Goal: Task Accomplishment & Management: Use online tool/utility

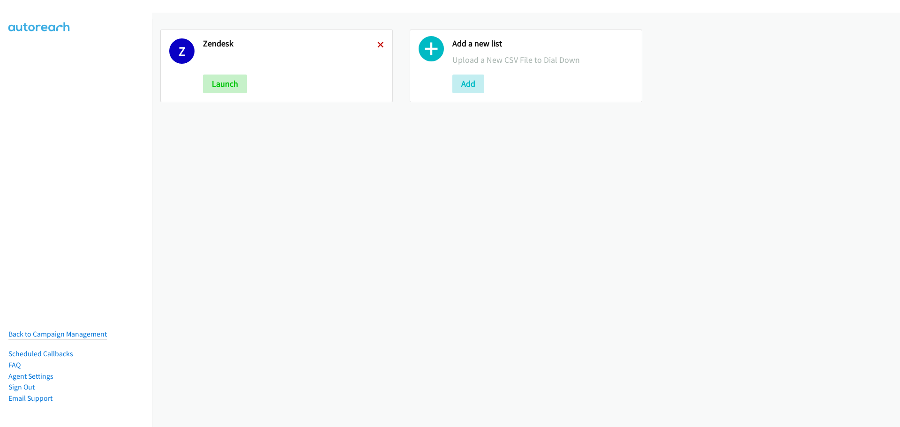
click at [381, 45] on icon at bounding box center [380, 45] width 7 height 7
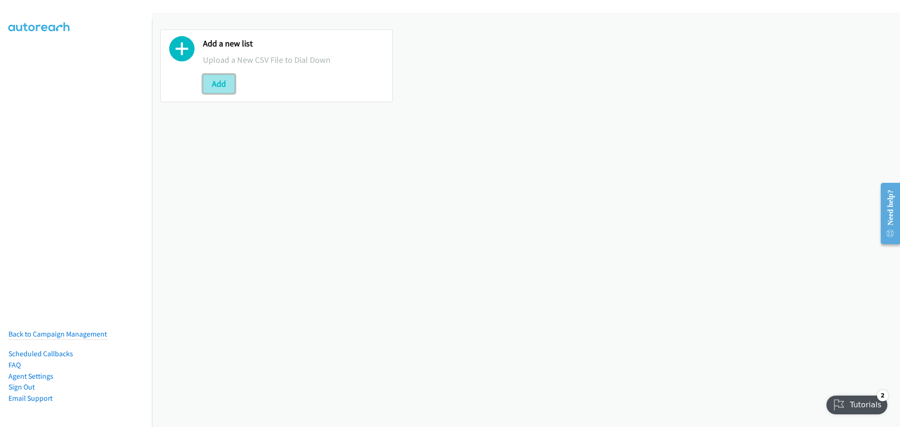
click at [212, 87] on button "Add" at bounding box center [219, 84] width 32 height 19
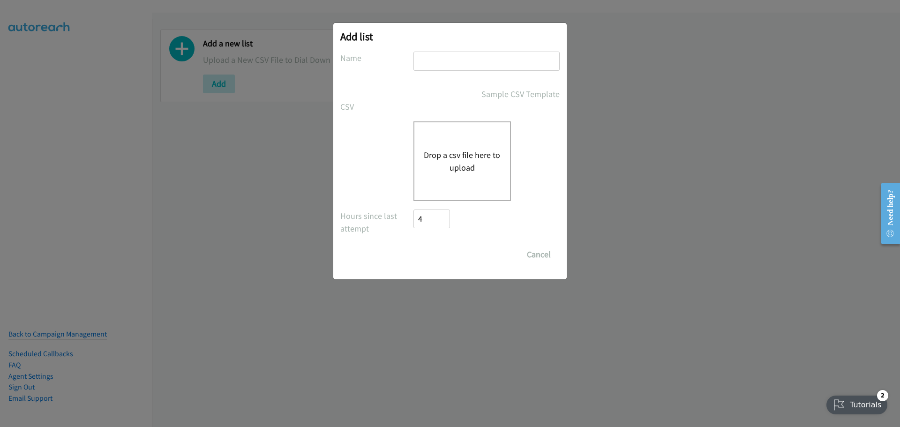
click at [458, 64] on input "text" at bounding box center [486, 61] width 146 height 19
type input "zendesk"
click at [426, 152] on button "Drop a csv file here to upload" at bounding box center [462, 161] width 77 height 25
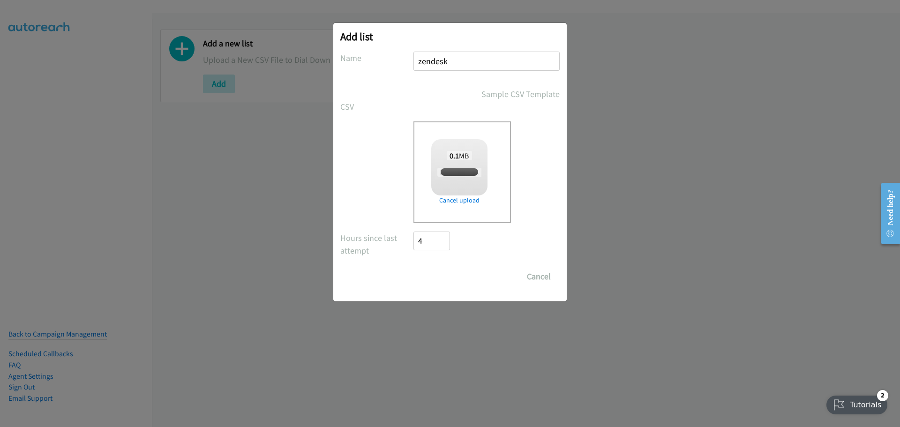
checkbox input "true"
click at [434, 274] on input "Save List" at bounding box center [437, 276] width 49 height 19
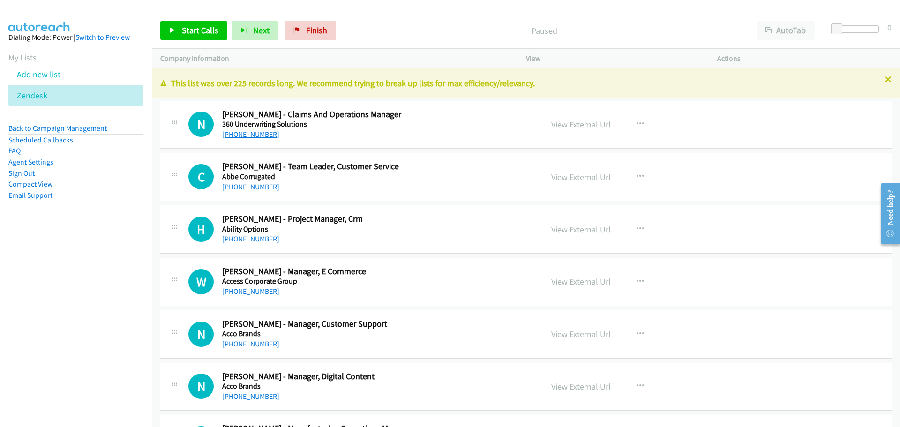
click at [266, 132] on link "+61 2 8263 9573" at bounding box center [250, 134] width 57 height 9
click at [255, 185] on link "+61 2 9757 7501" at bounding box center [250, 186] width 57 height 9
click at [250, 235] on link "+61 439 564 608" at bounding box center [250, 238] width 57 height 9
click at [244, 290] on link "+61 490 179 208" at bounding box center [250, 291] width 57 height 9
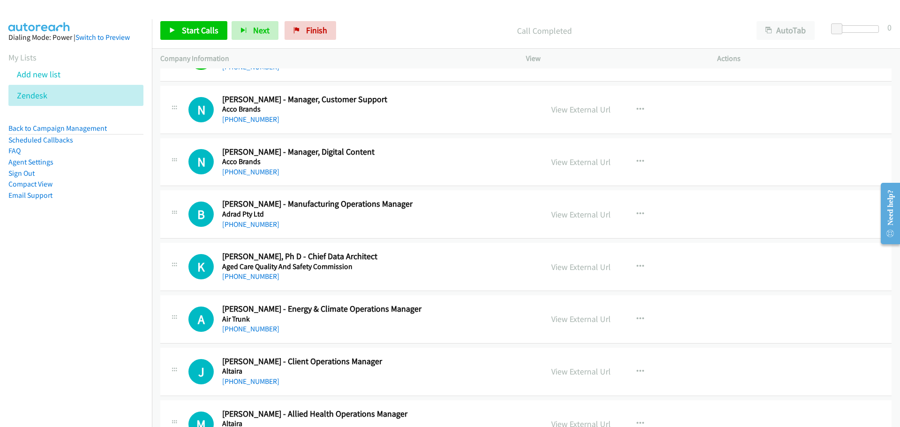
scroll to position [234, 0]
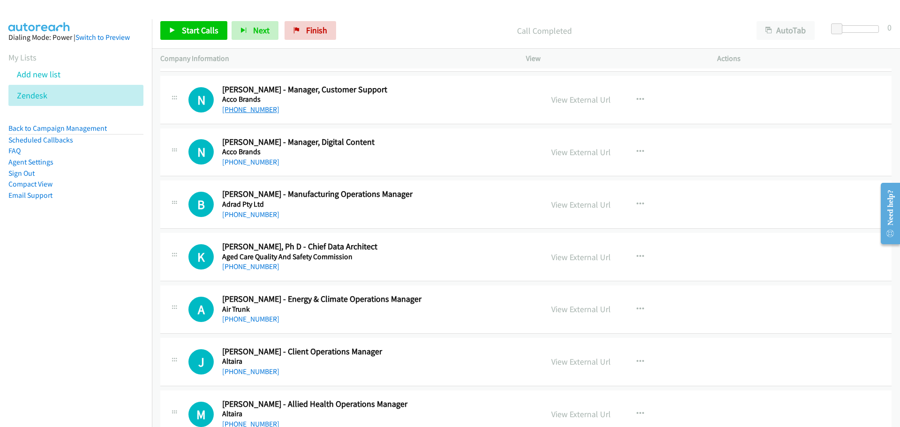
click at [264, 105] on link "+61 2 8801 2219" at bounding box center [250, 109] width 57 height 9
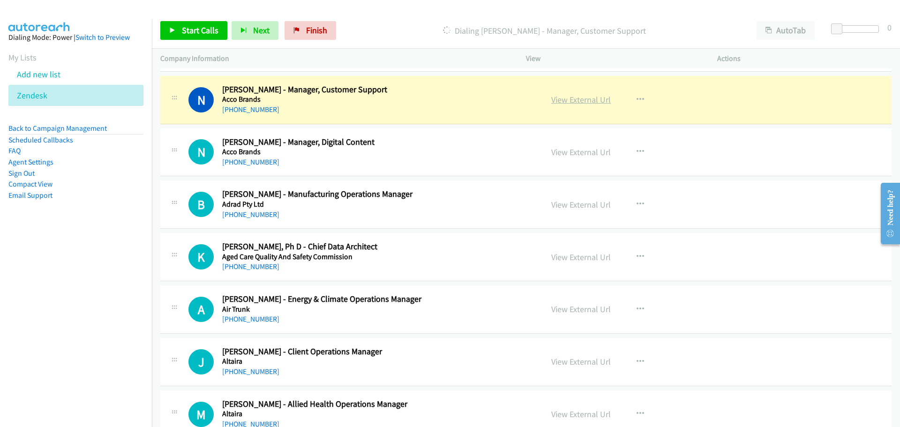
click at [579, 99] on link "View External Url" at bounding box center [581, 99] width 60 height 11
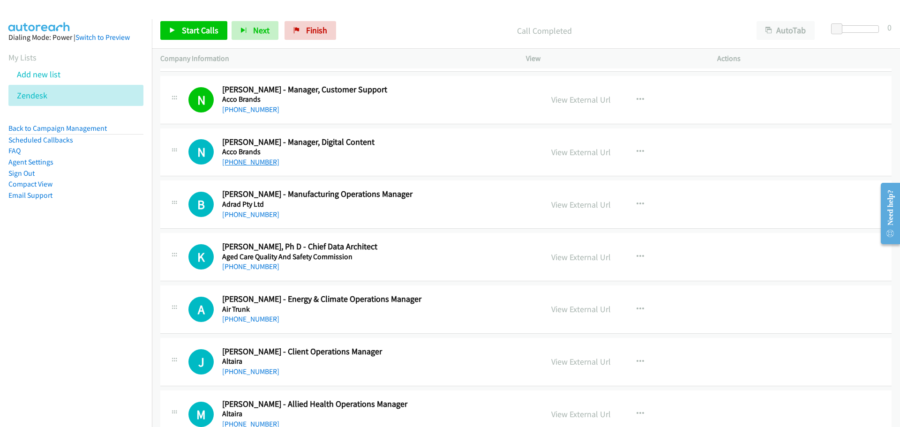
click at [240, 160] on link "+61 2 9695 2543" at bounding box center [250, 161] width 57 height 9
click at [249, 215] on link "+61 404 828 805" at bounding box center [250, 214] width 57 height 9
click at [104, 217] on aside "Dialing Mode: Power | Switch to Preview My Lists Add new list Zendesk Back to C…" at bounding box center [76, 131] width 152 height 224
click at [264, 267] on link "+61 438 850 343" at bounding box center [250, 266] width 57 height 9
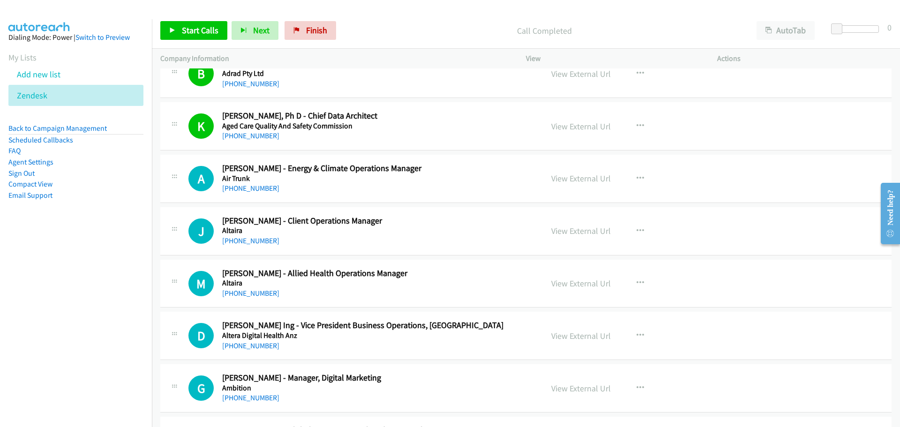
scroll to position [375, 0]
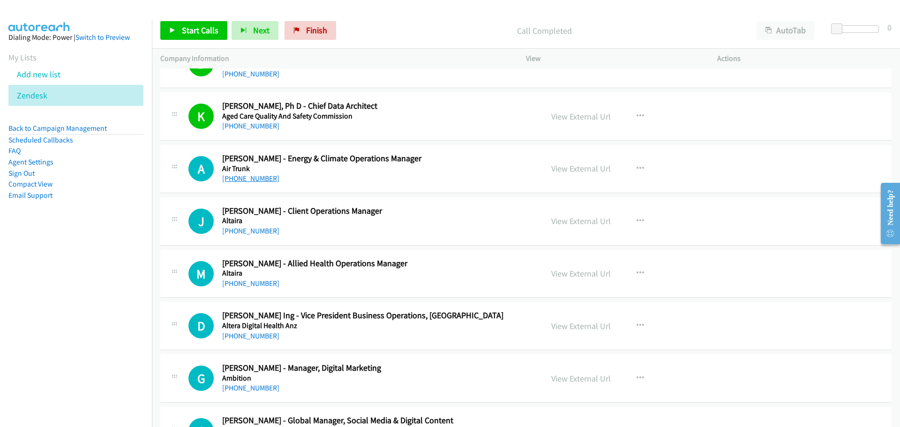
click at [255, 178] on link "+61 432 851 172" at bounding box center [250, 178] width 57 height 9
click at [246, 232] on link "+61 400 526 547" at bounding box center [250, 230] width 57 height 9
click at [139, 249] on nav "Dialing Mode: Power | Switch to Preview My Lists Add new list Zendesk Back to C…" at bounding box center [76, 232] width 152 height 427
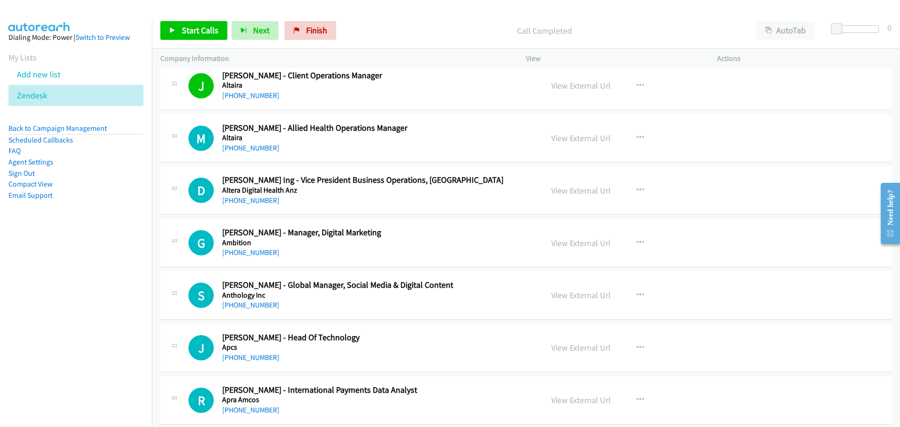
scroll to position [515, 0]
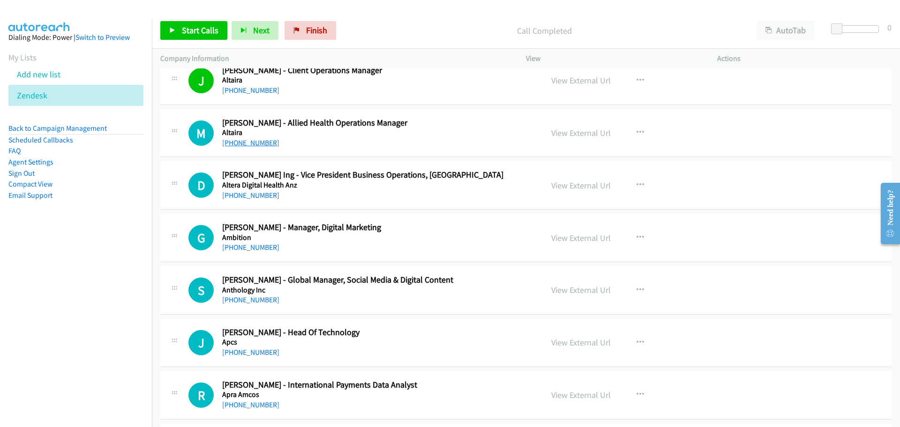
click at [261, 140] on link "+61 431 550 303" at bounding box center [250, 142] width 57 height 9
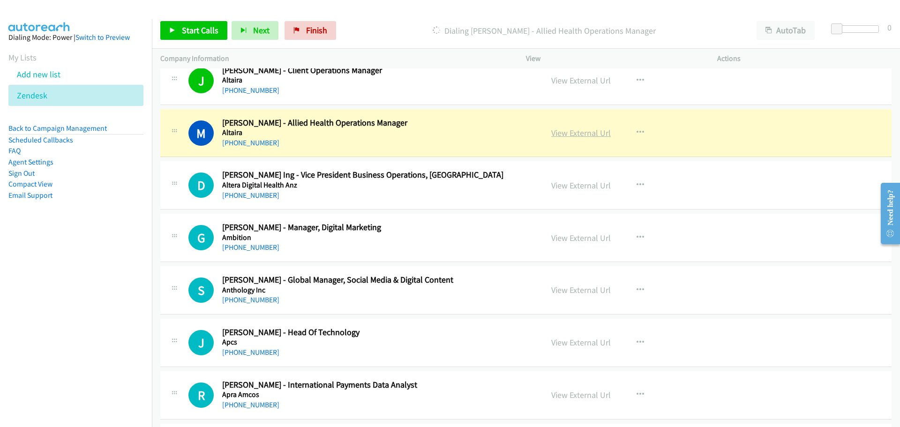
click at [593, 133] on link "View External Url" at bounding box center [581, 132] width 60 height 11
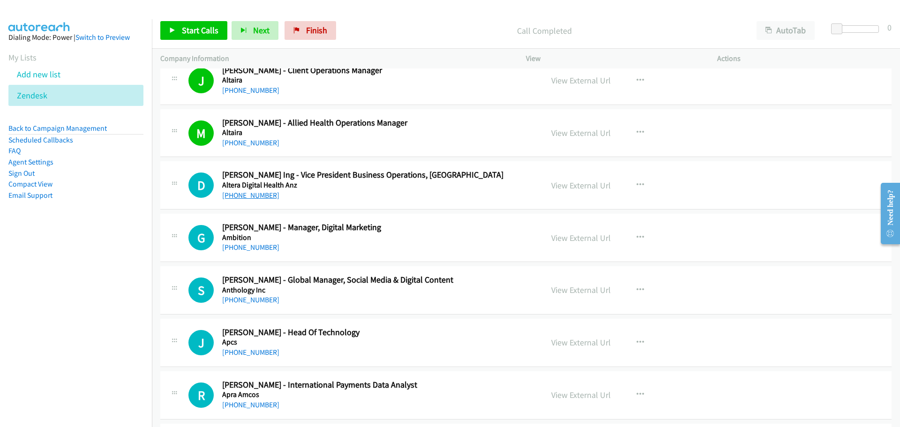
click at [239, 195] on link "+61 451 944 566" at bounding box center [250, 195] width 57 height 9
click at [777, 396] on div "R Callback Scheduled Rachel Black - International Payments Data Analyst Apra Am…" at bounding box center [525, 395] width 731 height 48
click at [249, 245] on link "+61 497 578 437" at bounding box center [250, 247] width 57 height 9
click at [255, 302] on link "+61 419 601 626" at bounding box center [250, 299] width 57 height 9
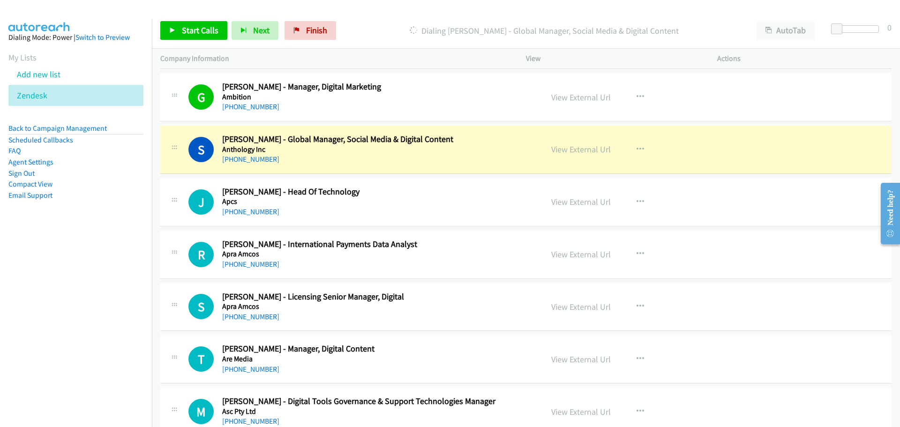
scroll to position [703, 0]
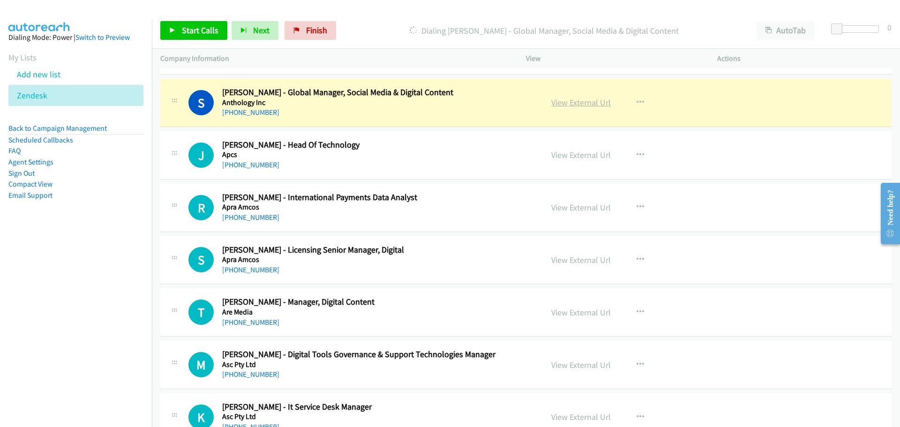
drag, startPoint x: 570, startPoint y: 101, endPoint x: 591, endPoint y: 100, distance: 20.6
click at [570, 101] on link "View External Url" at bounding box center [581, 102] width 60 height 11
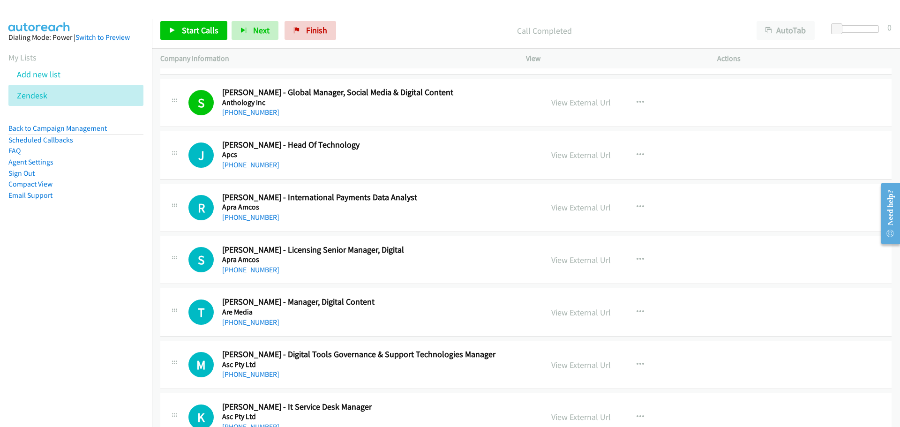
click at [241, 159] on div "+61 499 559 983" at bounding box center [376, 164] width 309 height 11
click at [245, 162] on link "+61 499 559 983" at bounding box center [250, 164] width 57 height 9
click at [239, 219] on link "+61 2 9935 7802" at bounding box center [250, 217] width 57 height 9
click at [571, 209] on link "View External Url" at bounding box center [581, 207] width 60 height 11
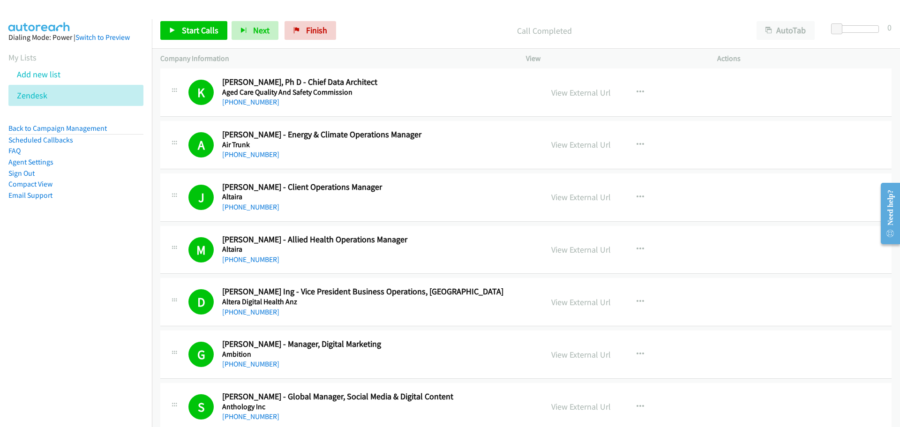
scroll to position [422, 0]
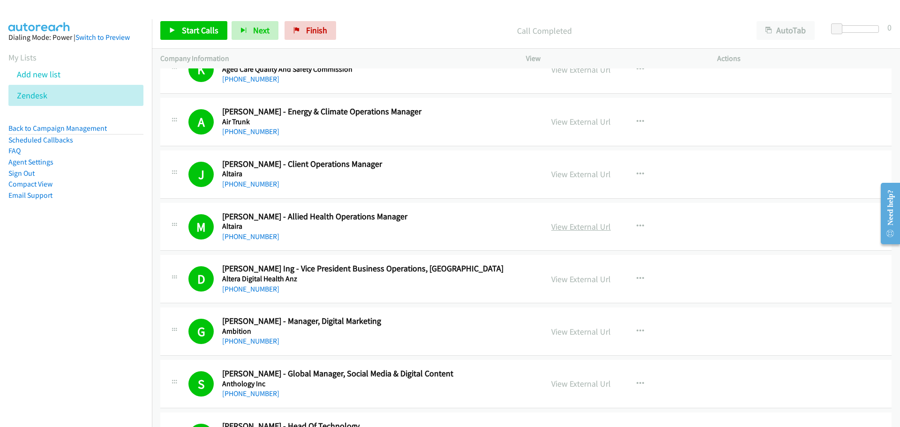
click at [590, 230] on link "View External Url" at bounding box center [581, 226] width 60 height 11
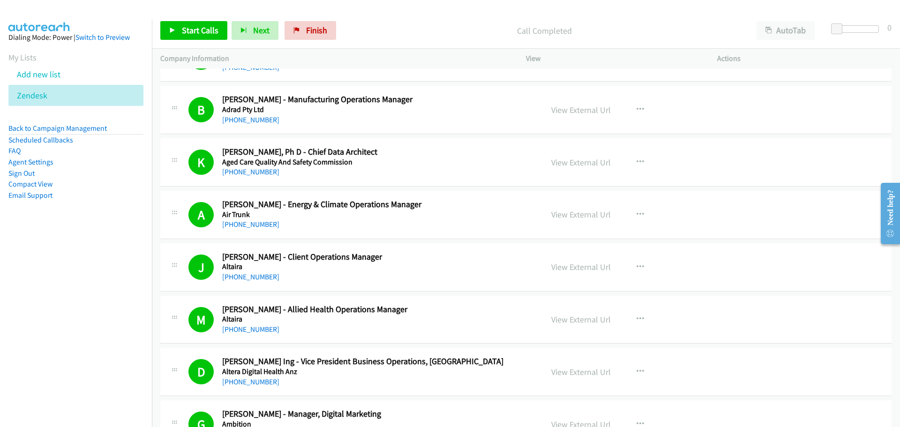
scroll to position [328, 0]
click at [578, 212] on link "View External Url" at bounding box center [581, 215] width 60 height 11
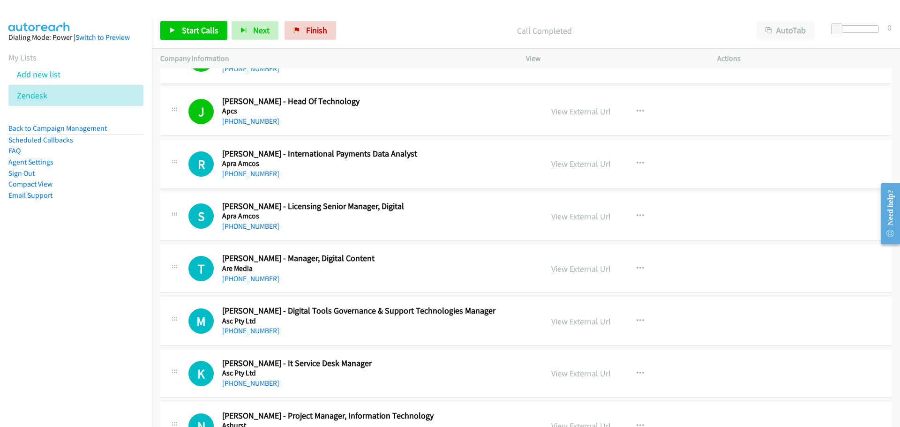
scroll to position [750, 0]
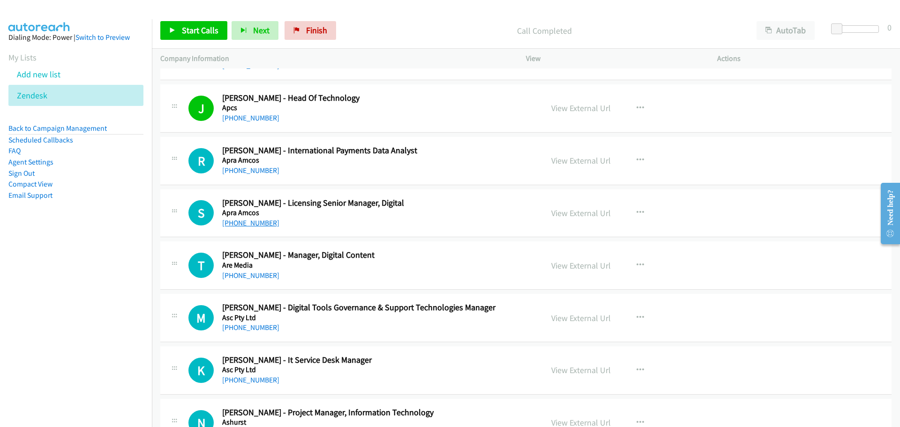
click at [268, 224] on link "+61 412 670 558" at bounding box center [250, 222] width 57 height 9
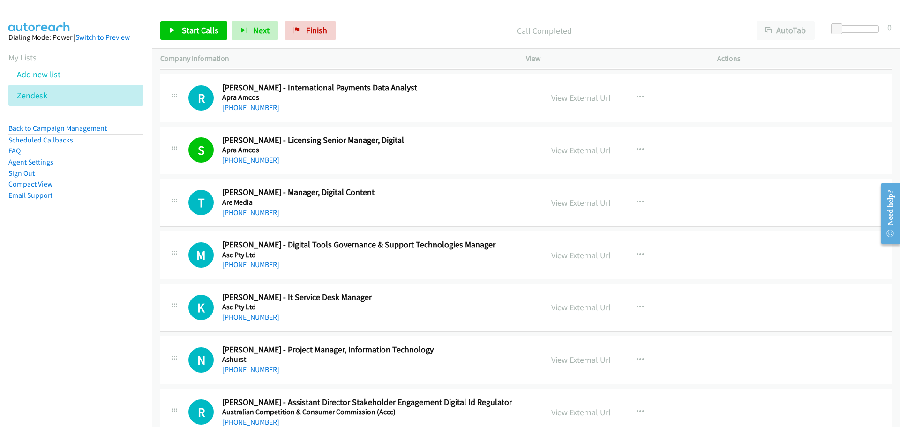
scroll to position [843, 0]
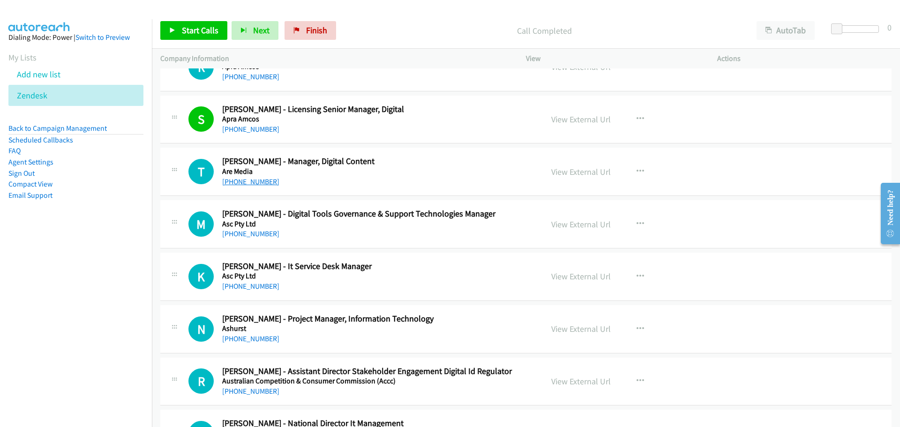
click at [249, 183] on link "+61 3 9567 4187" at bounding box center [250, 181] width 57 height 9
click at [253, 239] on div "+61 402 886 433" at bounding box center [376, 233] width 309 height 11
click at [253, 236] on link "+61 402 886 433" at bounding box center [250, 233] width 57 height 9
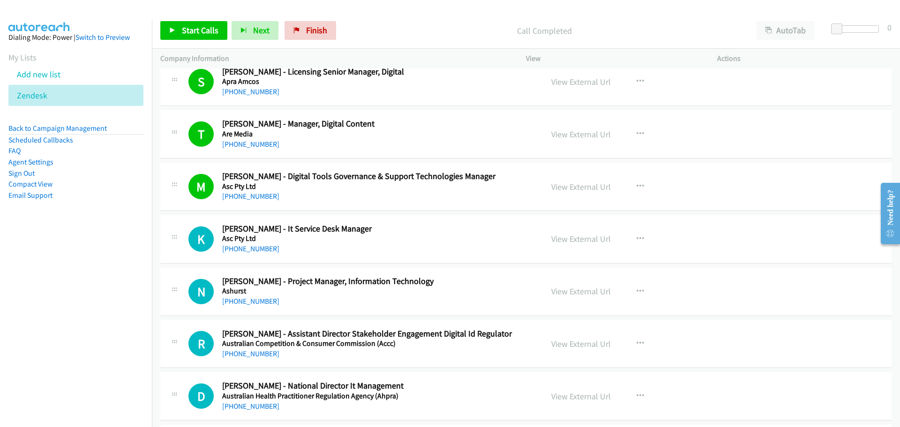
scroll to position [937, 0]
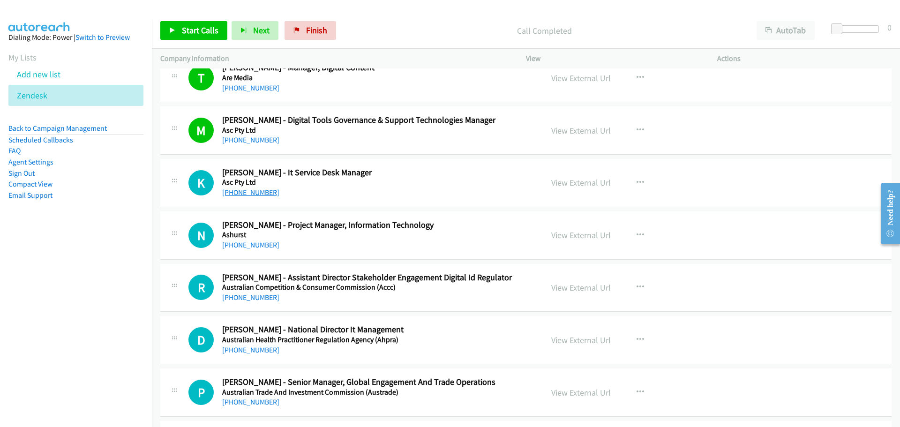
click at [257, 190] on link "+61 411 271 659" at bounding box center [250, 192] width 57 height 9
click at [233, 244] on link "+61 7 3259 7184" at bounding box center [250, 244] width 57 height 9
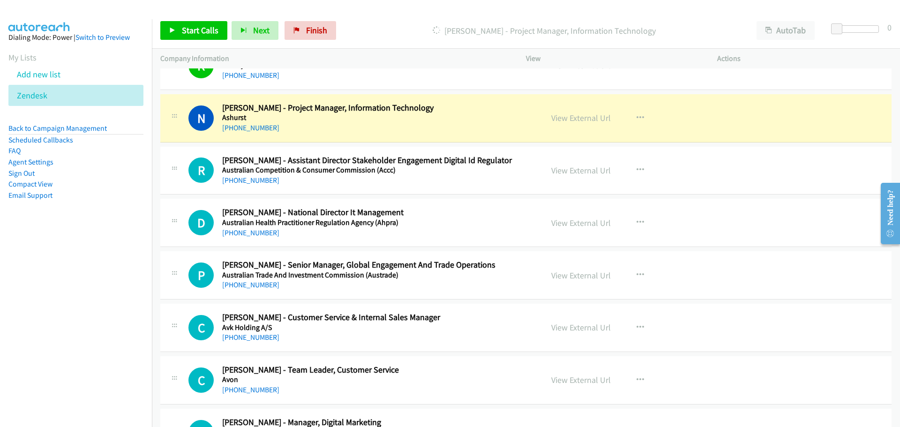
scroll to position [1078, 0]
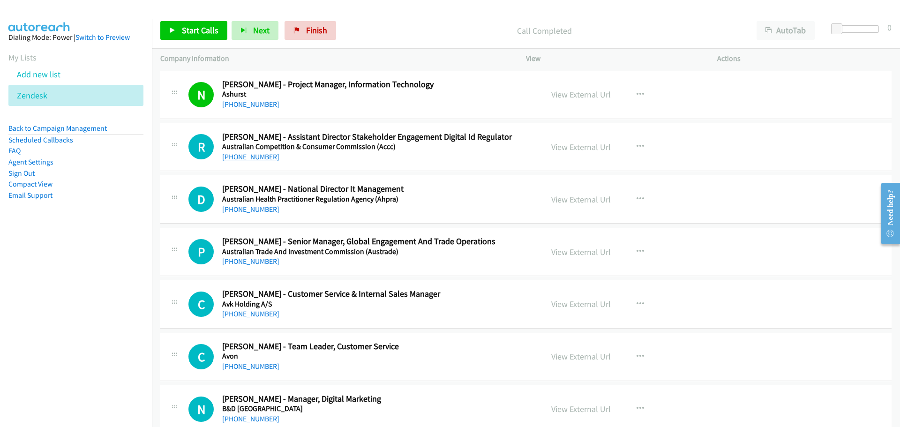
click at [262, 156] on link "+61 8 8204 1704" at bounding box center [250, 156] width 57 height 9
drag, startPoint x: 251, startPoint y: 209, endPoint x: 488, endPoint y: 234, distance: 238.0
click at [251, 209] on link "+61 8 7071 5567" at bounding box center [250, 209] width 57 height 9
click at [246, 265] on link "+61 438 712 022" at bounding box center [250, 261] width 57 height 9
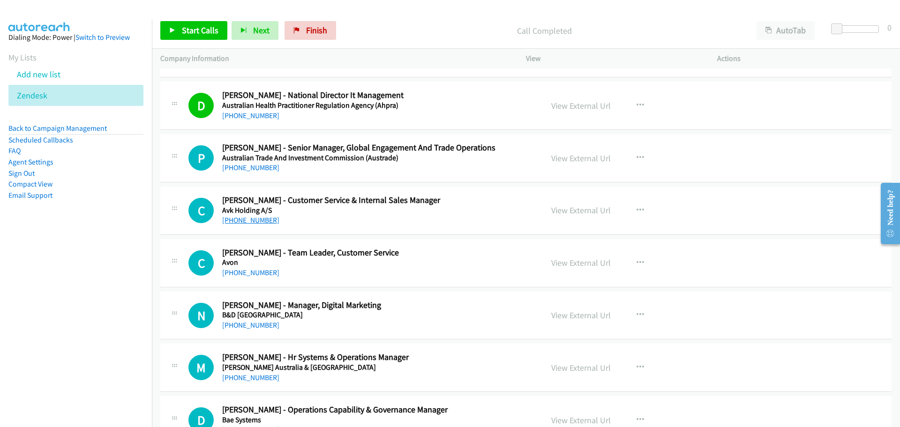
click at [256, 224] on link "+61 8 8368 0923" at bounding box center [250, 220] width 57 height 9
click at [248, 271] on link "+61 2 9936 7777" at bounding box center [250, 272] width 57 height 9
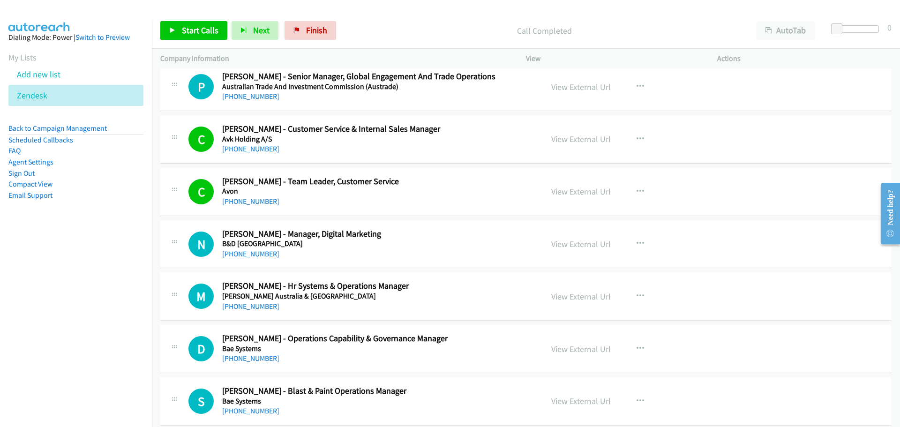
scroll to position [1359, 0]
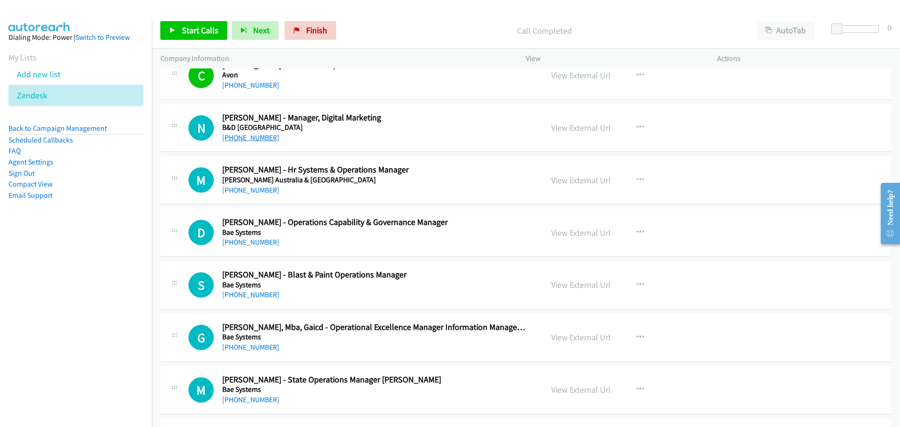
click at [258, 138] on link "+61 429 532 573" at bounding box center [250, 137] width 57 height 9
click at [253, 190] on link "+61 408 437 881" at bounding box center [250, 190] width 57 height 9
click at [256, 244] on link "+61 438 721 219" at bounding box center [250, 242] width 57 height 9
click at [260, 244] on link "+61 438 721 219" at bounding box center [250, 242] width 57 height 9
click at [254, 298] on link "+61 423 492 907" at bounding box center [250, 294] width 57 height 9
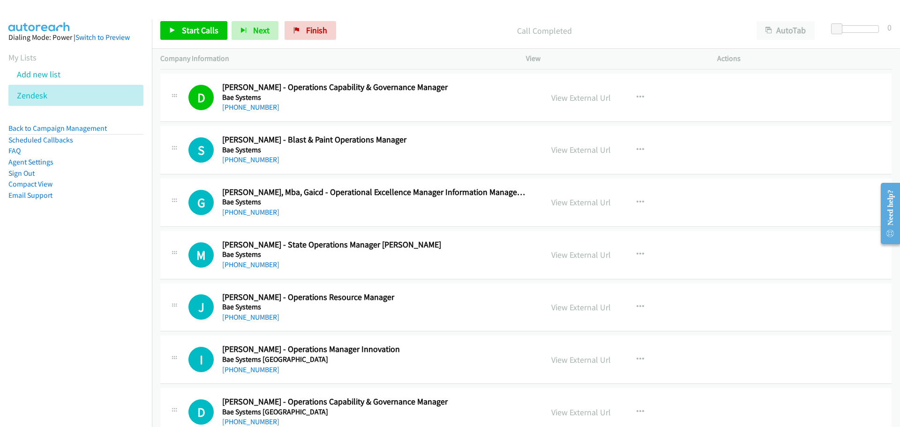
scroll to position [1500, 0]
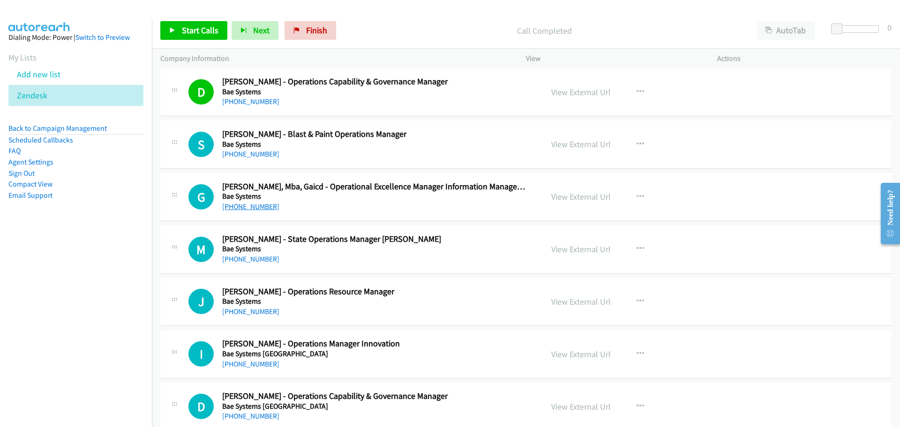
click at [258, 209] on link "+61 8 8217 5449" at bounding box center [250, 206] width 57 height 9
click at [255, 259] on link "+61 417 697 236" at bounding box center [250, 258] width 57 height 9
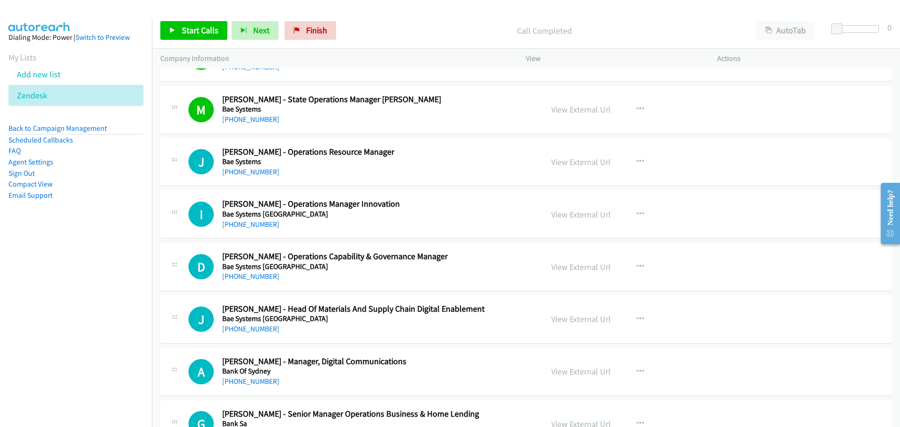
scroll to position [1687, 0]
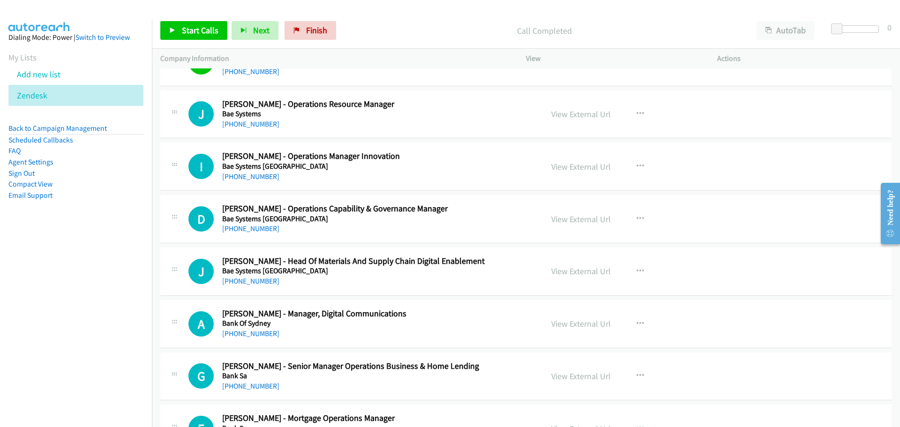
drag, startPoint x: 259, startPoint y: 125, endPoint x: 812, endPoint y: 207, distance: 559.5
click at [259, 125] on link "+61 401 221 550" at bounding box center [250, 123] width 57 height 9
click at [247, 177] on link "+61 412 038 350" at bounding box center [250, 176] width 57 height 9
click at [586, 170] on link "View External Url" at bounding box center [581, 166] width 60 height 11
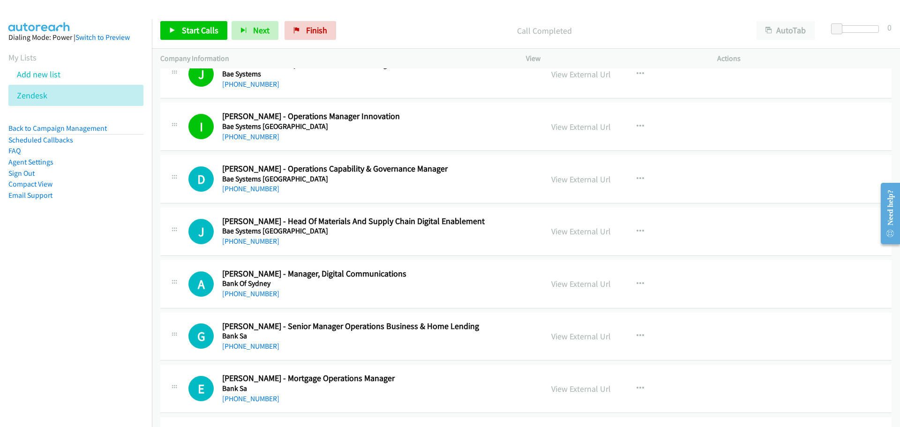
scroll to position [1781, 0]
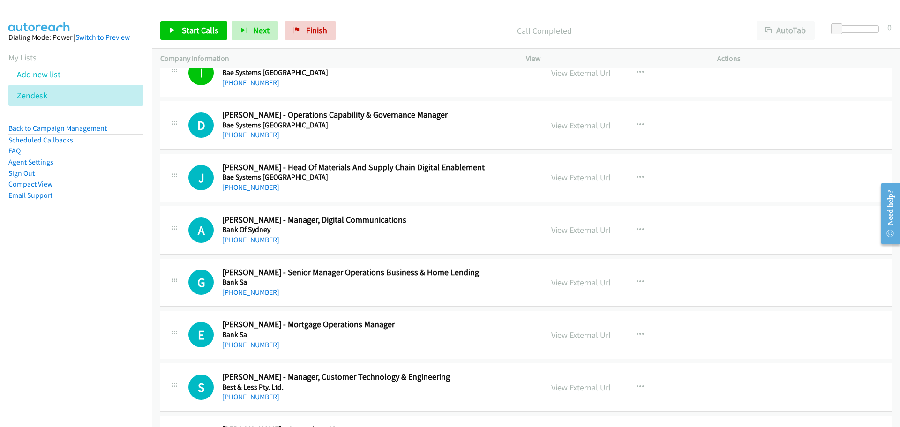
click at [264, 134] on link "+61 413 568 380" at bounding box center [250, 134] width 57 height 9
click at [247, 239] on link "+61 438 257 487" at bounding box center [250, 239] width 57 height 9
click at [258, 189] on link "+61 466 150 816" at bounding box center [250, 187] width 57 height 9
click at [571, 176] on link "View External Url" at bounding box center [581, 177] width 60 height 11
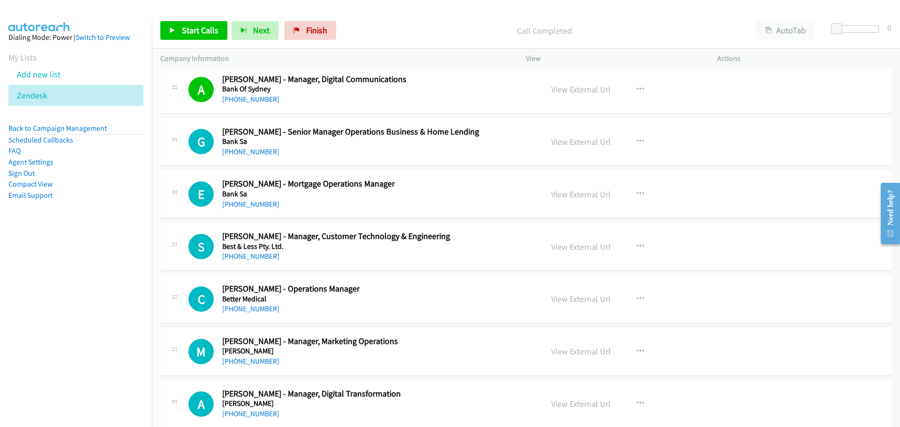
scroll to position [2015, 0]
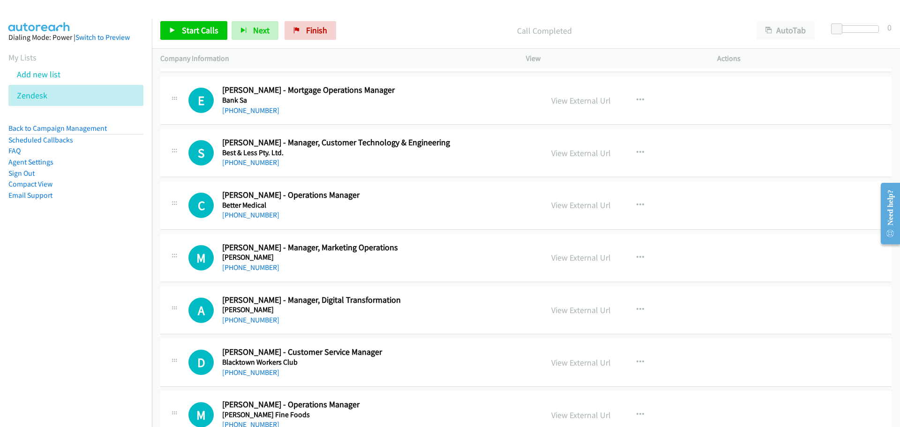
drag, startPoint x: 252, startPoint y: 164, endPoint x: 552, endPoint y: 162, distance: 299.9
click at [252, 164] on link "+61 498 001 201" at bounding box center [250, 162] width 57 height 9
click at [249, 217] on link "+61 418 892 802" at bounding box center [250, 214] width 57 height 9
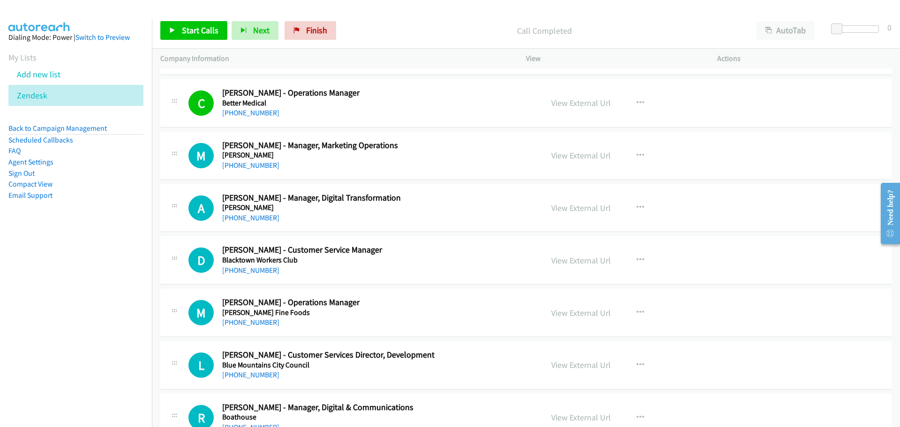
scroll to position [2156, 0]
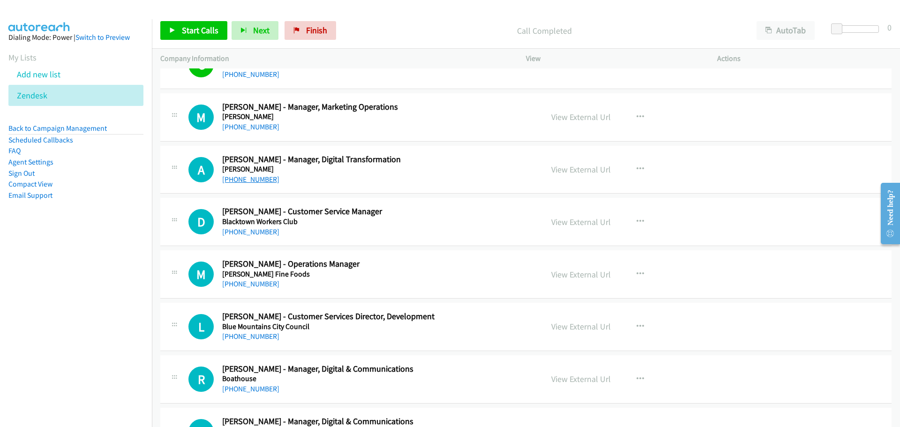
click at [258, 181] on link "+61 2 8918 1200" at bounding box center [250, 179] width 57 height 9
click at [265, 182] on link "+61 2 8918 1200" at bounding box center [250, 179] width 57 height 9
drag, startPoint x: 238, startPoint y: 234, endPoint x: 262, endPoint y: 233, distance: 23.9
click at [238, 234] on link "+61 2 9676 8517" at bounding box center [250, 231] width 57 height 9
click at [261, 285] on link "+61 419 808 906" at bounding box center [250, 283] width 57 height 9
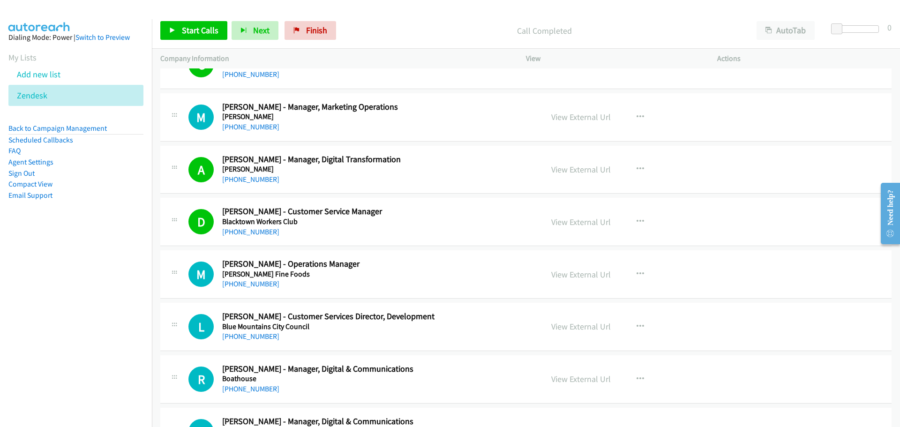
drag, startPoint x: 654, startPoint y: 389, endPoint x: 659, endPoint y: 387, distance: 5.5
click at [654, 389] on div "View External Url View External Url Schedule/Manage Callback Start Calls Here R…" at bounding box center [643, 379] width 200 height 31
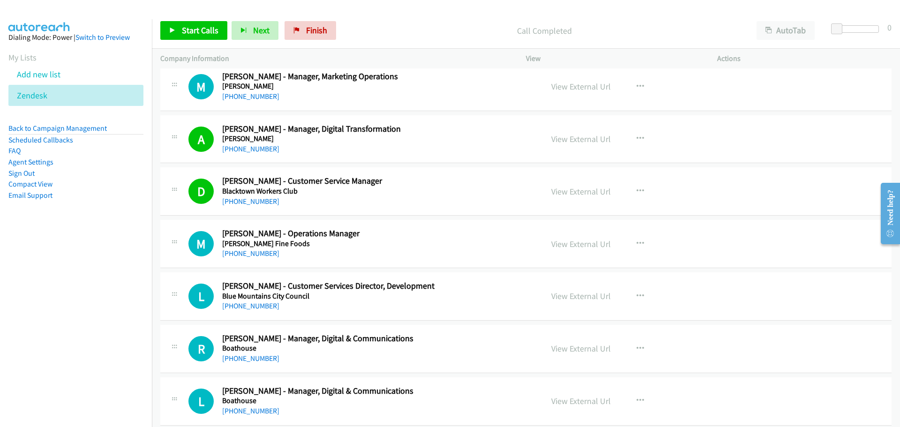
scroll to position [2202, 0]
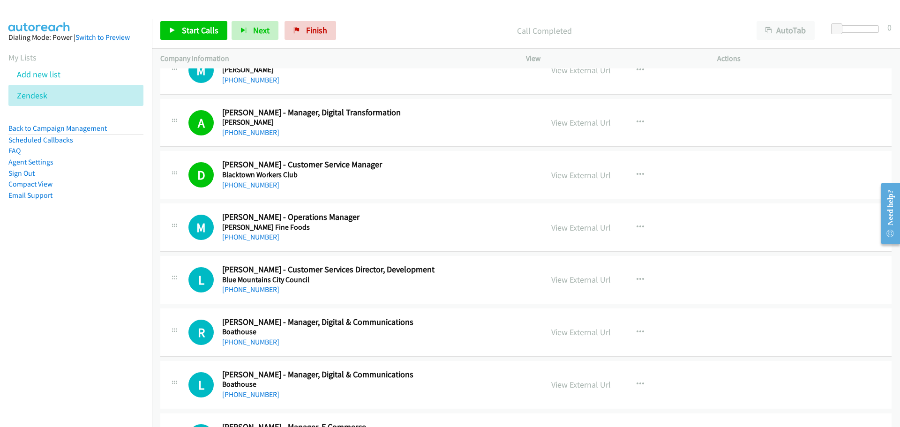
click at [242, 231] on h5 "Blount Fine Foods" at bounding box center [376, 227] width 309 height 9
click at [245, 238] on link "+61 419 808 906" at bounding box center [250, 236] width 57 height 9
click at [258, 292] on link "+61 2 4780 5616" at bounding box center [250, 289] width 57 height 9
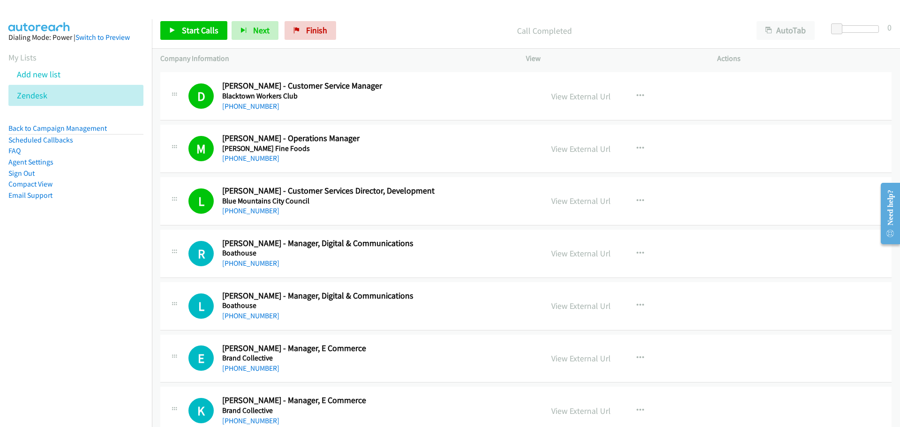
scroll to position [2437, 0]
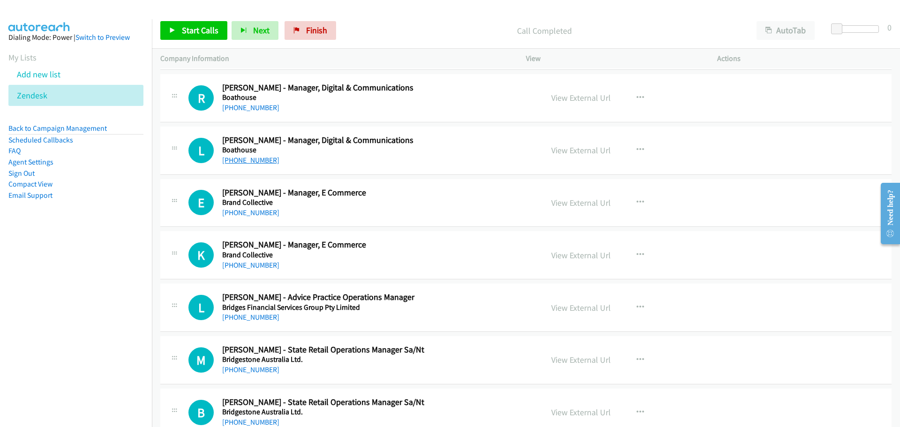
click at [234, 156] on link "+61 433 571 454" at bounding box center [250, 160] width 57 height 9
click at [599, 150] on link "View External Url" at bounding box center [581, 150] width 60 height 11
click at [247, 106] on link "+61 424 248 024" at bounding box center [250, 107] width 57 height 9
click at [252, 212] on link "+61 433 460 393" at bounding box center [250, 212] width 57 height 9
click at [584, 204] on link "View External Url" at bounding box center [581, 202] width 60 height 11
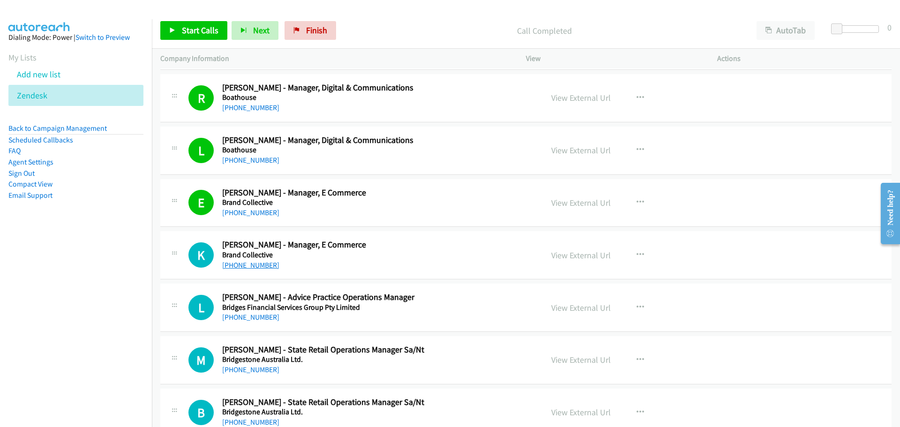
click at [243, 266] on link "+61 438 668 040" at bounding box center [250, 265] width 57 height 9
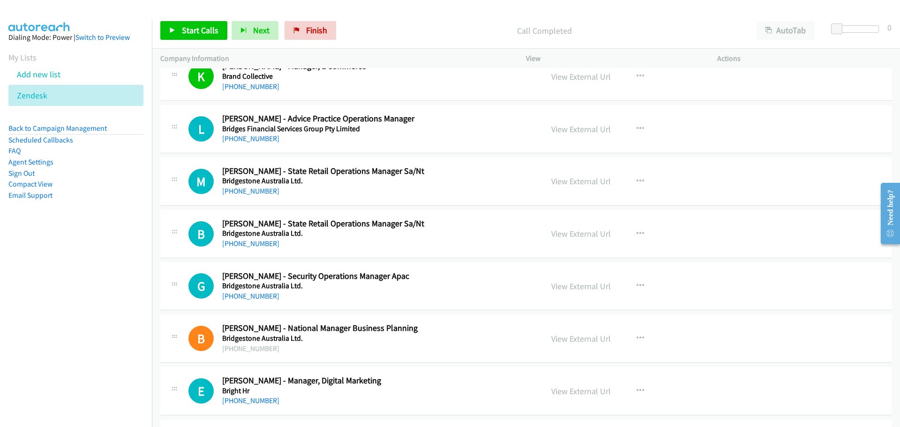
scroll to position [2624, 0]
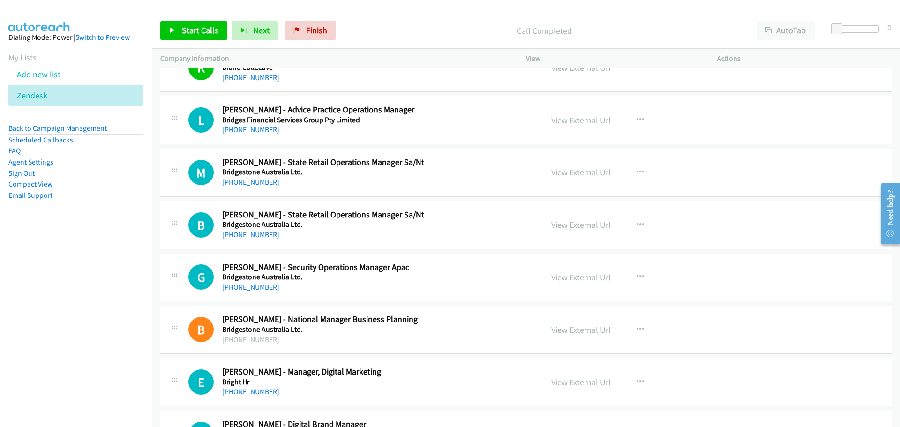
click at [231, 127] on link "+61 475 949 109" at bounding box center [250, 129] width 57 height 9
click at [587, 117] on link "View External Url" at bounding box center [581, 120] width 60 height 11
click at [261, 186] on link "+61 419 828 675" at bounding box center [250, 182] width 57 height 9
click at [254, 237] on link "+61 401 084 940" at bounding box center [250, 234] width 57 height 9
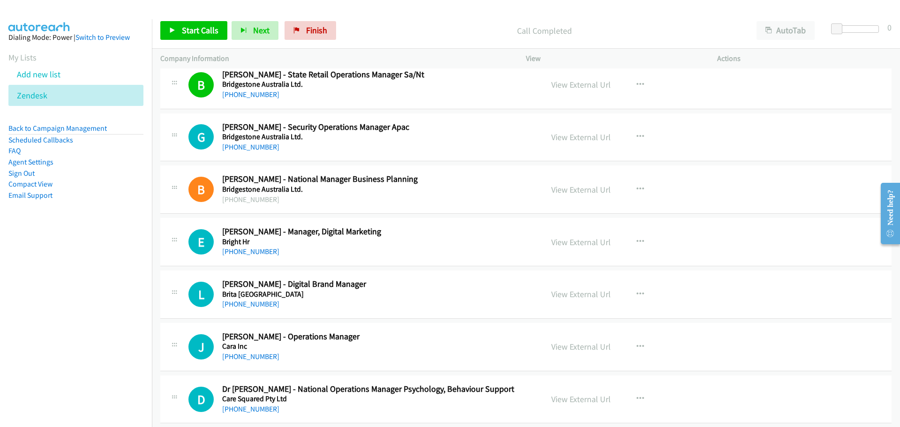
scroll to position [2765, 0]
click at [261, 147] on link "+61 8 8206 0200" at bounding box center [250, 146] width 57 height 9
click at [238, 250] on link "+61 414 235 501" at bounding box center [250, 250] width 57 height 9
click at [53, 97] on icon at bounding box center [52, 96] width 7 height 7
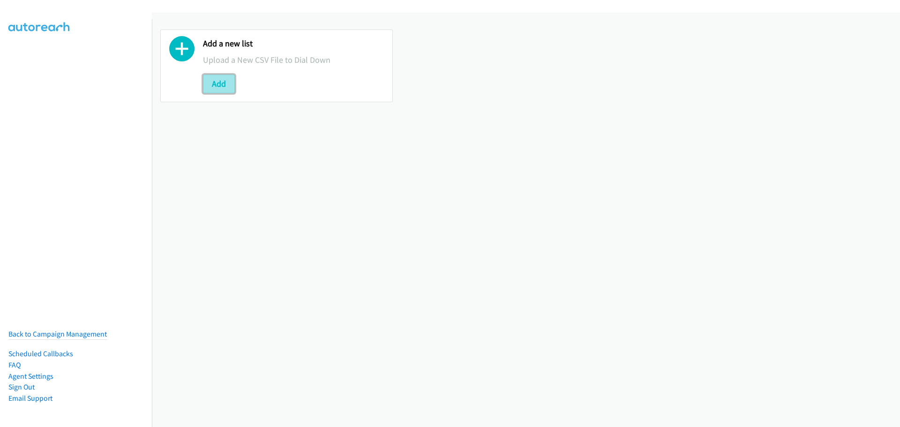
click at [217, 84] on button "Add" at bounding box center [219, 84] width 32 height 19
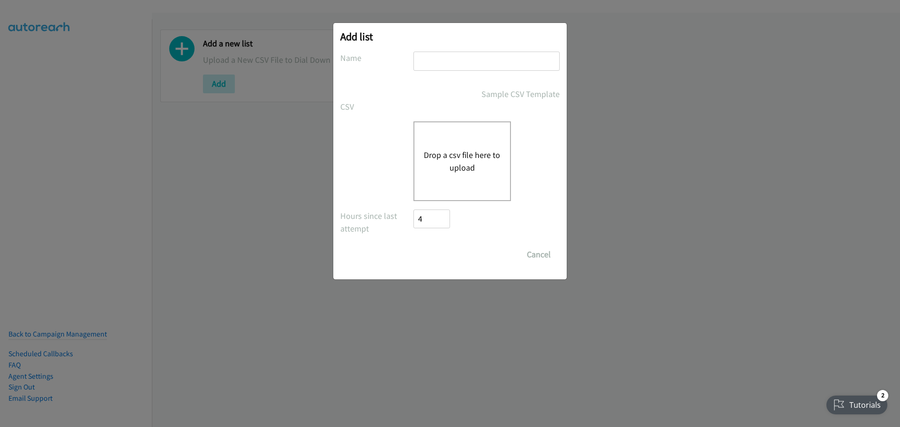
click at [483, 67] on input "text" at bounding box center [486, 61] width 146 height 19
type input "s"
type input "zendesk"
click at [484, 151] on button "Drop a csv file here to upload" at bounding box center [462, 161] width 77 height 25
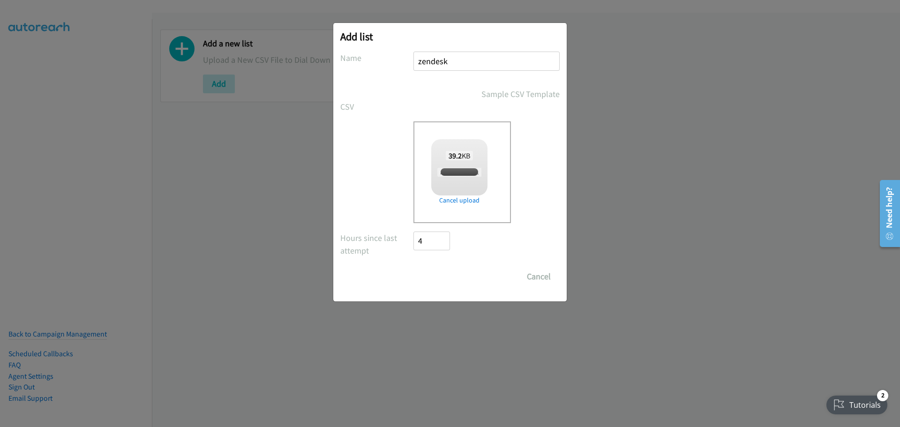
checkbox input "true"
click at [436, 274] on input "Save List" at bounding box center [437, 276] width 49 height 19
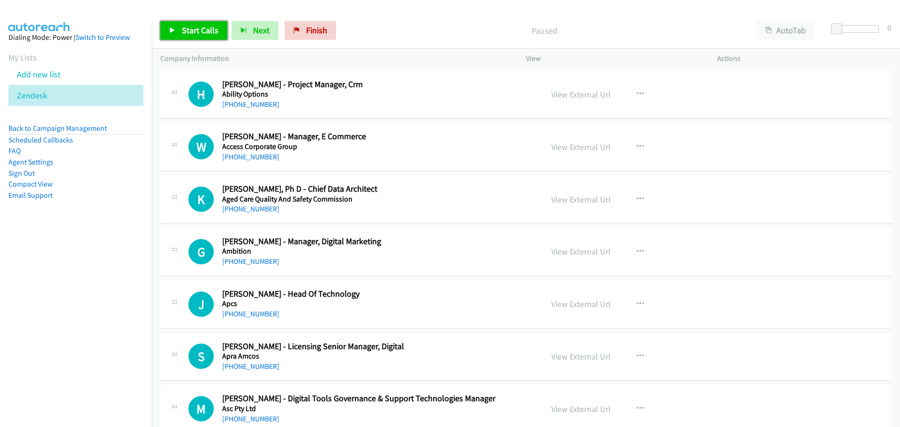
click at [195, 29] on span "Start Calls" at bounding box center [200, 30] width 37 height 11
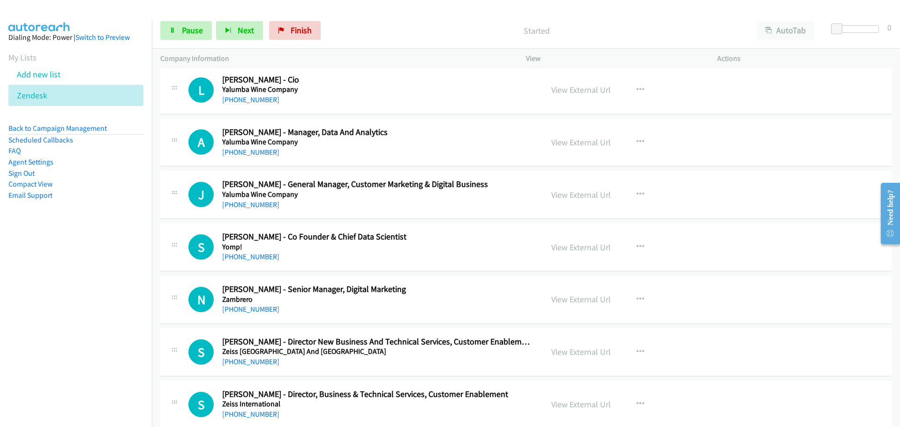
scroll to position [9451, 0]
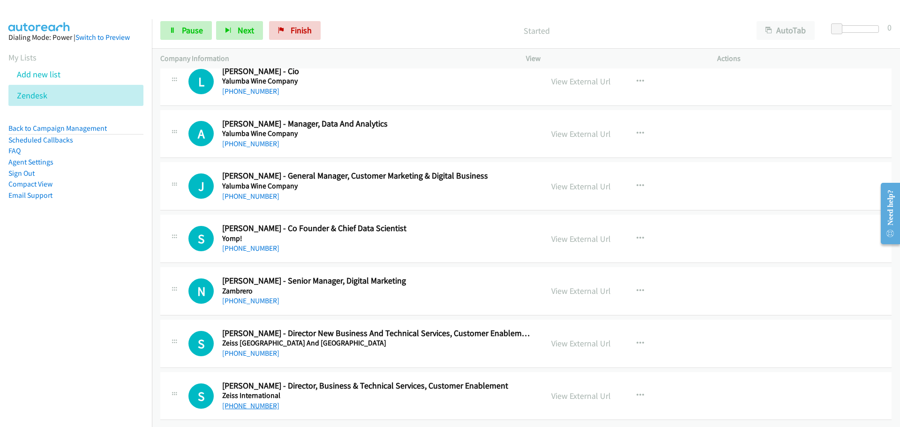
click at [251, 401] on link "+61 409 700 793" at bounding box center [250, 405] width 57 height 9
click at [260, 349] on link "+61 410 557 687" at bounding box center [250, 353] width 57 height 9
click at [254, 296] on link "+61 435 250 990" at bounding box center [250, 300] width 57 height 9
click at [260, 244] on link "+61 484 349 026" at bounding box center [250, 248] width 57 height 9
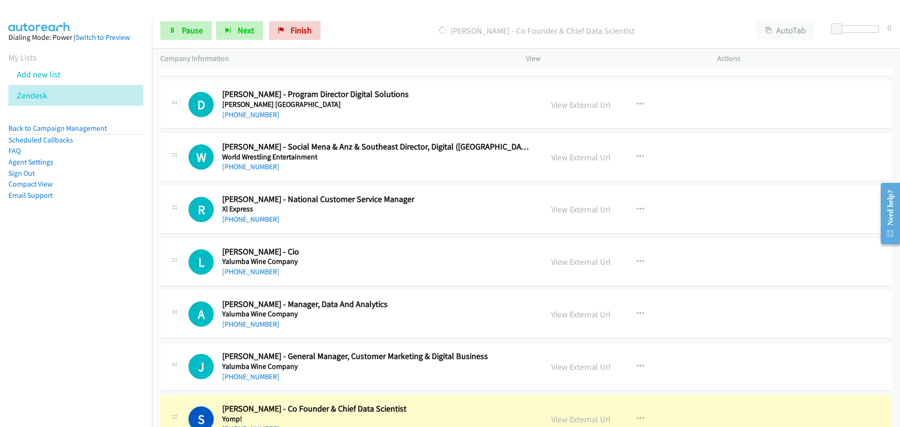
scroll to position [9311, 0]
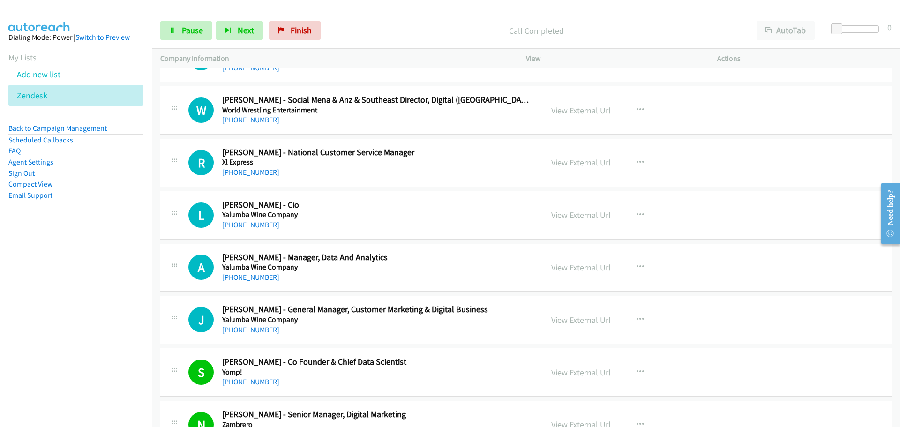
click at [267, 329] on link "+61 492 854 701" at bounding box center [250, 329] width 57 height 9
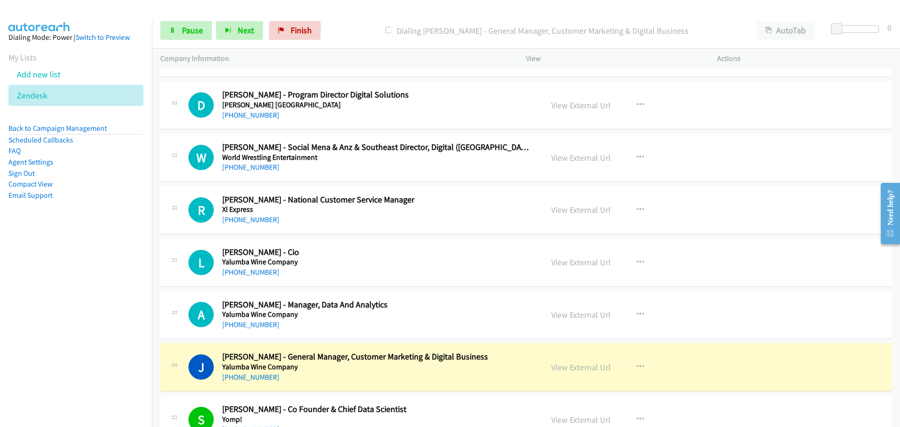
scroll to position [9264, 0]
click at [591, 368] on link "View External Url" at bounding box center [581, 366] width 60 height 11
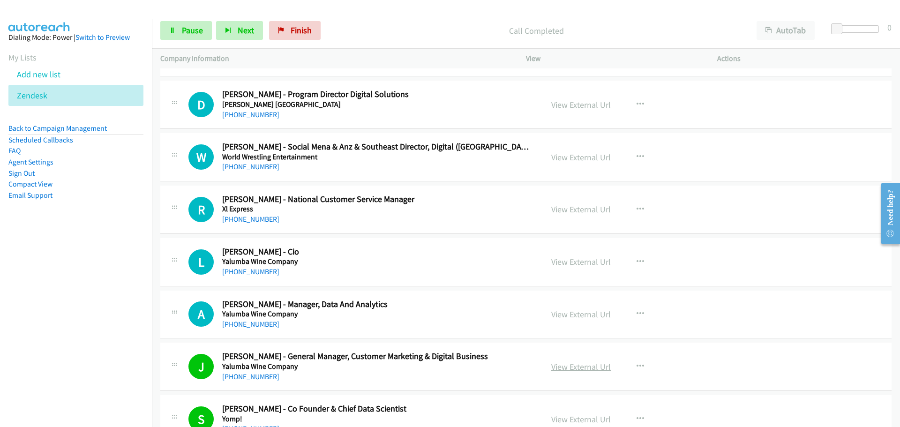
click at [597, 370] on link "View External Url" at bounding box center [581, 366] width 60 height 11
click at [265, 323] on link "+61 472 809 788" at bounding box center [250, 324] width 57 height 9
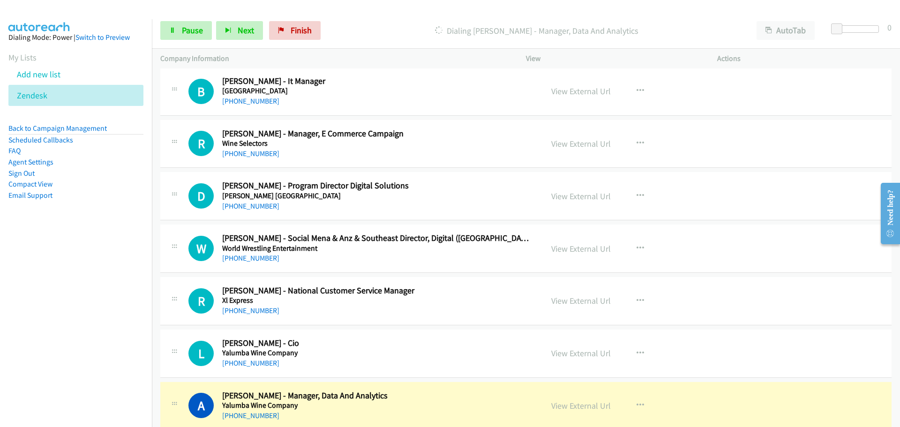
scroll to position [9170, 0]
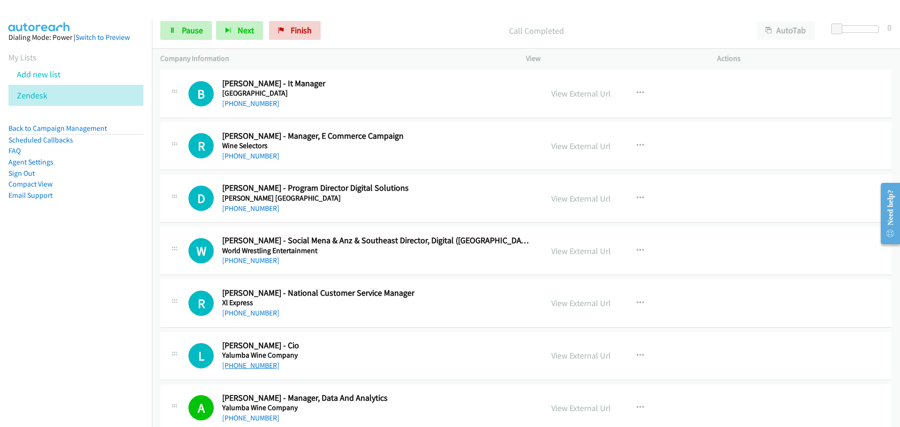
click at [239, 364] on link "+61 472 816 703" at bounding box center [250, 365] width 57 height 9
drag, startPoint x: 254, startPoint y: 364, endPoint x: 291, endPoint y: 344, distance: 41.9
click at [249, 365] on link "+61 472 816 703" at bounding box center [250, 365] width 57 height 9
click at [251, 313] on link "+61 428 076 603" at bounding box center [250, 312] width 57 height 9
drag, startPoint x: 256, startPoint y: 261, endPoint x: 636, endPoint y: 277, distance: 380.4
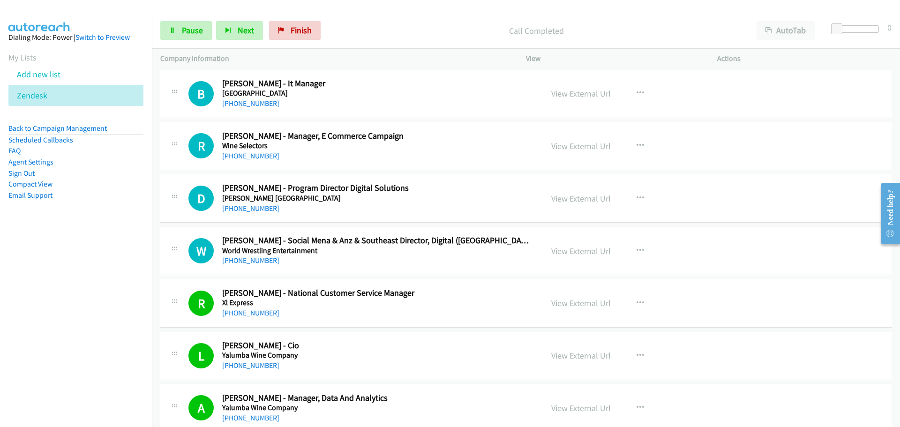
click at [256, 261] on link "+61 420 338 015" at bounding box center [250, 260] width 57 height 9
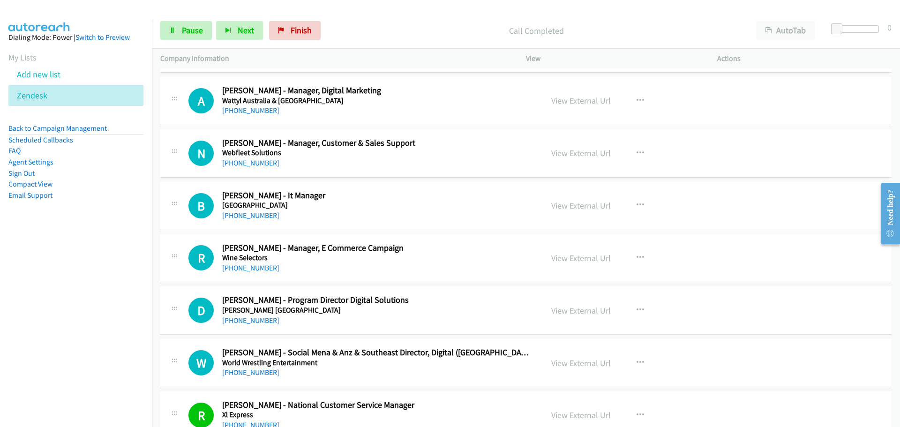
scroll to position [9029, 0]
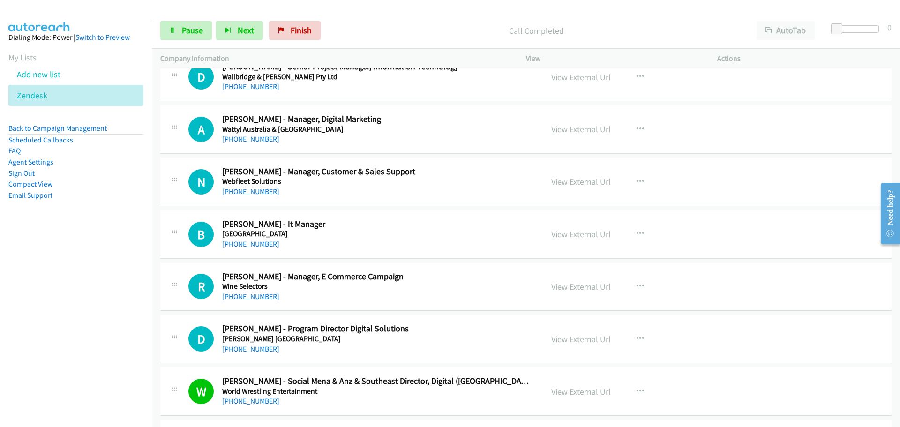
drag, startPoint x: 246, startPoint y: 345, endPoint x: 332, endPoint y: 343, distance: 86.7
drag, startPoint x: 253, startPoint y: 350, endPoint x: 255, endPoint y: 346, distance: 4.8
click at [259, 350] on link "+61 477 367 376" at bounding box center [250, 348] width 57 height 9
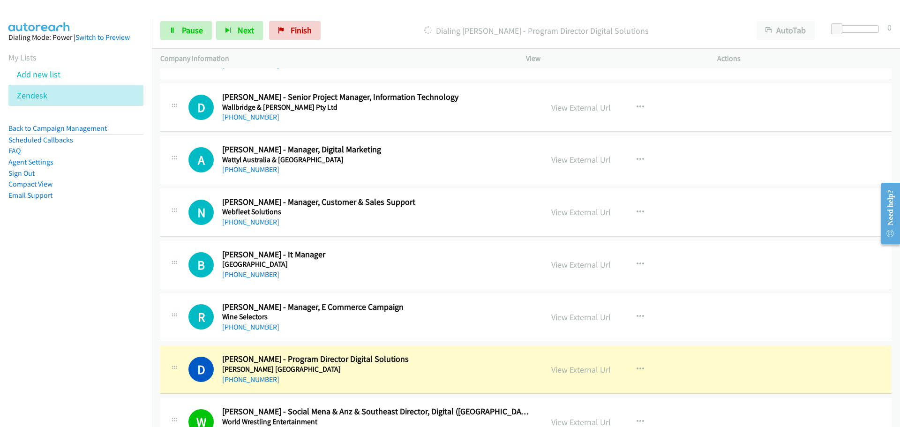
scroll to position [8983, 0]
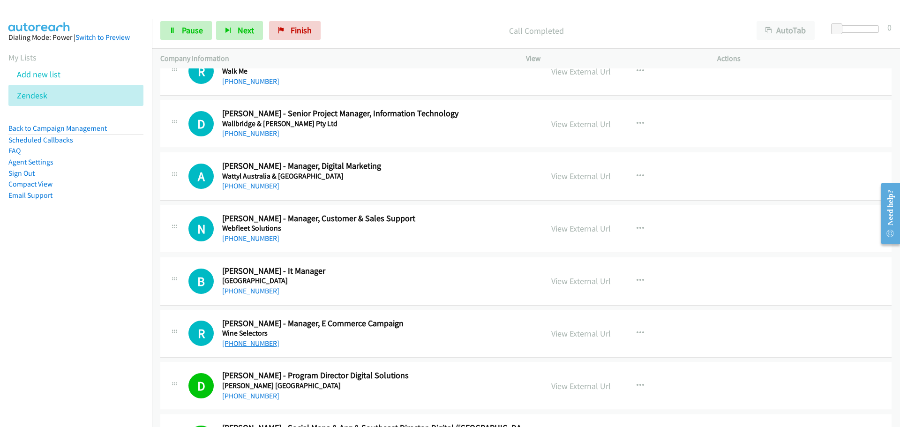
click at [250, 341] on link "+61 434 952 642" at bounding box center [250, 343] width 57 height 9
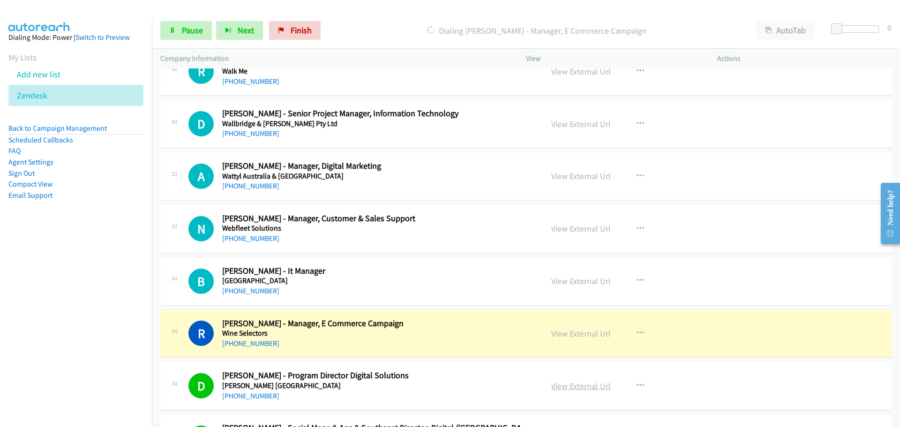
click at [582, 385] on link "View External Url" at bounding box center [581, 386] width 60 height 11
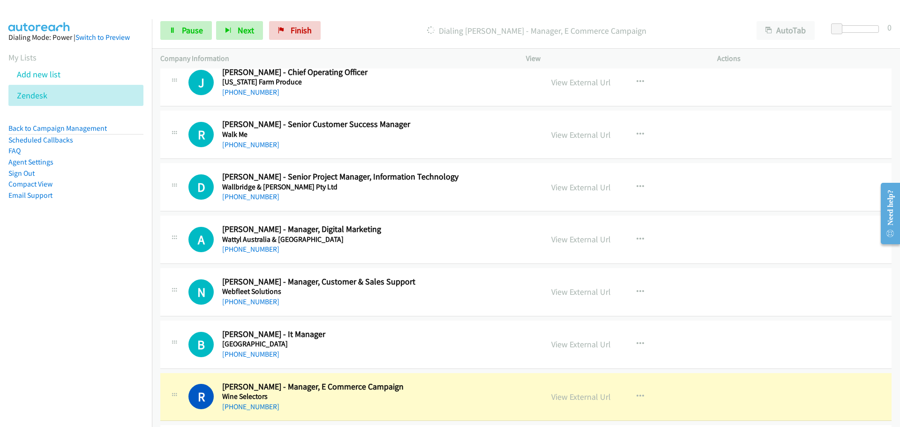
scroll to position [8936, 0]
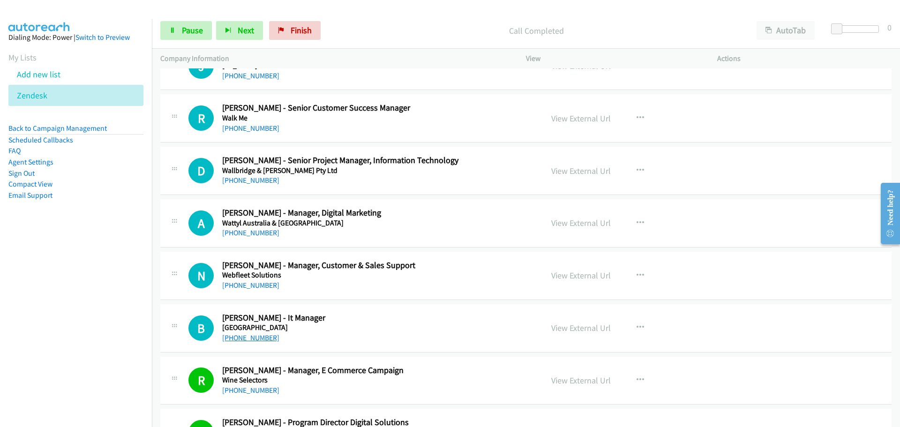
click at [259, 337] on link "+61 422 444 900" at bounding box center [250, 337] width 57 height 9
click at [254, 288] on link "+61 430 733 170" at bounding box center [250, 285] width 57 height 9
click at [258, 233] on link "+61 448 461 498" at bounding box center [250, 232] width 57 height 9
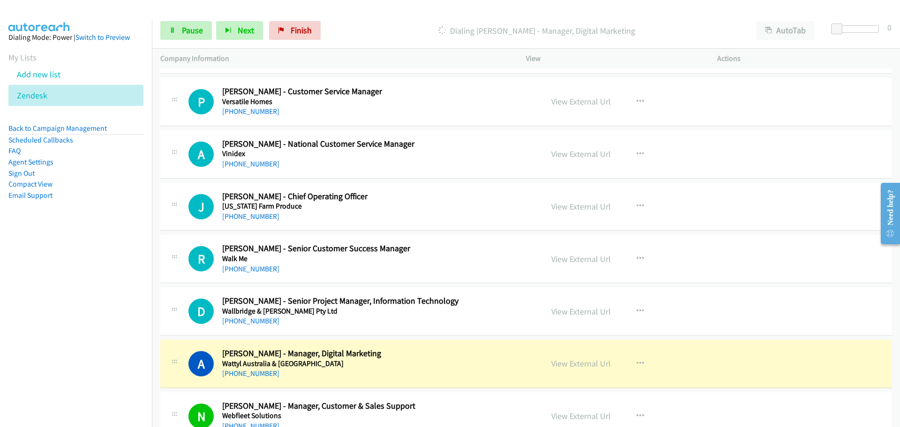
scroll to position [8748, 0]
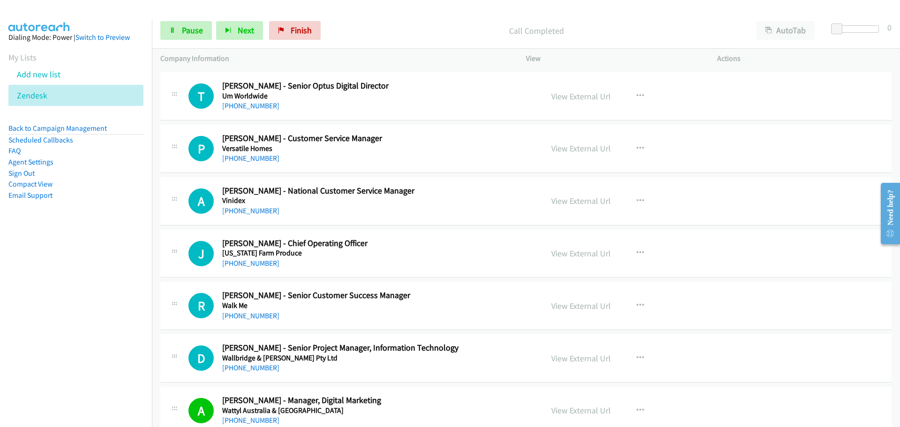
drag, startPoint x: 259, startPoint y: 369, endPoint x: 483, endPoint y: 355, distance: 224.9
click at [259, 369] on link "+61 418 828 825" at bounding box center [250, 367] width 57 height 9
click at [582, 359] on link "View External Url" at bounding box center [581, 358] width 60 height 11
click at [572, 354] on link "View External Url" at bounding box center [581, 358] width 60 height 11
click at [262, 317] on link "+61 427 124 360" at bounding box center [250, 315] width 57 height 9
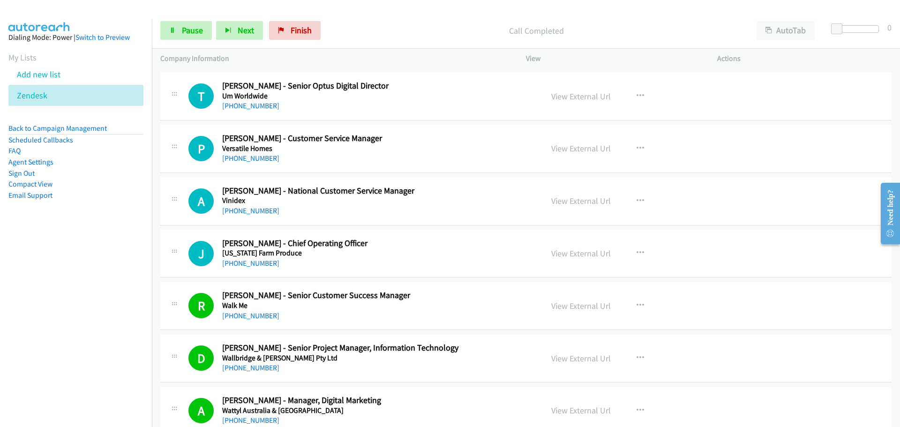
drag, startPoint x: 247, startPoint y: 263, endPoint x: 366, endPoint y: 261, distance: 118.6
click at [256, 266] on link "+61 432 587 573" at bounding box center [250, 263] width 57 height 9
click at [254, 212] on link "+61 409 006 084" at bounding box center [250, 210] width 57 height 9
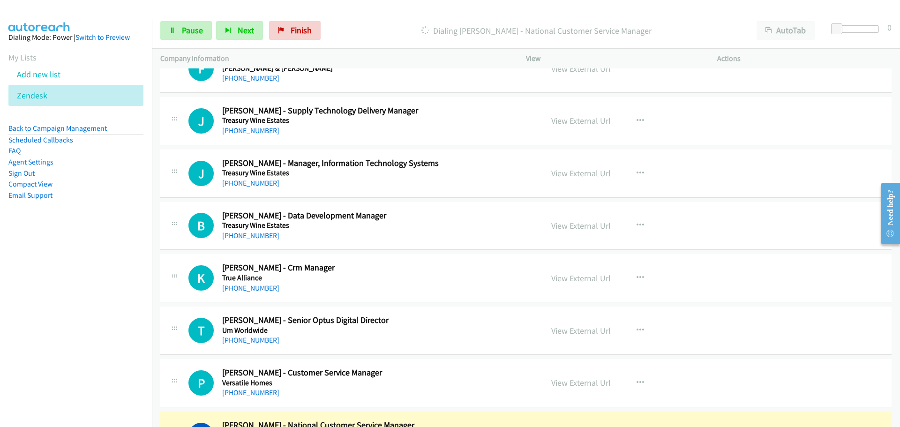
scroll to position [8561, 0]
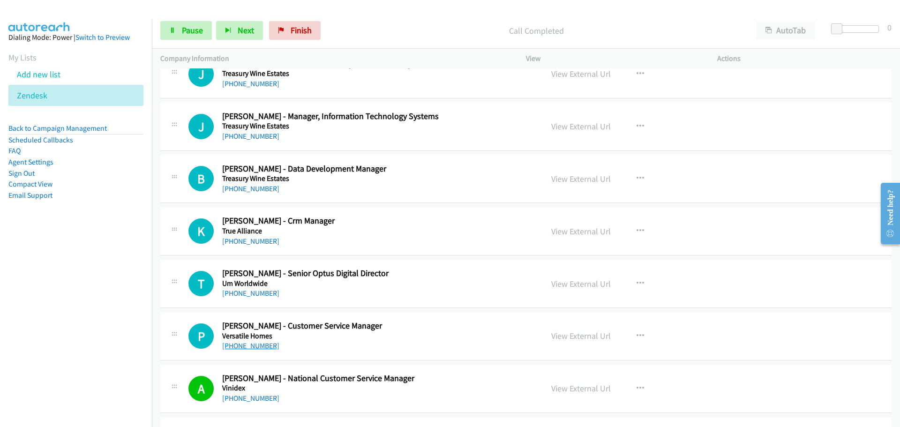
click at [260, 348] on link "+61 451 533 345" at bounding box center [250, 345] width 57 height 9
drag, startPoint x: 245, startPoint y: 294, endPoint x: 888, endPoint y: 306, distance: 643.5
click at [245, 294] on link "+61 432 672 611" at bounding box center [250, 293] width 57 height 9
drag, startPoint x: 236, startPoint y: 241, endPoint x: 645, endPoint y: 279, distance: 411.4
click at [236, 241] on link "+61 405 237 180" at bounding box center [250, 241] width 57 height 9
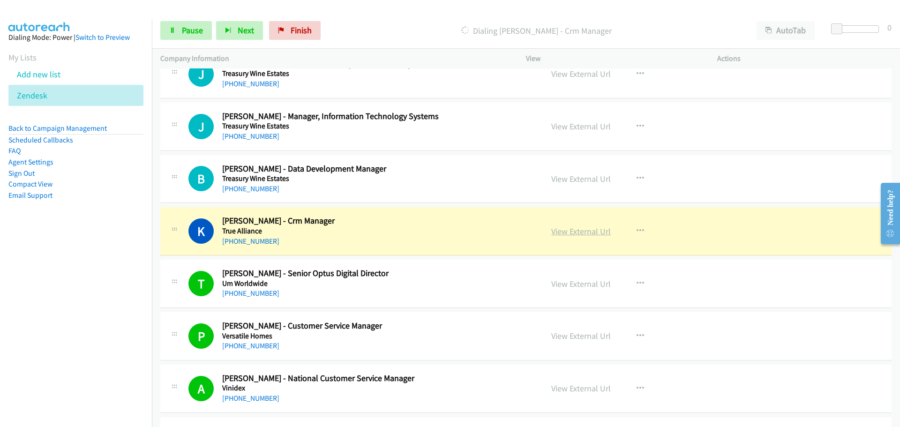
click at [595, 231] on link "View External Url" at bounding box center [581, 231] width 60 height 11
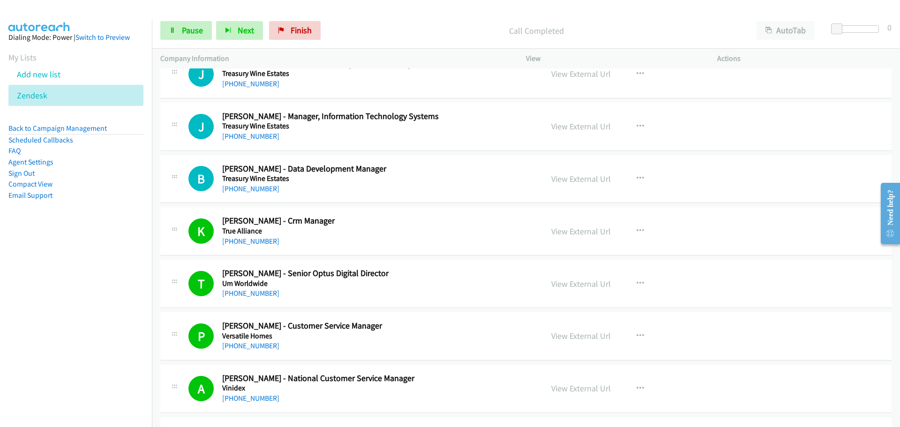
drag, startPoint x: 257, startPoint y: 190, endPoint x: 325, endPoint y: 186, distance: 68.1
click at [257, 190] on link "+61 411 020 158" at bounding box center [250, 188] width 57 height 9
click at [260, 135] on link "+61 474 284 743" at bounding box center [250, 136] width 57 height 9
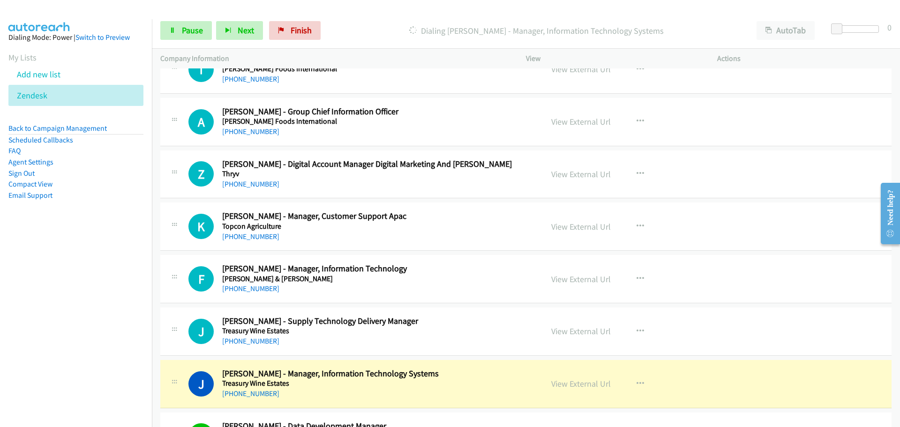
scroll to position [8280, 0]
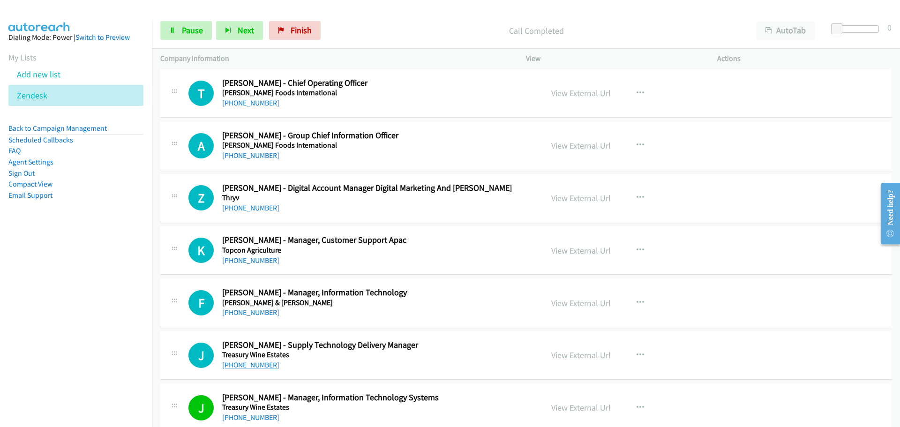
click at [234, 363] on link "+61 457 535 816" at bounding box center [250, 364] width 57 height 9
drag, startPoint x: 264, startPoint y: 314, endPoint x: 349, endPoint y: 316, distance: 85.3
click at [264, 314] on link "+61 448 269 532" at bounding box center [250, 312] width 57 height 9
click at [250, 258] on link "+61 457 514 284" at bounding box center [250, 260] width 57 height 9
click at [255, 258] on link "+61 457 514 284" at bounding box center [250, 260] width 57 height 9
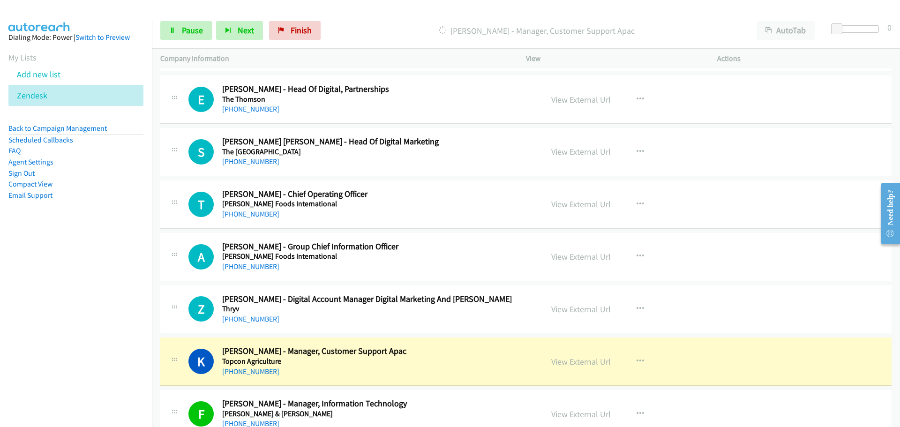
scroll to position [8139, 0]
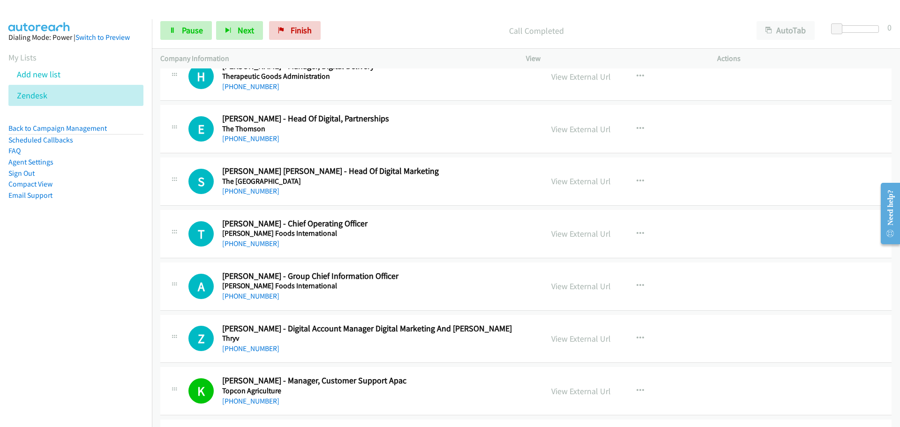
drag, startPoint x: 262, startPoint y: 346, endPoint x: 299, endPoint y: 331, distance: 39.3
click at [256, 348] on link "+61 418 376 393" at bounding box center [250, 348] width 57 height 9
drag, startPoint x: 252, startPoint y: 295, endPoint x: 258, endPoint y: 295, distance: 6.1
click at [252, 295] on link "+61 455 301 577" at bounding box center [250, 295] width 57 height 9
click at [250, 245] on link "+61 408 069 640" at bounding box center [250, 243] width 57 height 9
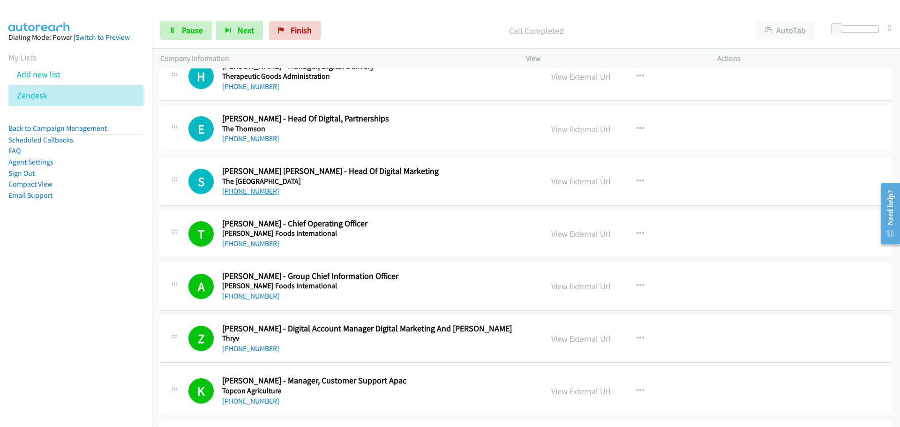
click at [252, 194] on link "+61 434 694 862" at bounding box center [250, 191] width 57 height 9
click at [163, 119] on div "E Callback Scheduled Emma Campbell - Head Of Digital, Partnerships The Thomson …" at bounding box center [351, 128] width 382 height 31
click at [244, 142] on link "+61 423 845 095" at bounding box center [250, 138] width 57 height 9
click at [136, 147] on aside "Dialing Mode: Power | Switch to Preview My Lists Add new list Zendesk Back to C…" at bounding box center [76, 131] width 152 height 224
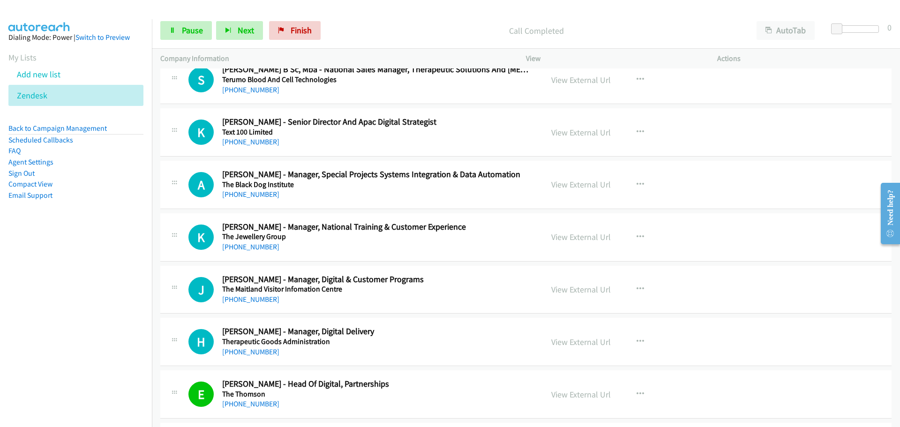
scroll to position [7858, 0]
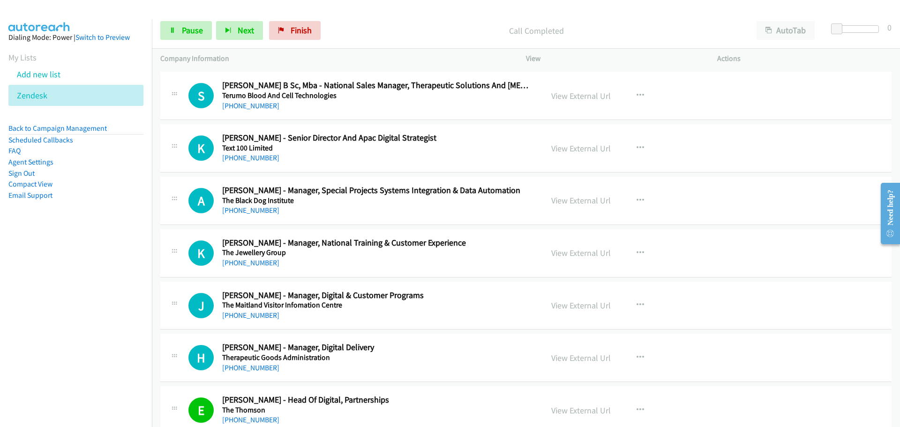
drag, startPoint x: 263, startPoint y: 368, endPoint x: 285, endPoint y: 360, distance: 23.3
click at [263, 368] on link "+61 435 962 343" at bounding box center [250, 367] width 57 height 9
drag, startPoint x: 258, startPoint y: 314, endPoint x: 427, endPoint y: 311, distance: 169.7
click at [258, 314] on link "+61 422 438 632" at bounding box center [250, 315] width 57 height 9
drag, startPoint x: 257, startPoint y: 261, endPoint x: 385, endPoint y: 278, distance: 129.0
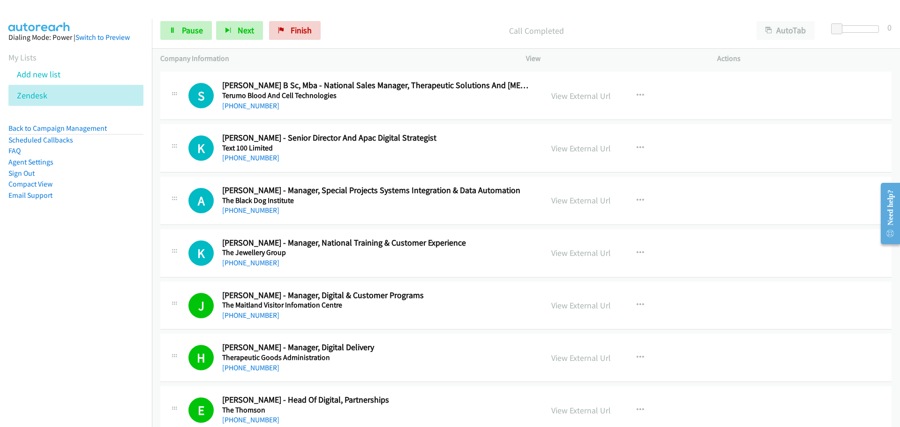
click at [257, 261] on link "+61 416 181 372" at bounding box center [250, 262] width 57 height 9
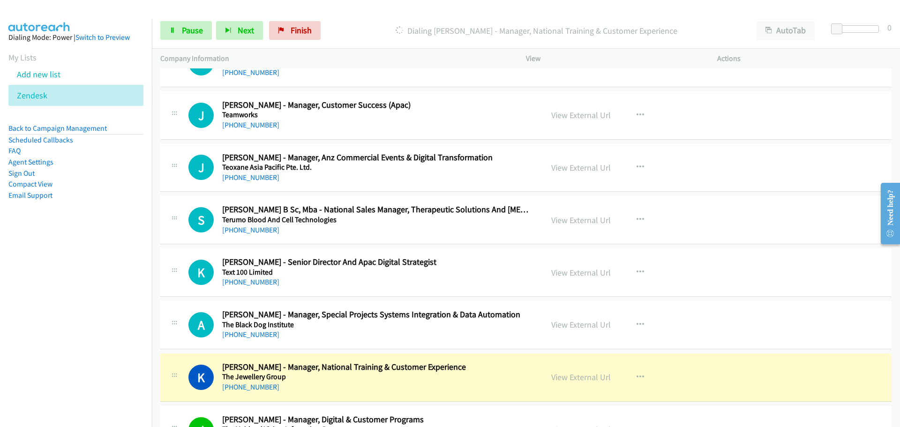
scroll to position [7717, 0]
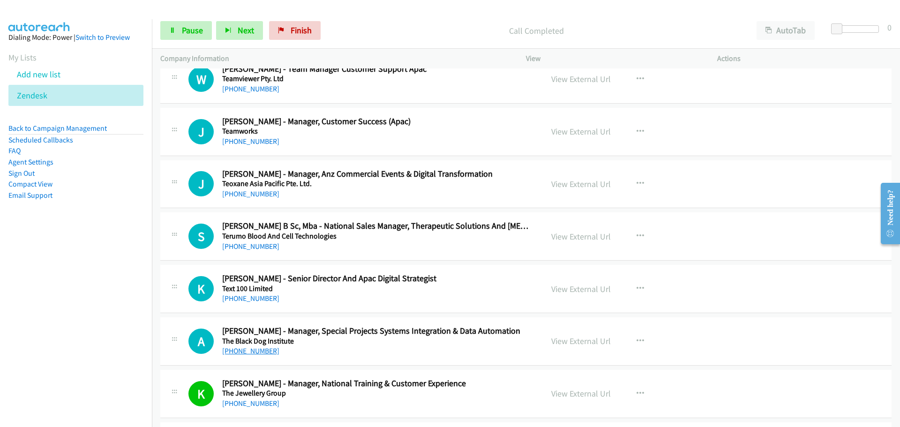
click at [232, 350] on link "+61 420 283 618" at bounding box center [250, 350] width 57 height 9
click at [588, 341] on link "View External Url" at bounding box center [581, 341] width 60 height 11
drag, startPoint x: 254, startPoint y: 299, endPoint x: 261, endPoint y: 295, distance: 7.4
click at [254, 299] on link "+61 409 239 948" at bounding box center [250, 298] width 57 height 9
drag, startPoint x: 245, startPoint y: 247, endPoint x: 680, endPoint y: 253, distance: 435.8
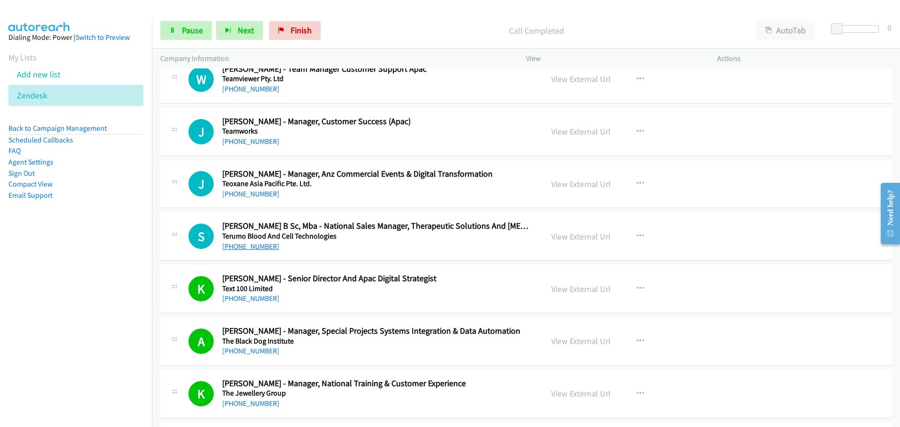
drag, startPoint x: 246, startPoint y: 246, endPoint x: 258, endPoint y: 244, distance: 11.9
click at [258, 245] on link "+61 408 244 342" at bounding box center [250, 246] width 57 height 9
click at [261, 197] on link "+61 482 420 807" at bounding box center [250, 193] width 57 height 9
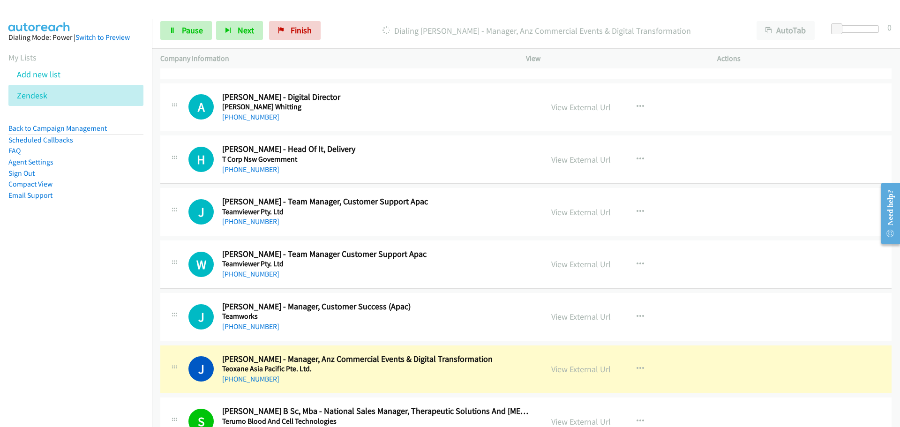
scroll to position [7530, 0]
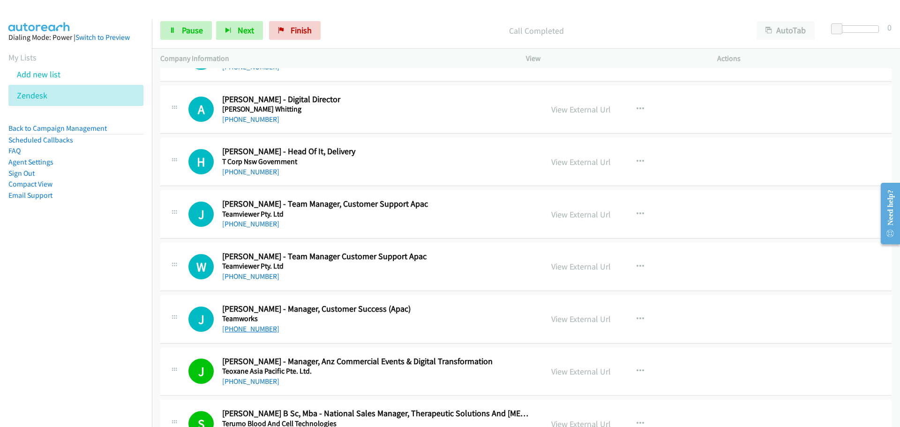
click at [246, 331] on link "+61 431 868 356" at bounding box center [250, 328] width 57 height 9
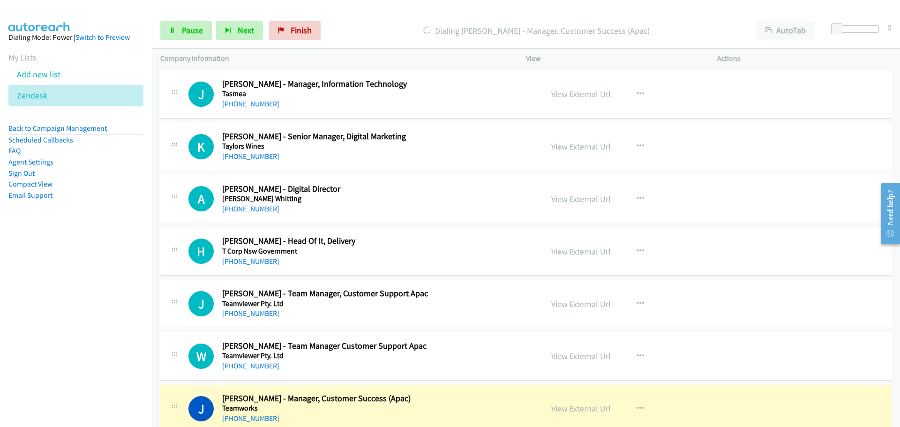
scroll to position [7436, 0]
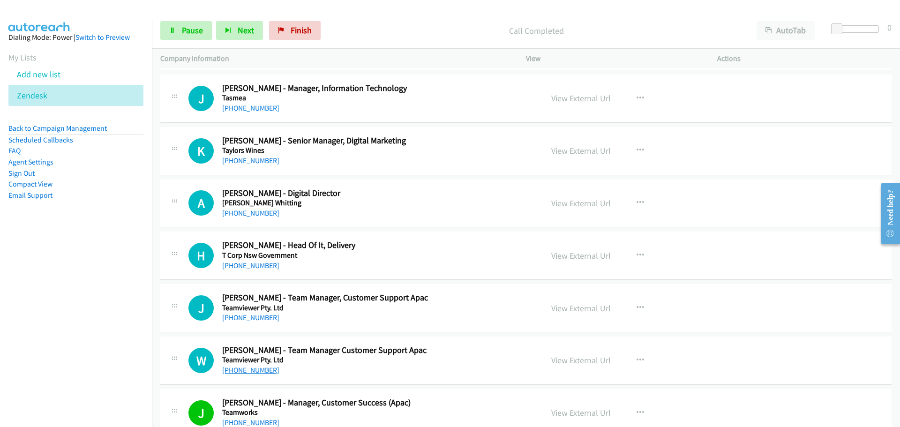
click at [248, 370] on link "+61 472 688 418" at bounding box center [250, 370] width 57 height 9
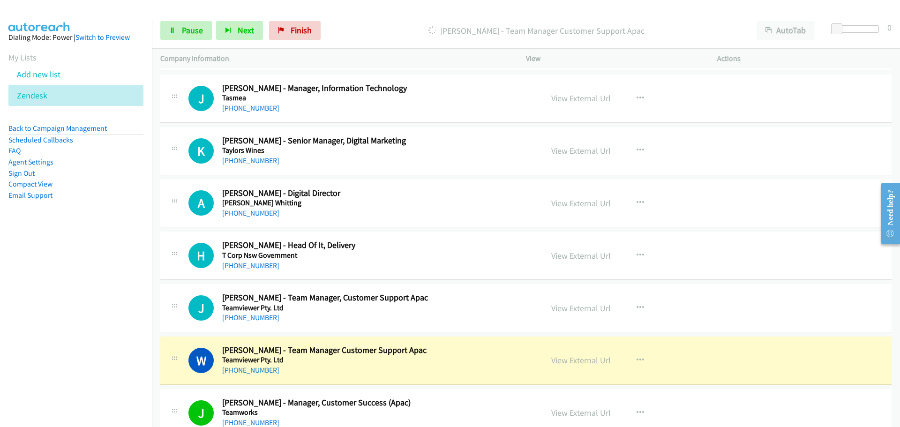
click at [581, 358] on link "View External Url" at bounding box center [581, 360] width 60 height 11
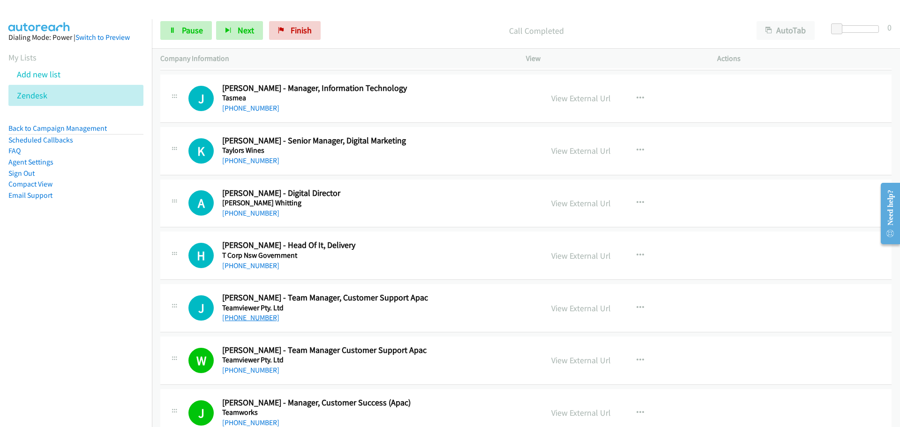
click at [251, 317] on link "+61 447 577 263" at bounding box center [250, 317] width 57 height 9
drag, startPoint x: 258, startPoint y: 266, endPoint x: 631, endPoint y: 261, distance: 373.0
click at [258, 266] on link "+61 401 773 849" at bounding box center [250, 265] width 57 height 9
click at [260, 213] on link "+61 449 598 300" at bounding box center [250, 213] width 57 height 9
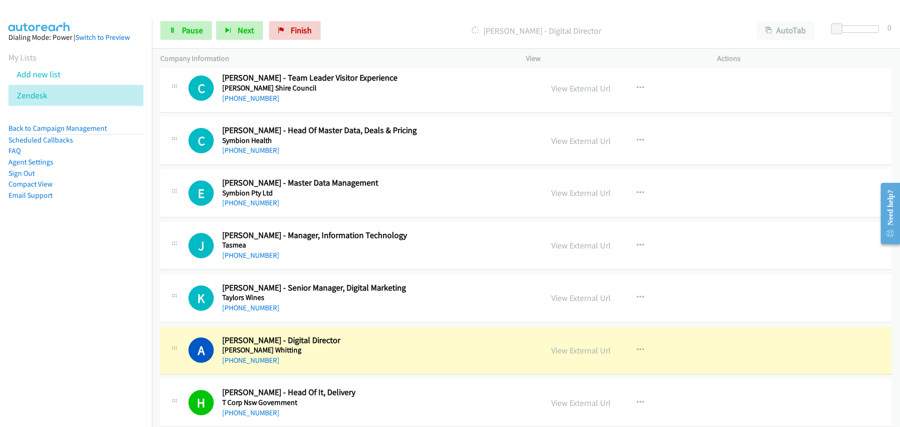
scroll to position [7249, 0]
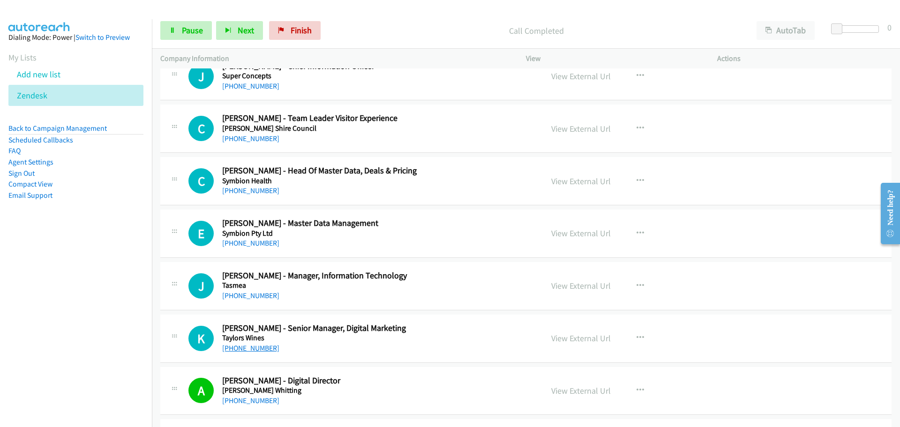
click at [261, 349] on link "+61 400 821 075" at bounding box center [250, 347] width 57 height 9
click at [245, 296] on link "+61 404 311 791" at bounding box center [250, 295] width 57 height 9
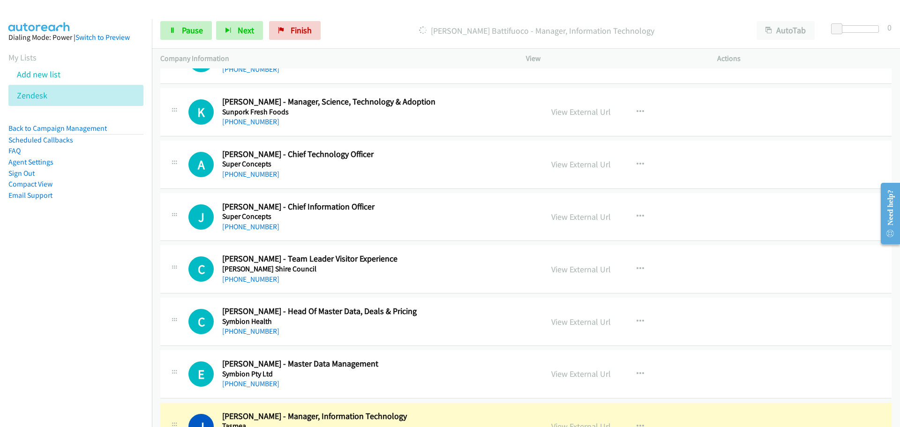
scroll to position [7155, 0]
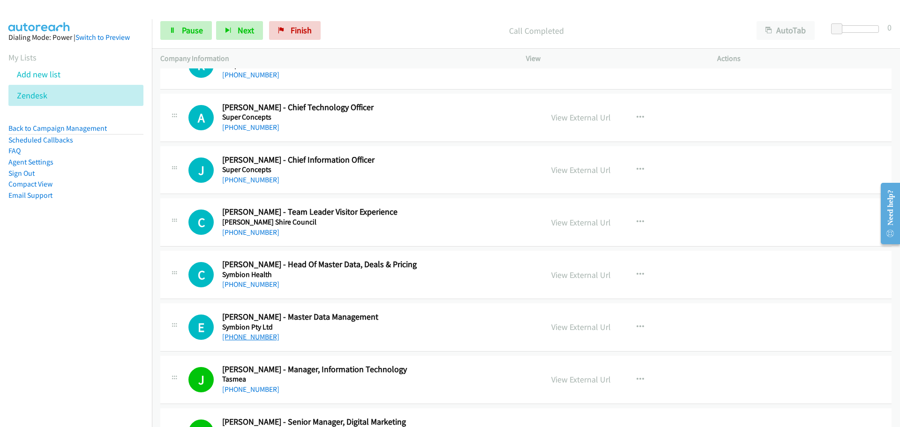
click at [255, 335] on link "+61 422 024 255" at bounding box center [250, 336] width 57 height 9
drag, startPoint x: 261, startPoint y: 284, endPoint x: 388, endPoint y: 281, distance: 126.6
click at [261, 284] on link "+61 447 267 797" at bounding box center [250, 284] width 57 height 9
click at [260, 230] on link "+61 414 193 606" at bounding box center [250, 232] width 57 height 9
click at [248, 180] on link "+61 408 727 347" at bounding box center [250, 179] width 57 height 9
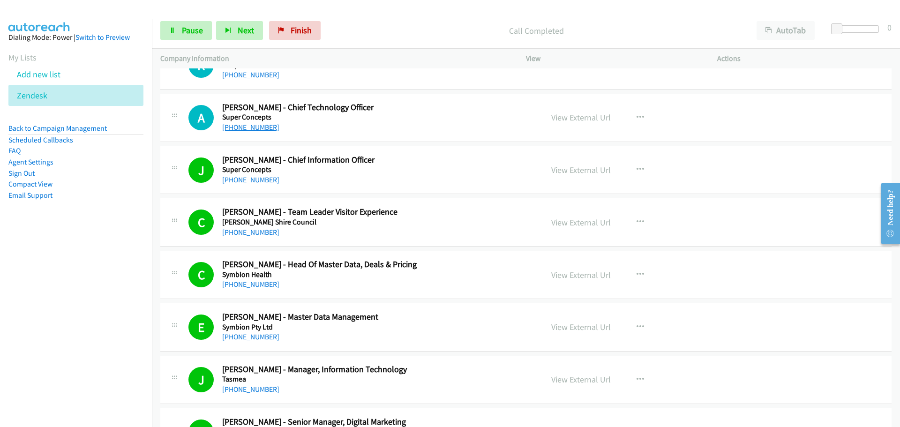
click at [235, 130] on link "+61 403 189 932" at bounding box center [250, 127] width 57 height 9
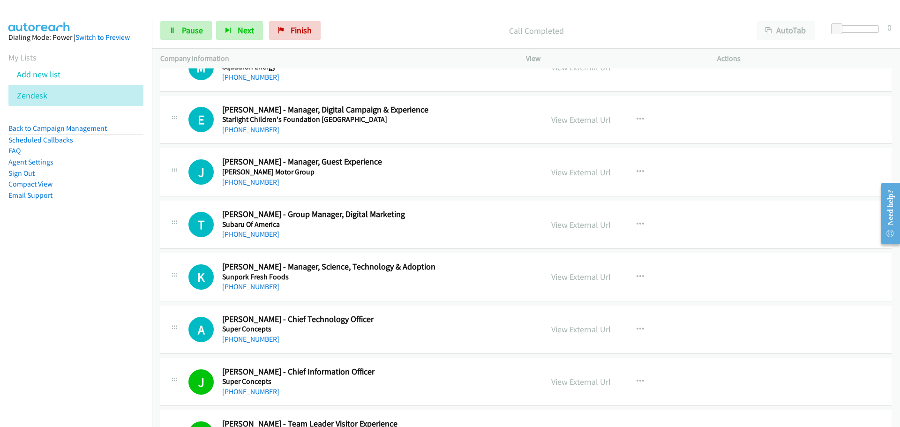
scroll to position [6921, 0]
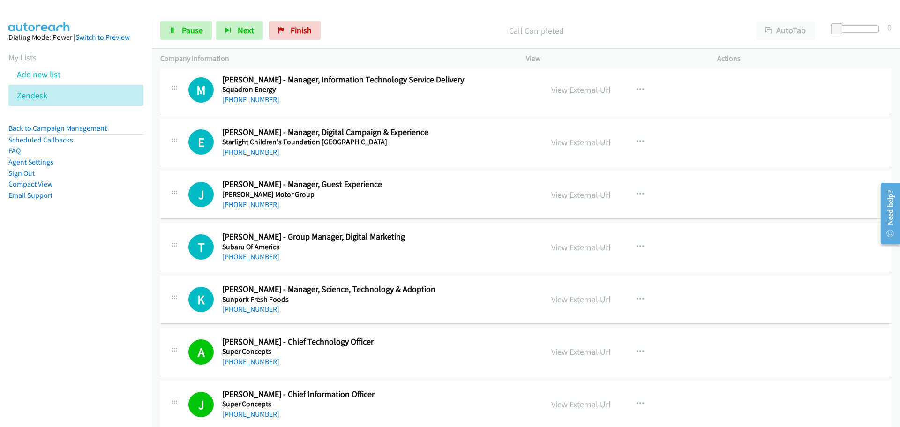
drag, startPoint x: 256, startPoint y: 306, endPoint x: 419, endPoint y: 306, distance: 163.5
click at [256, 306] on link "+61 410 648 088" at bounding box center [250, 309] width 57 height 9
click at [256, 258] on link "+61 403 826 648" at bounding box center [250, 256] width 57 height 9
click at [254, 198] on h5 "Stillwell Motor Group" at bounding box center [376, 194] width 309 height 9
click at [258, 202] on link "+61 427 964 514" at bounding box center [250, 204] width 57 height 9
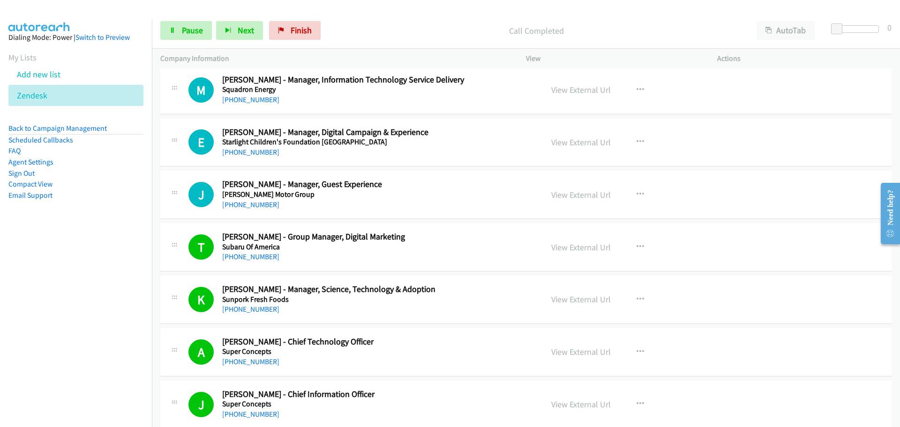
drag, startPoint x: 258, startPoint y: 201, endPoint x: 502, endPoint y: 213, distance: 244.0
click at [258, 201] on link "+61 427 964 514" at bounding box center [250, 204] width 57 height 9
click at [254, 153] on link "+61 477 405 051" at bounding box center [250, 152] width 57 height 9
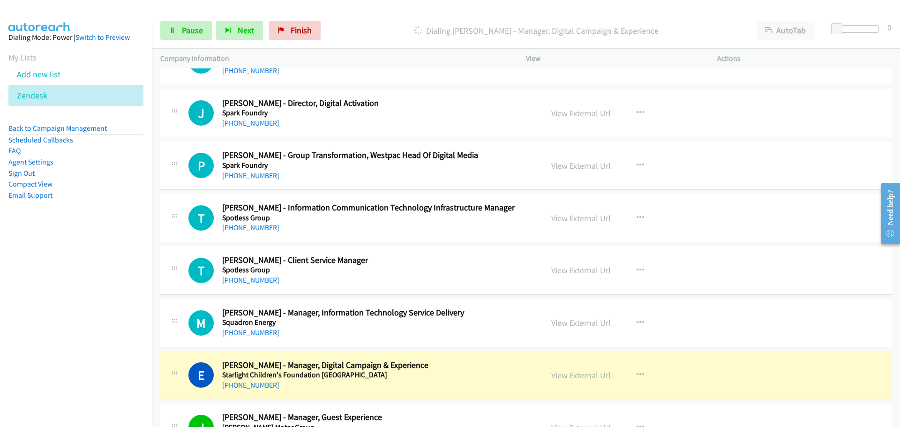
scroll to position [6686, 0]
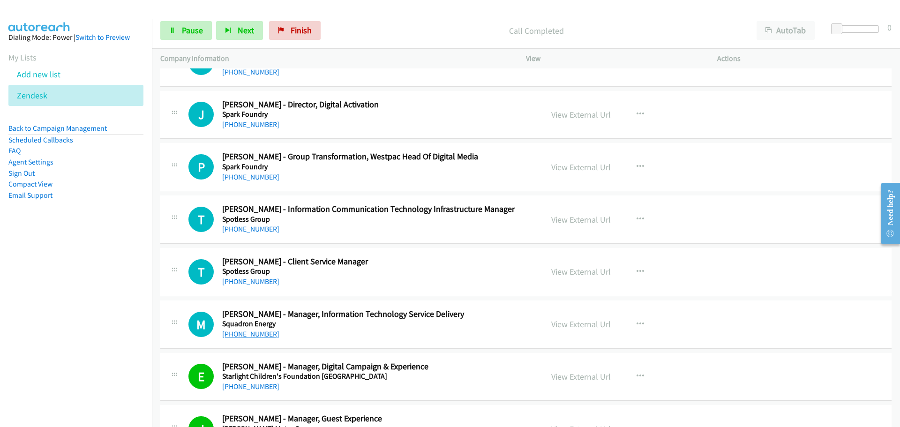
click at [260, 332] on link "+61 468 384 883" at bounding box center [250, 333] width 57 height 9
click at [248, 283] on link "+61 411 403 265" at bounding box center [250, 281] width 57 height 9
drag, startPoint x: 249, startPoint y: 228, endPoint x: 254, endPoint y: 224, distance: 6.1
click at [665, 391] on div "View External Url View External Url Schedule/Manage Callback Start Calls Here R…" at bounding box center [643, 376] width 200 height 31
click at [253, 228] on link "+61 427 071 009" at bounding box center [250, 228] width 57 height 9
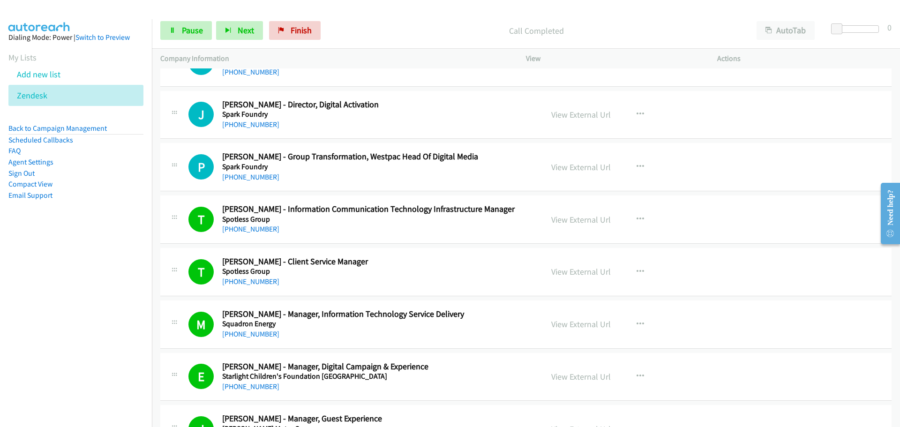
click at [246, 183] on div "P Callback Scheduled Paulo Ribeiro - Group Transformation, Westpac Head Of Digi…" at bounding box center [525, 167] width 731 height 48
click at [248, 179] on link "+61 422 449 109" at bounding box center [250, 176] width 57 height 9
click at [589, 163] on link "View External Url" at bounding box center [581, 167] width 60 height 11
click at [597, 166] on link "View External Url" at bounding box center [581, 167] width 60 height 11
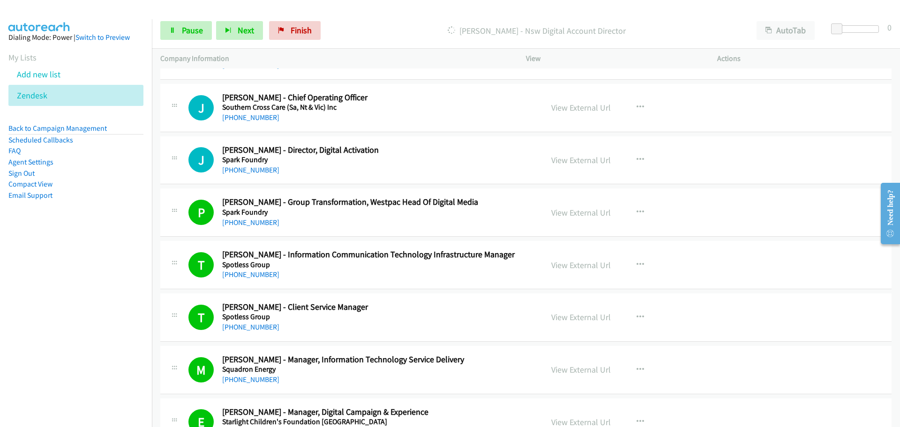
scroll to position [6546, 0]
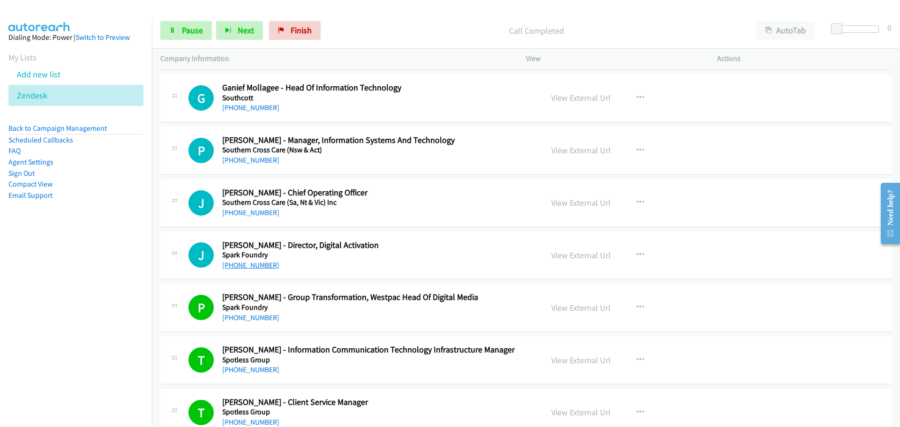
click at [241, 262] on link "+61 450 722 272" at bounding box center [250, 265] width 57 height 9
drag, startPoint x: 243, startPoint y: 210, endPoint x: 397, endPoint y: 203, distance: 154.8
click at [243, 210] on link "+61 429 154 614" at bounding box center [250, 212] width 57 height 9
click at [248, 162] on link "+61 413 429 609" at bounding box center [250, 160] width 57 height 9
click at [261, 107] on link "+61 400 576 581" at bounding box center [250, 107] width 57 height 9
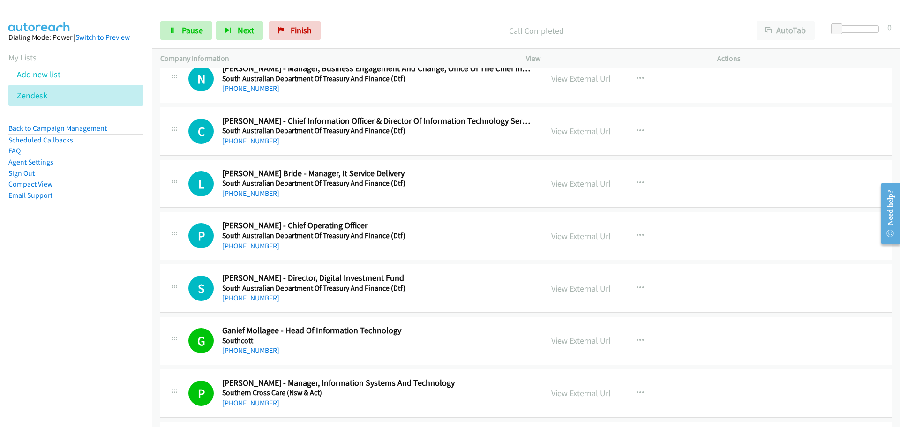
scroll to position [6218, 0]
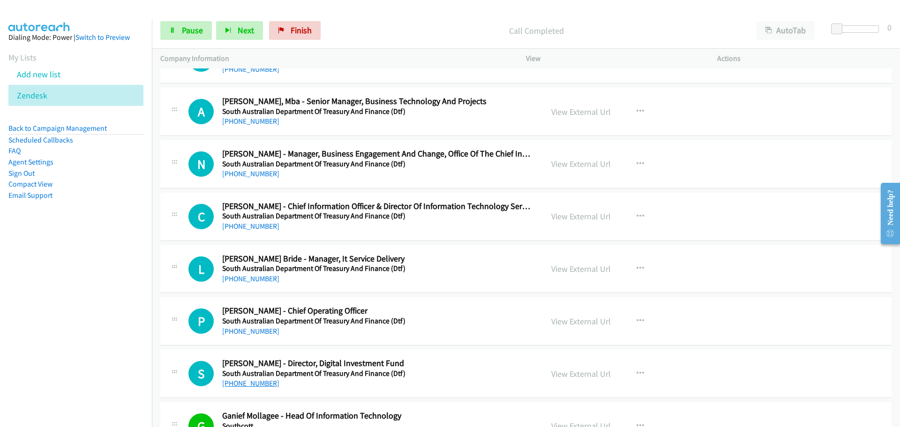
click at [254, 383] on link "+61 414 406 516" at bounding box center [250, 383] width 57 height 9
click at [236, 333] on link "+61 433 451 613" at bounding box center [250, 331] width 57 height 9
click at [27, 70] on link "Add new list" at bounding box center [39, 74] width 44 height 11
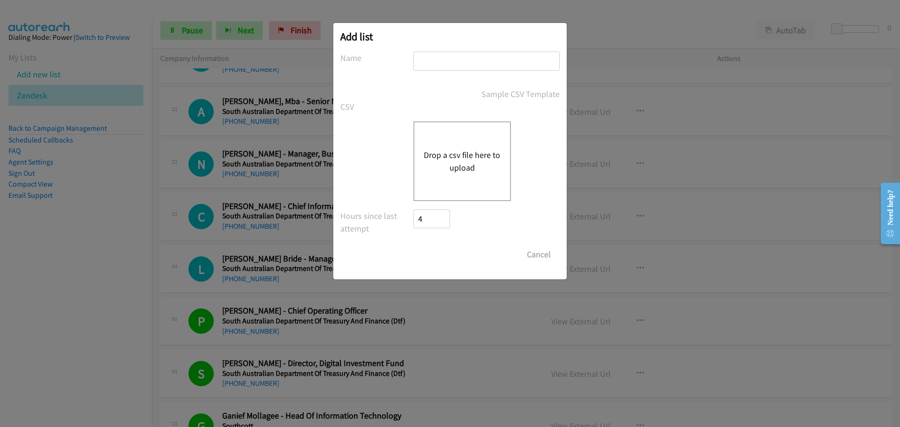
click at [436, 61] on input "text" at bounding box center [486, 61] width 146 height 19
click at [413, 245] on input "Save List" at bounding box center [422, 249] width 18 height 9
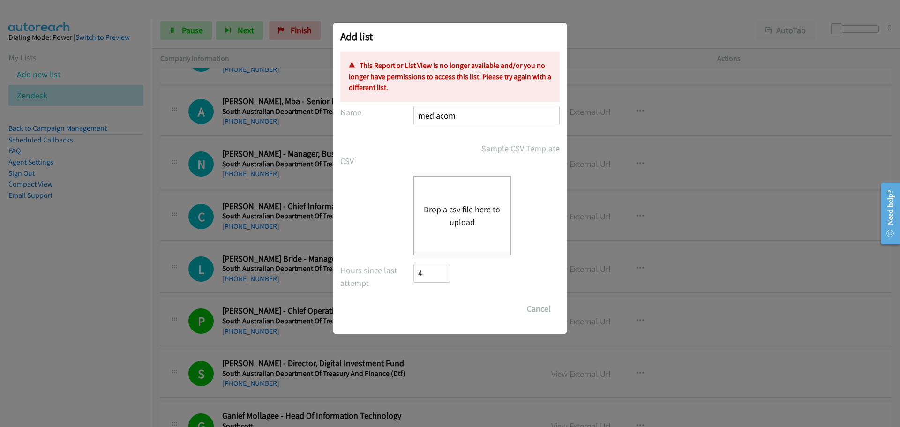
click at [465, 120] on input "mediacom" at bounding box center [486, 115] width 146 height 19
type input "media"
click at [487, 222] on button "Drop a csv file here to upload" at bounding box center [462, 215] width 77 height 25
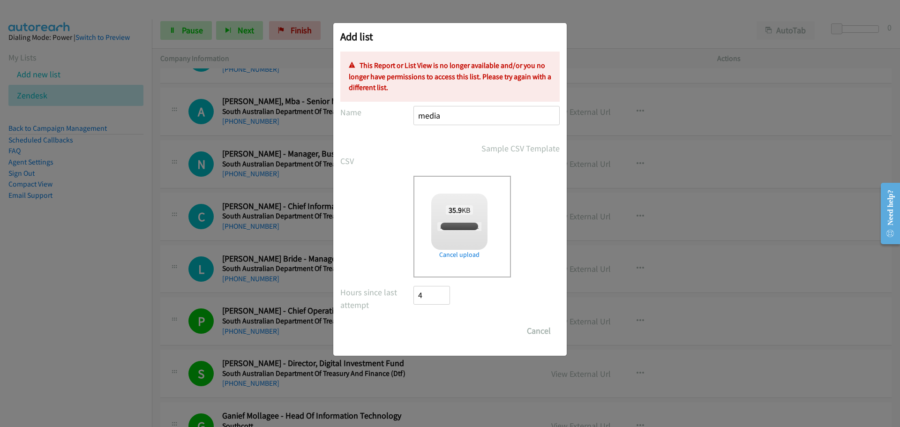
checkbox input "true"
click at [57, 74] on div "Add list No phone fields were returned for that Report or List View Please uplo…" at bounding box center [450, 217] width 900 height 418
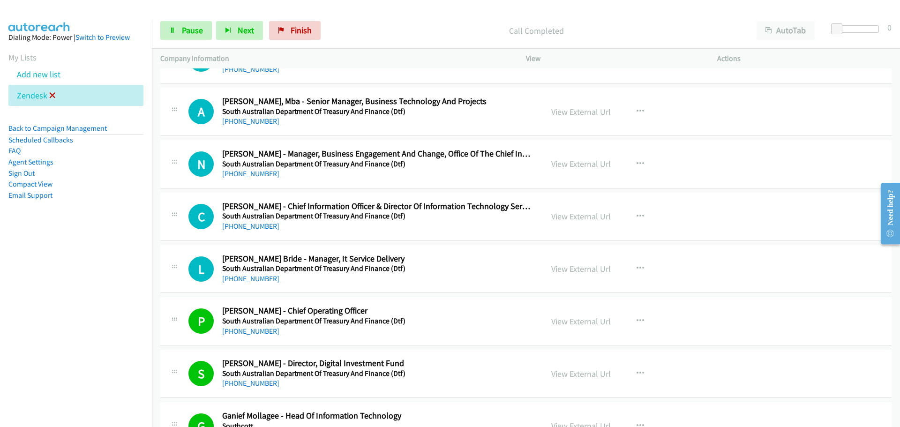
click at [50, 97] on icon at bounding box center [52, 96] width 7 height 7
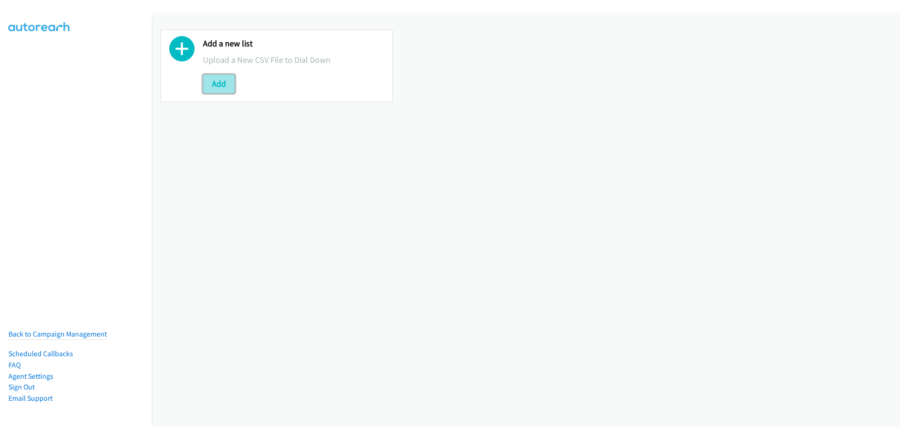
click at [217, 84] on button "Add" at bounding box center [219, 84] width 32 height 19
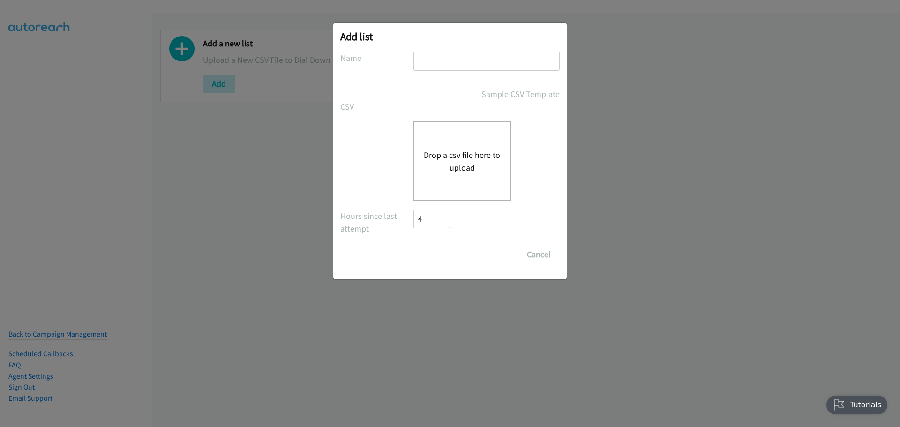
click at [445, 66] on input "text" at bounding box center [486, 61] width 146 height 19
click at [413, 245] on input "Save List" at bounding box center [422, 249] width 18 height 9
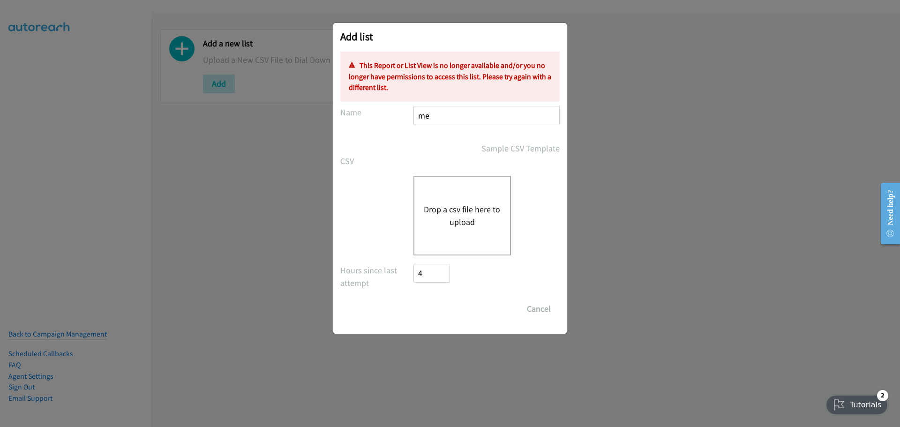
type input "me"
click at [458, 215] on button "Drop a csv file here to upload" at bounding box center [462, 215] width 77 height 25
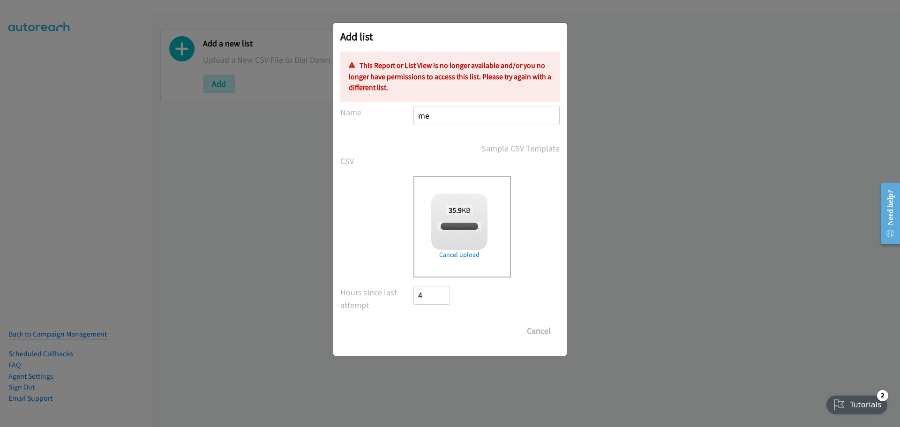
checkbox input "true"
click at [437, 116] on input "me" at bounding box center [486, 115] width 146 height 19
type input "m"
click at [469, 254] on link "Remove file" at bounding box center [459, 255] width 56 height 10
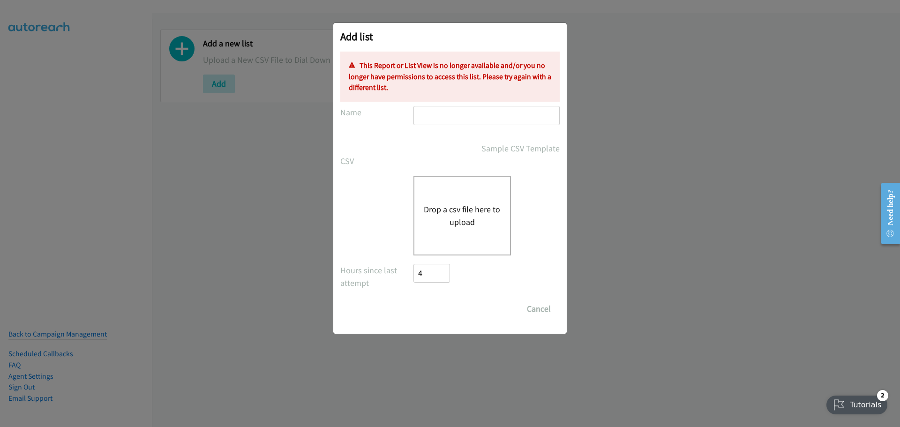
click at [462, 209] on button "Drop a csv file here to upload" at bounding box center [462, 215] width 77 height 25
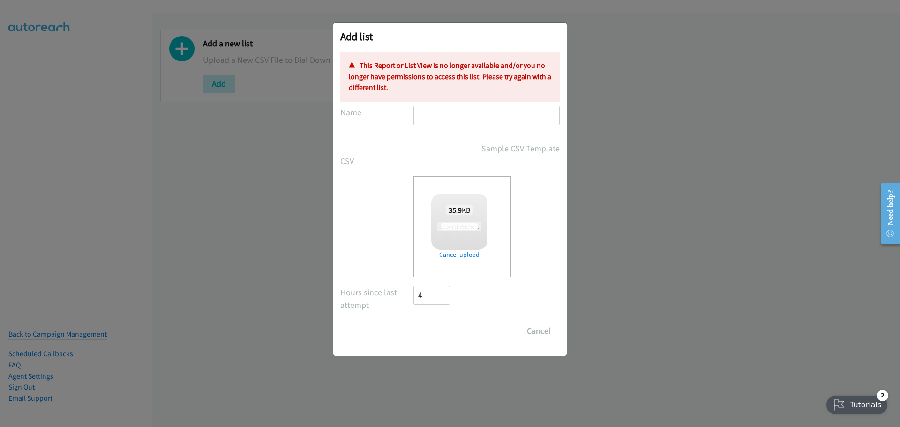
checkbox input "true"
click at [460, 116] on input "text" at bounding box center [486, 115] width 146 height 19
click at [442, 113] on input "dell" at bounding box center [486, 115] width 146 height 19
type input "d"
type input "mediacom"
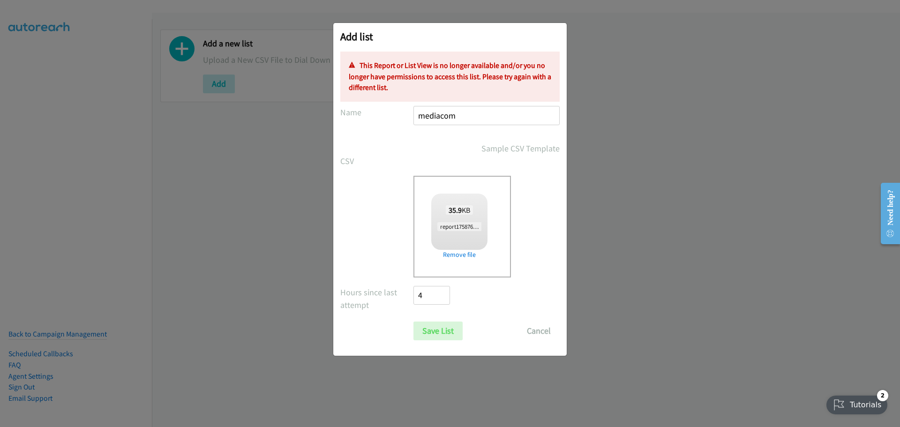
click at [634, 396] on div "Add list No phone fields were returned for that Report or List View Please uplo…" at bounding box center [450, 217] width 900 height 418
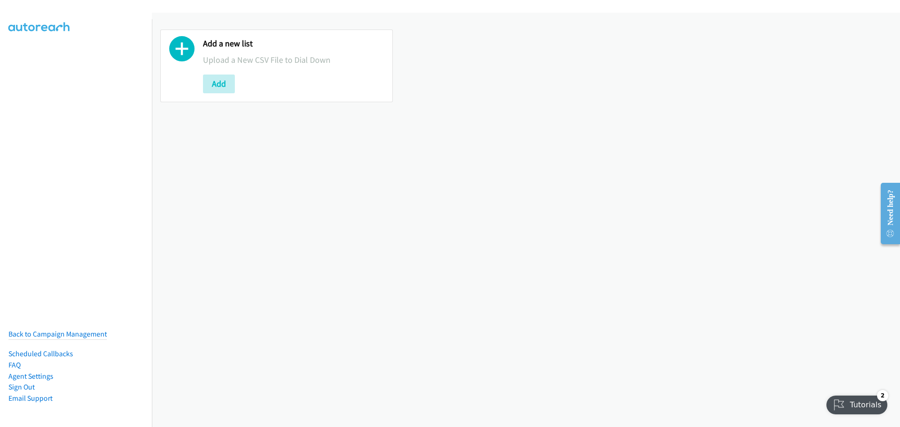
click at [61, 192] on nav "Back to Campaign Management Scheduled Callbacks FAQ Agent Settings Sign Out Com…" at bounding box center [76, 232] width 152 height 427
click at [204, 81] on button "Add" at bounding box center [219, 84] width 32 height 19
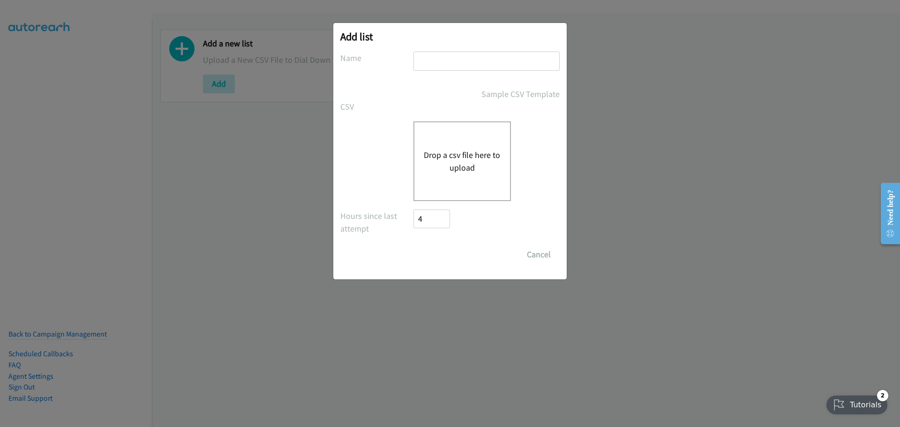
click at [499, 64] on input "text" at bounding box center [486, 61] width 146 height 19
type input "med"
click at [463, 165] on button "Drop a csv file here to upload" at bounding box center [462, 161] width 77 height 25
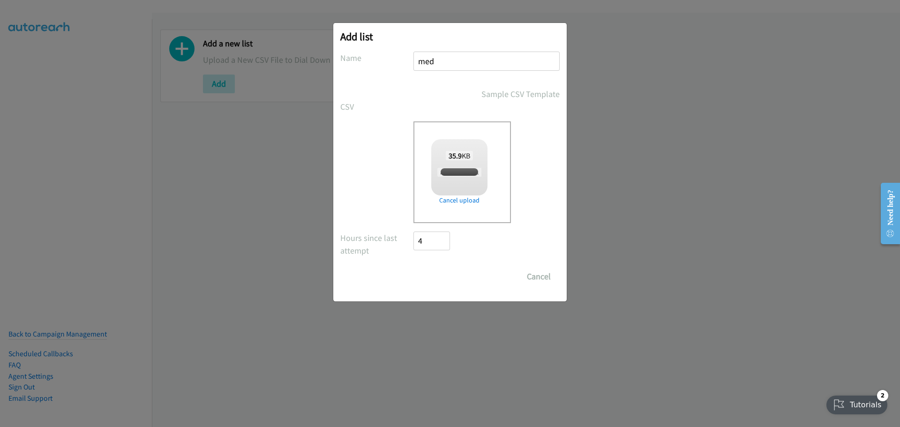
checkbox input "true"
click at [448, 278] on input "Save List" at bounding box center [437, 276] width 49 height 19
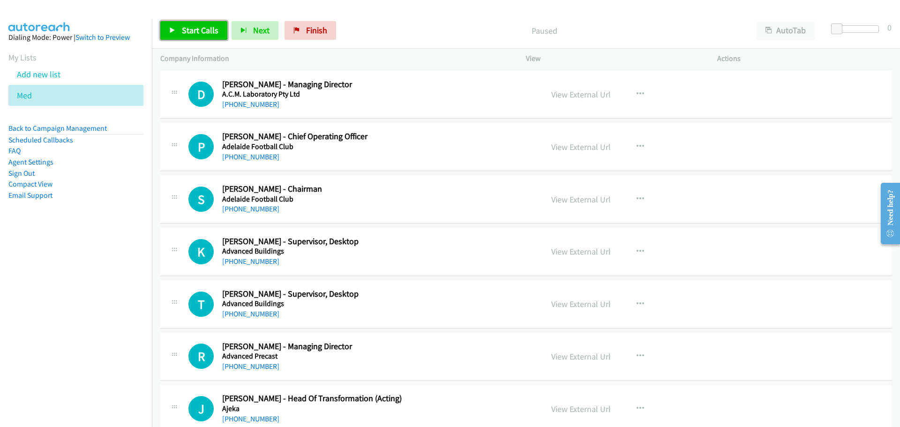
click at [182, 29] on span "Start Calls" at bounding box center [200, 30] width 37 height 11
drag, startPoint x: 261, startPoint y: 159, endPoint x: 377, endPoint y: 172, distance: 117.5
click at [261, 159] on link "[PHONE_NUMBER]" at bounding box center [250, 156] width 57 height 9
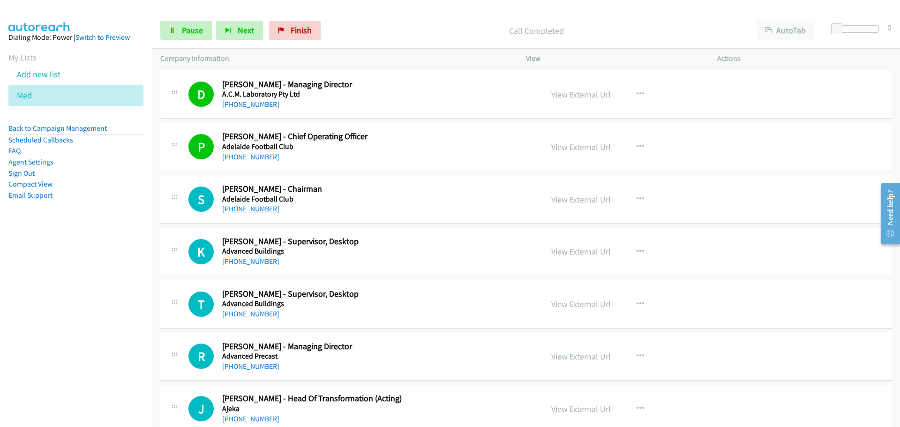
click at [227, 207] on link "[PHONE_NUMBER]" at bounding box center [250, 208] width 57 height 9
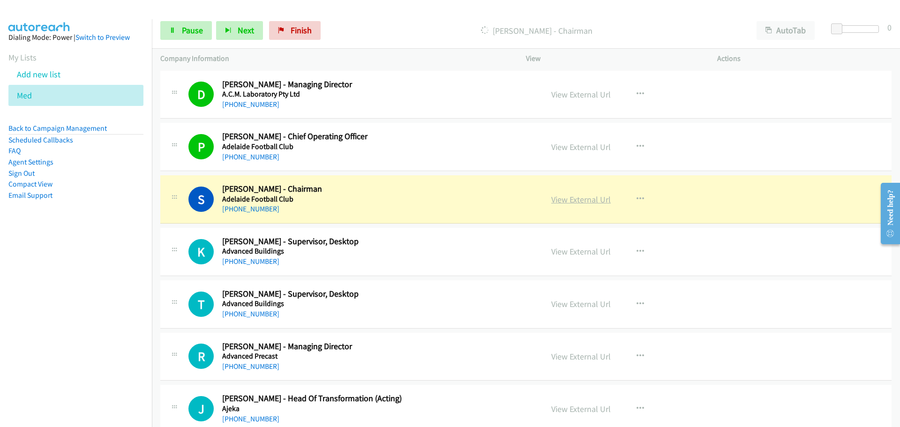
click at [592, 198] on link "View External Url" at bounding box center [581, 199] width 60 height 11
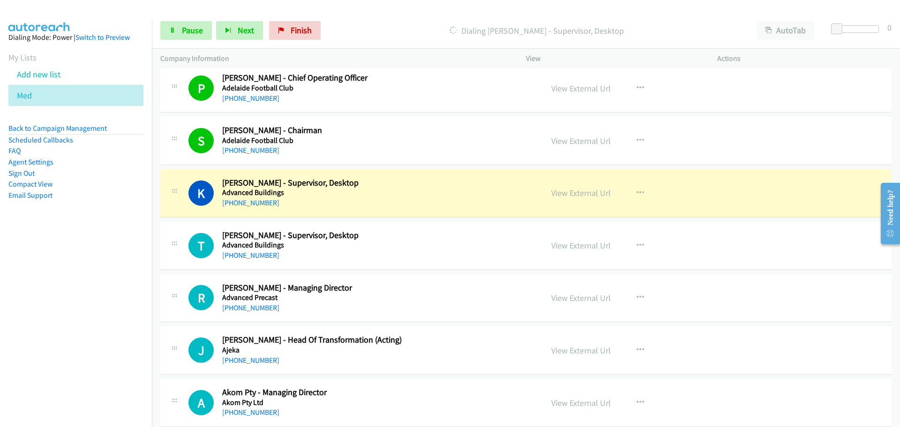
scroll to position [141, 0]
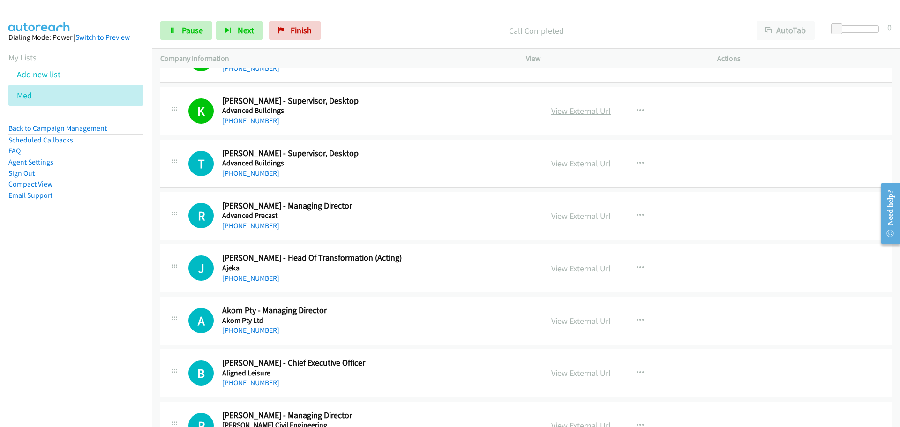
click at [571, 113] on link "View External Url" at bounding box center [581, 110] width 60 height 11
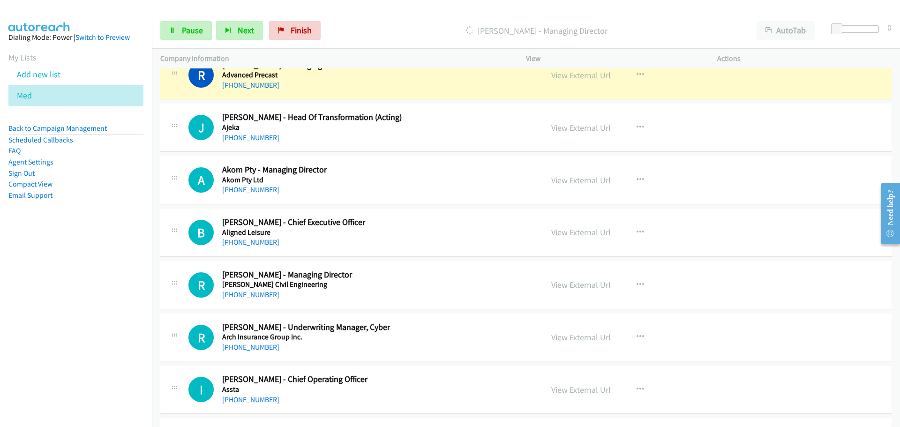
scroll to position [234, 0]
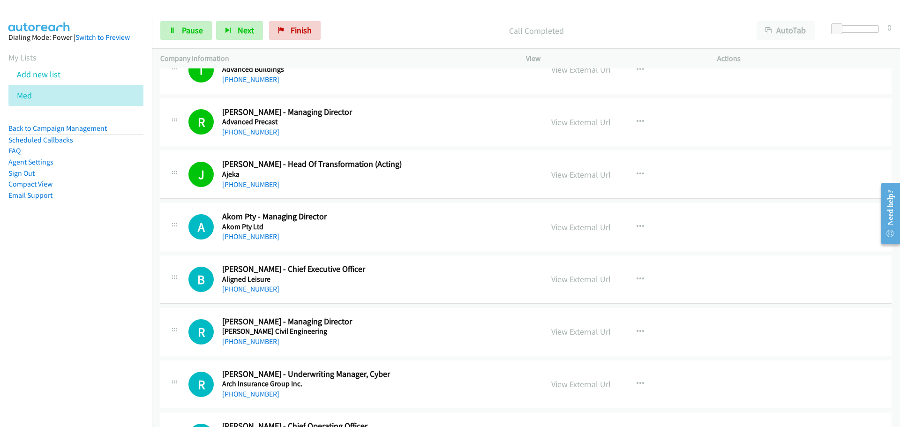
drag, startPoint x: 252, startPoint y: 239, endPoint x: 382, endPoint y: 235, distance: 129.9
click at [252, 239] on link "[PHONE_NUMBER]" at bounding box center [250, 236] width 57 height 9
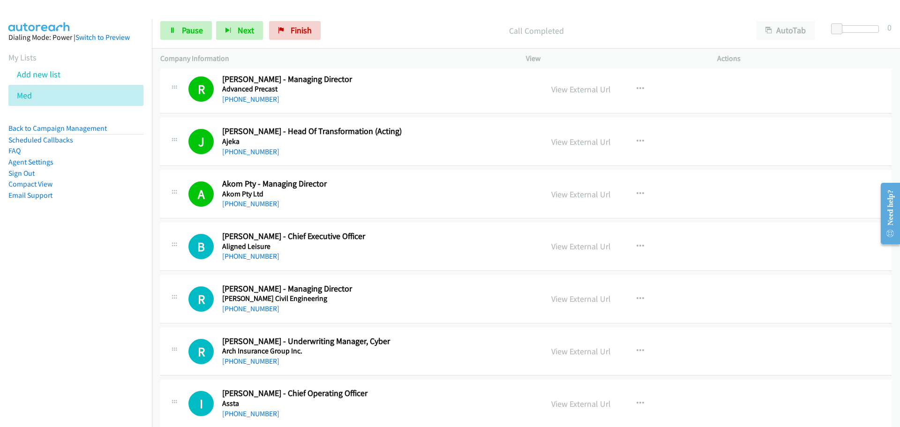
scroll to position [281, 0]
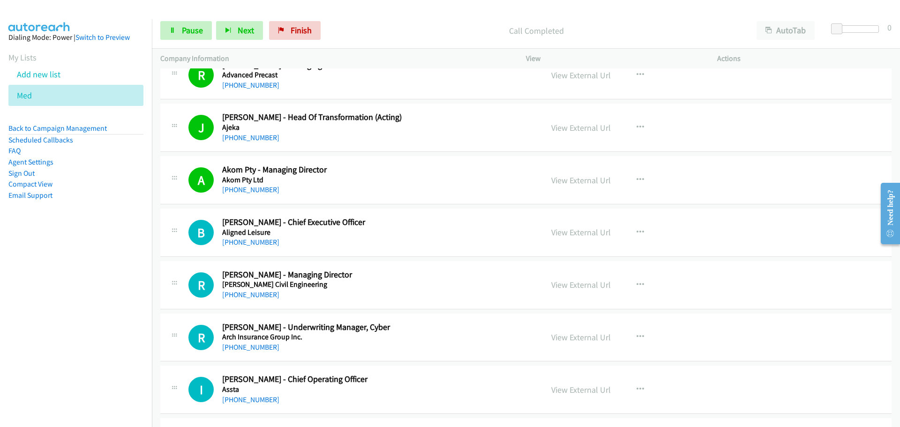
click at [244, 235] on h5 "Aligned Leisure" at bounding box center [344, 232] width 244 height 9
click at [248, 240] on link "[PHONE_NUMBER]" at bounding box center [250, 242] width 57 height 9
click at [257, 298] on link "[PHONE_NUMBER]" at bounding box center [250, 294] width 57 height 9
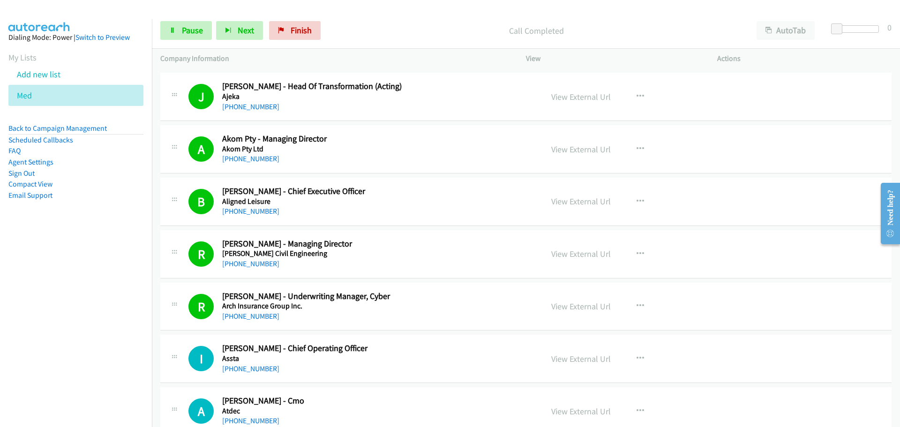
scroll to position [422, 0]
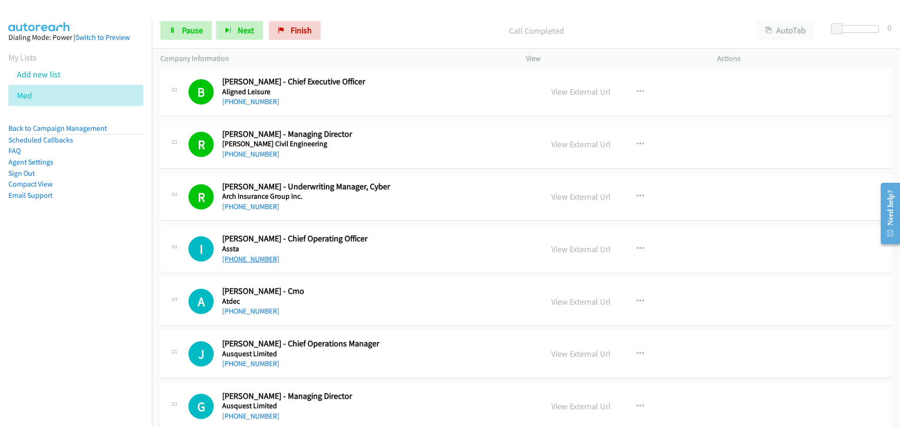
click at [258, 257] on link "[PHONE_NUMBER]" at bounding box center [250, 258] width 57 height 9
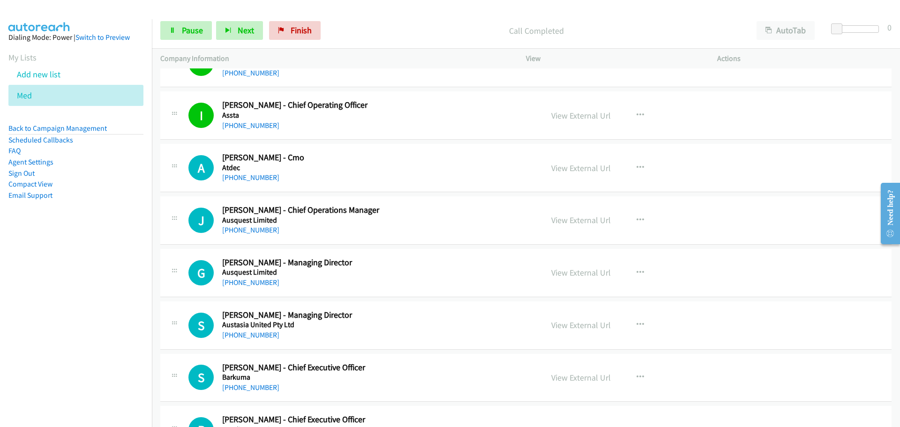
scroll to position [562, 0]
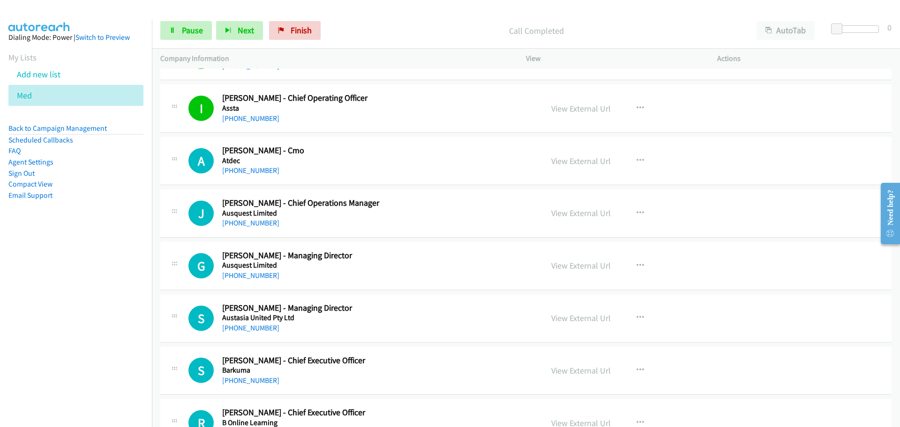
drag, startPoint x: 248, startPoint y: 167, endPoint x: 275, endPoint y: 165, distance: 27.3
click at [248, 167] on link "[PHONE_NUMBER]" at bounding box center [250, 170] width 57 height 9
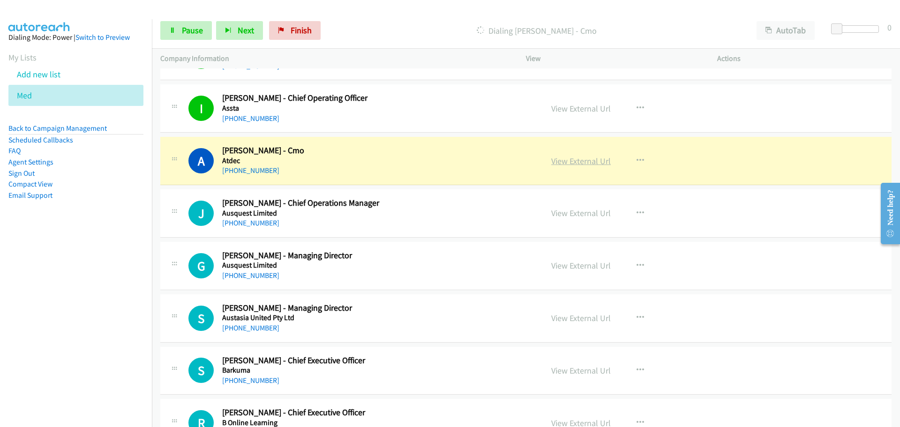
click at [595, 162] on link "View External Url" at bounding box center [581, 161] width 60 height 11
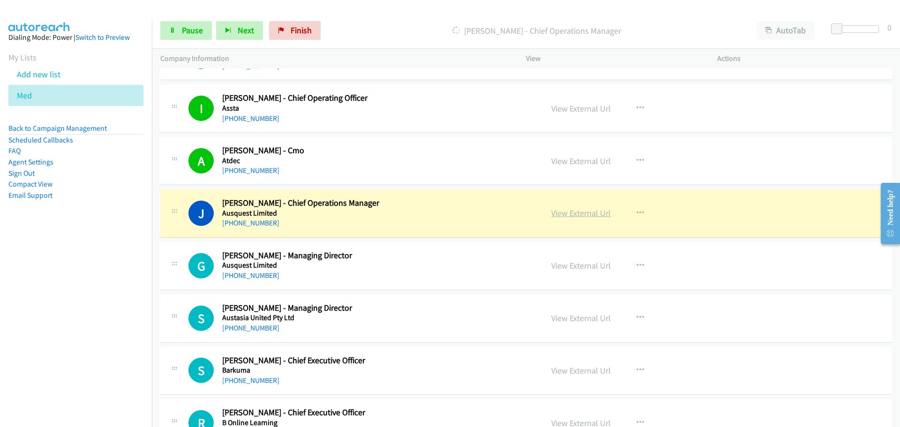
click at [586, 212] on link "View External Url" at bounding box center [581, 213] width 60 height 11
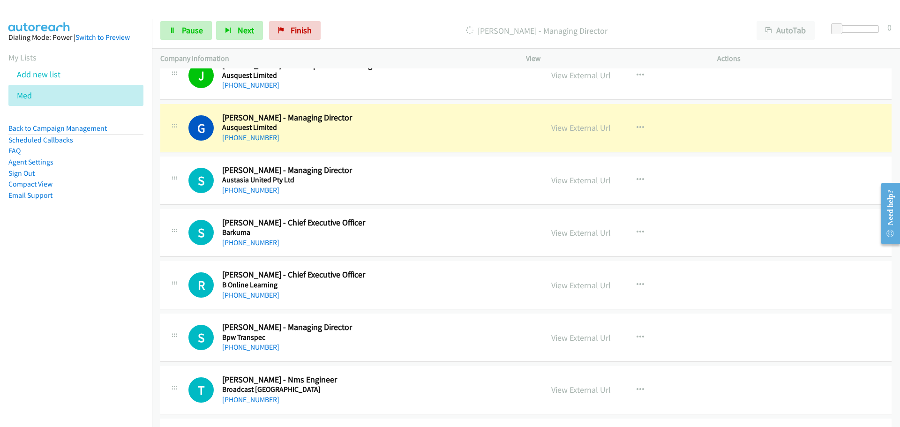
scroll to position [703, 0]
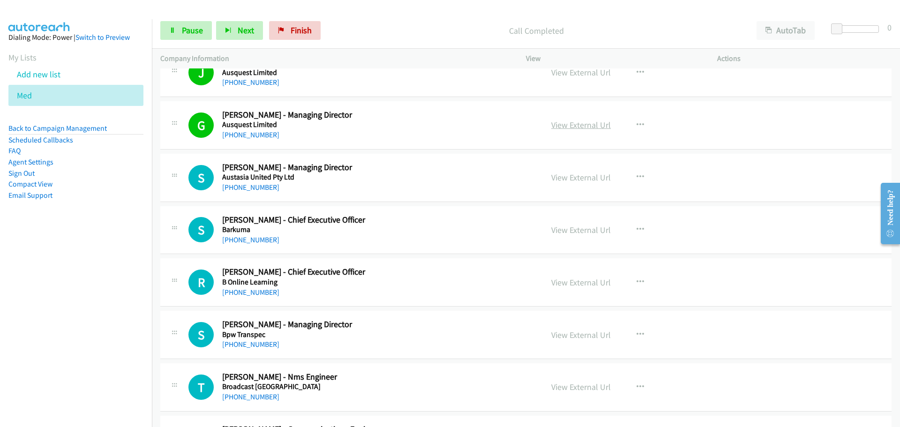
click at [593, 127] on link "View External Url" at bounding box center [581, 124] width 60 height 11
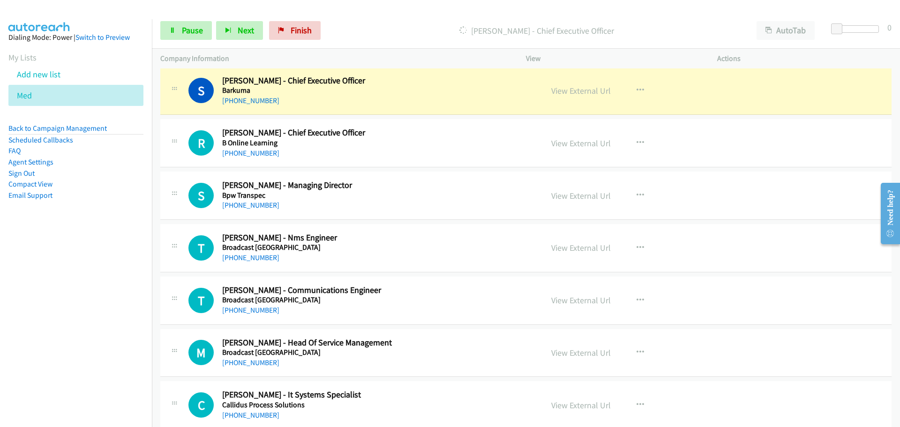
scroll to position [843, 0]
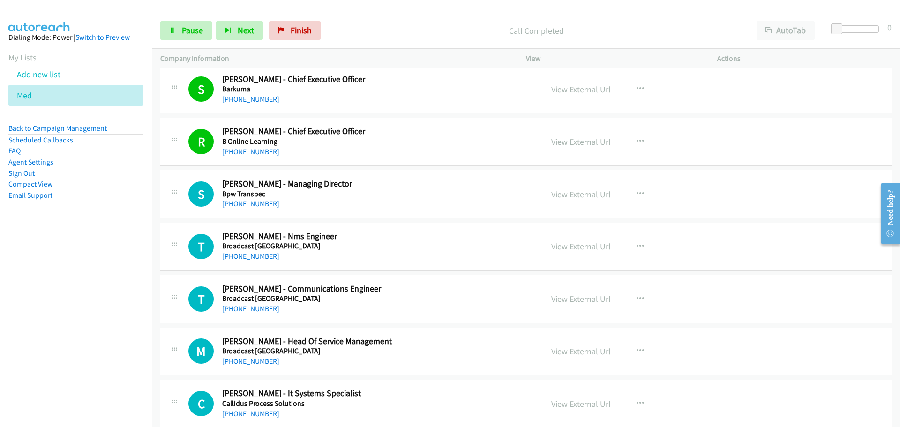
drag, startPoint x: 245, startPoint y: 207, endPoint x: 257, endPoint y: 206, distance: 11.8
click at [245, 207] on link "[PHONE_NUMBER]" at bounding box center [250, 203] width 57 height 9
drag, startPoint x: 261, startPoint y: 261, endPoint x: 283, endPoint y: 260, distance: 21.1
click at [261, 261] on link "[PHONE_NUMBER]" at bounding box center [250, 256] width 57 height 9
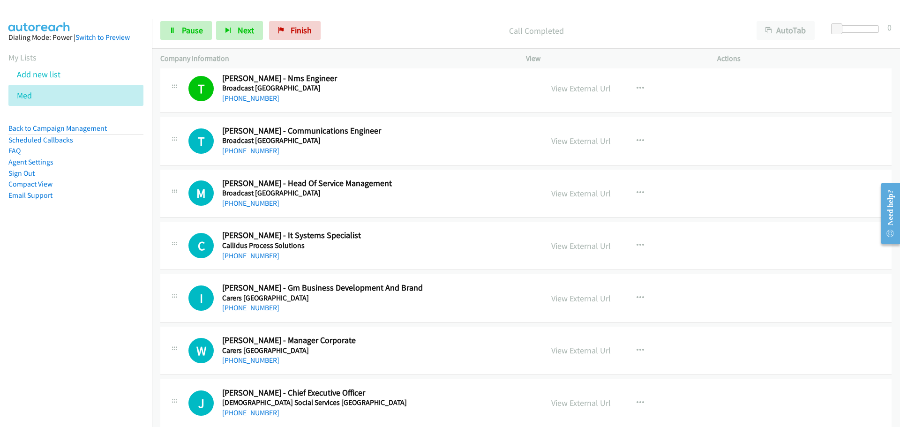
scroll to position [984, 0]
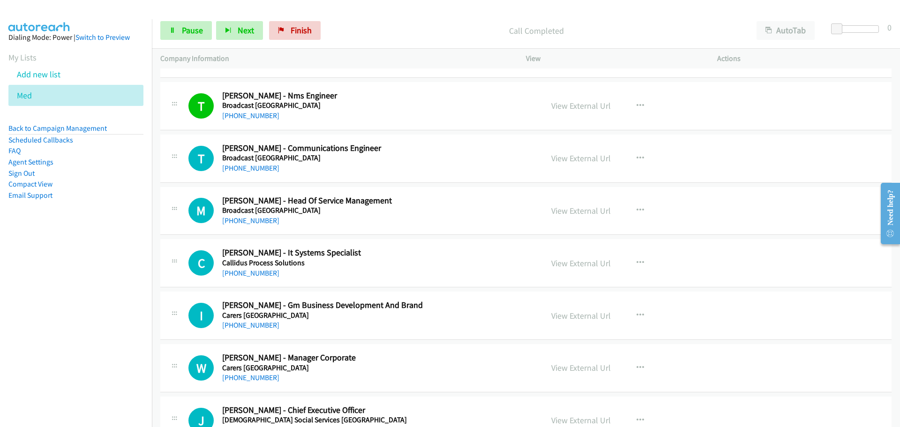
drag, startPoint x: 254, startPoint y: 170, endPoint x: 598, endPoint y: 172, distance: 344.0
click at [256, 170] on link "[PHONE_NUMBER]" at bounding box center [250, 168] width 57 height 9
click at [231, 220] on link "[PHONE_NUMBER]" at bounding box center [250, 220] width 57 height 9
drag, startPoint x: 258, startPoint y: 277, endPoint x: 502, endPoint y: 291, distance: 244.1
click at [258, 277] on link "[PHONE_NUMBER]" at bounding box center [250, 273] width 57 height 9
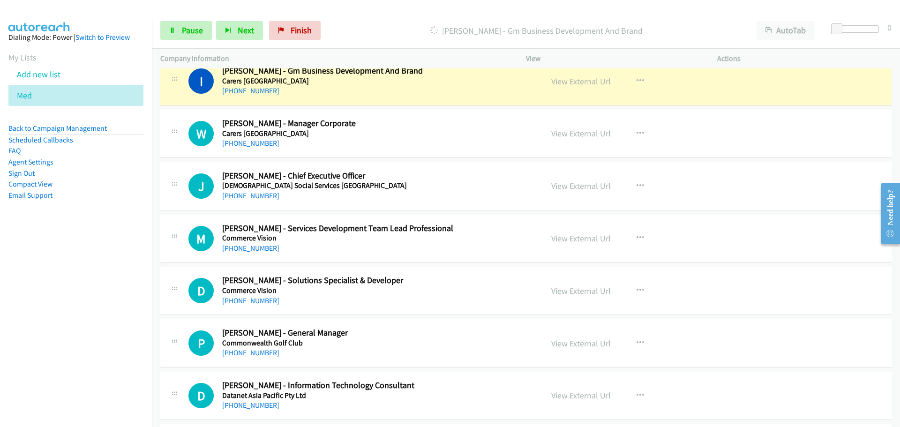
scroll to position [1172, 0]
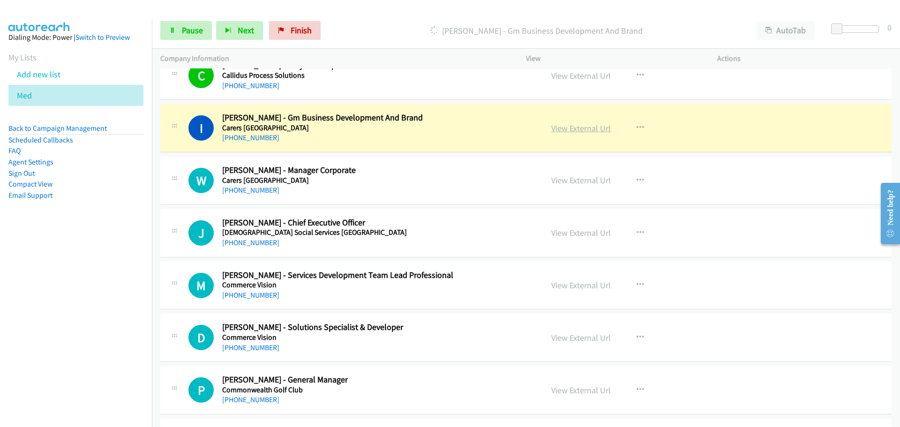
click at [584, 125] on link "View External Url" at bounding box center [581, 128] width 60 height 11
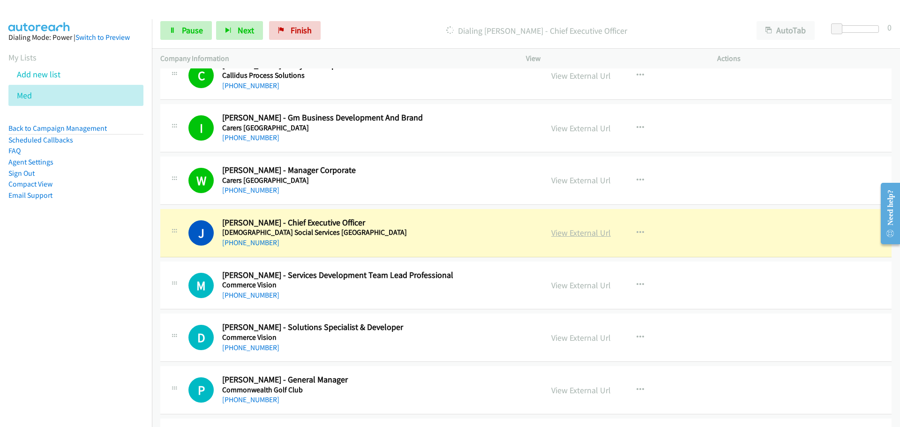
click at [577, 233] on link "View External Url" at bounding box center [581, 232] width 60 height 11
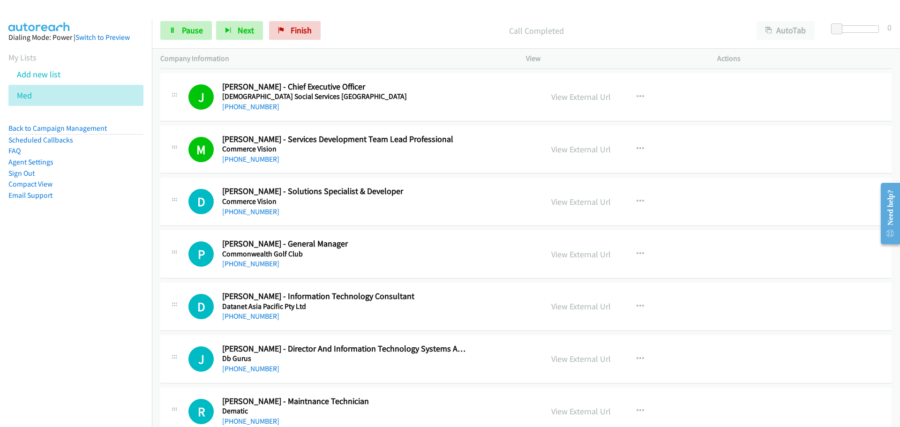
scroll to position [1312, 0]
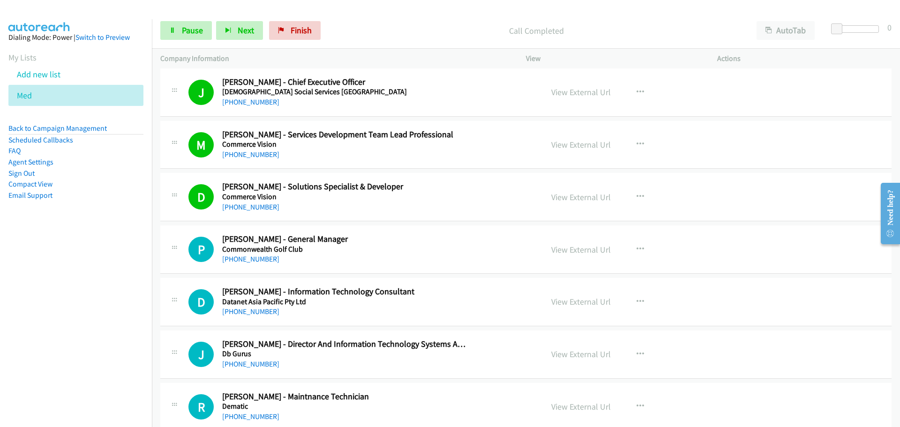
drag, startPoint x: 250, startPoint y: 256, endPoint x: 392, endPoint y: 254, distance: 142.0
click at [250, 256] on link "[PHONE_NUMBER]" at bounding box center [250, 258] width 57 height 9
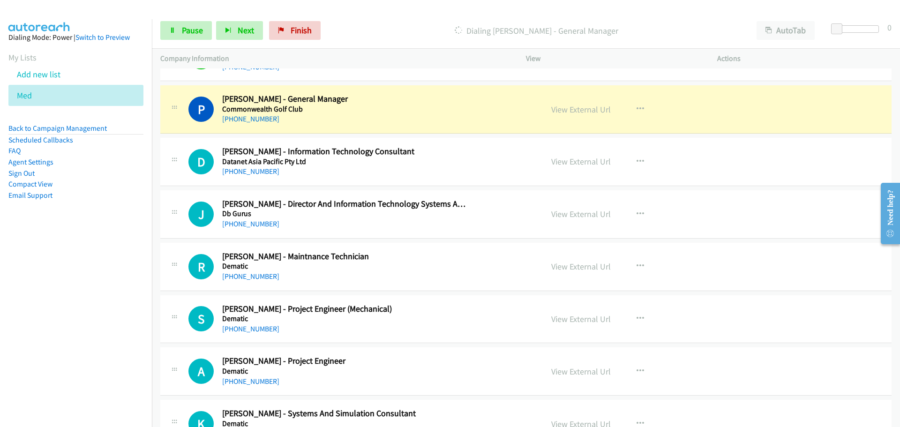
scroll to position [1453, 0]
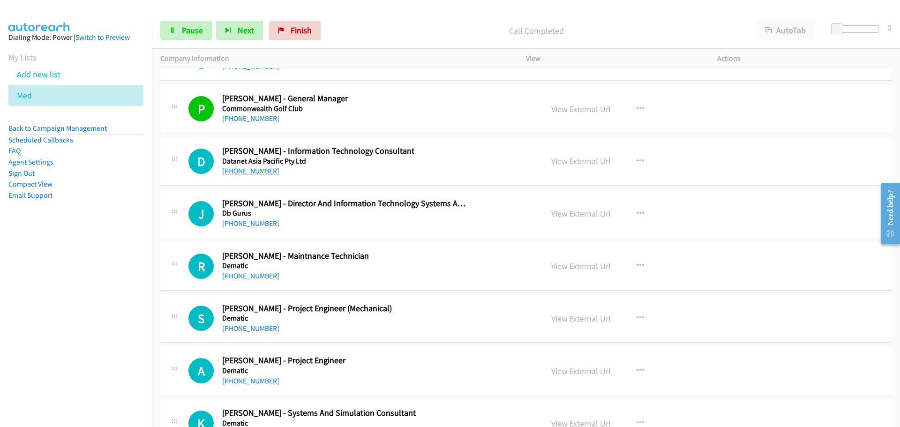
click at [242, 173] on link "[PHONE_NUMBER]" at bounding box center [250, 170] width 57 height 9
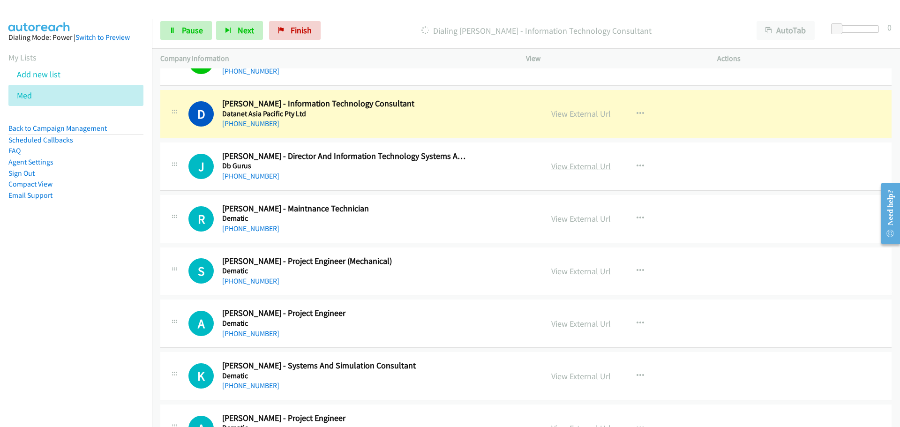
scroll to position [1500, 0]
click at [594, 110] on link "View External Url" at bounding box center [581, 114] width 60 height 11
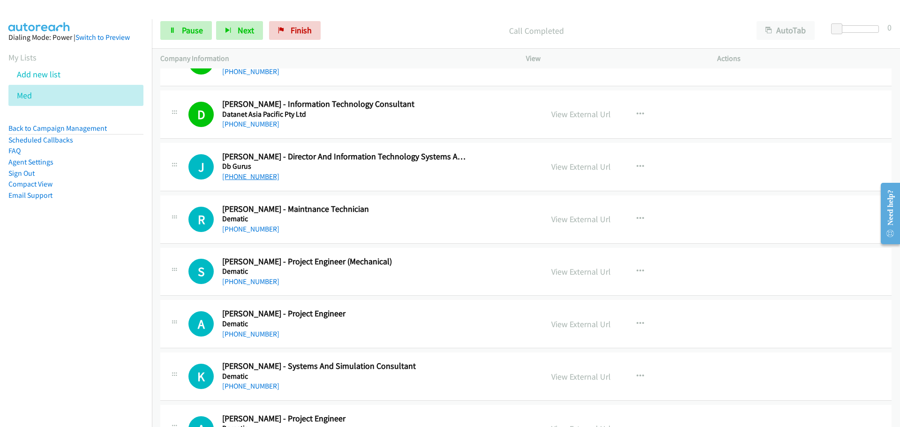
click at [255, 177] on link "[PHONE_NUMBER]" at bounding box center [250, 176] width 57 height 9
click at [239, 225] on link "[PHONE_NUMBER]" at bounding box center [250, 228] width 57 height 9
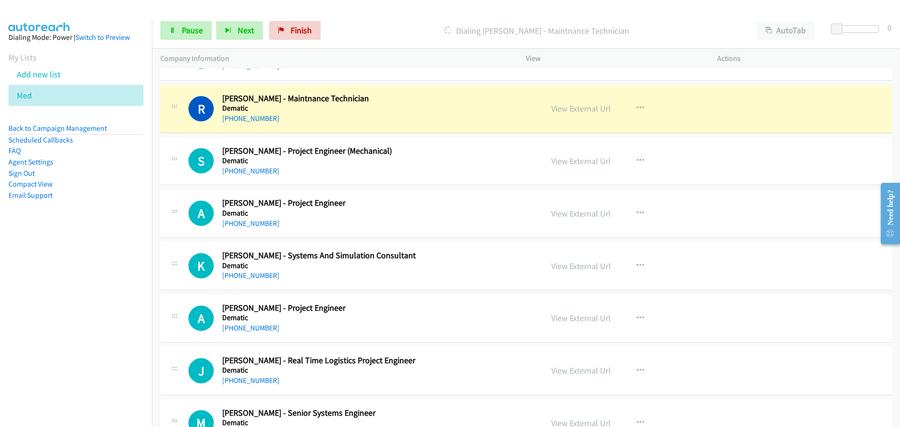
scroll to position [1593, 0]
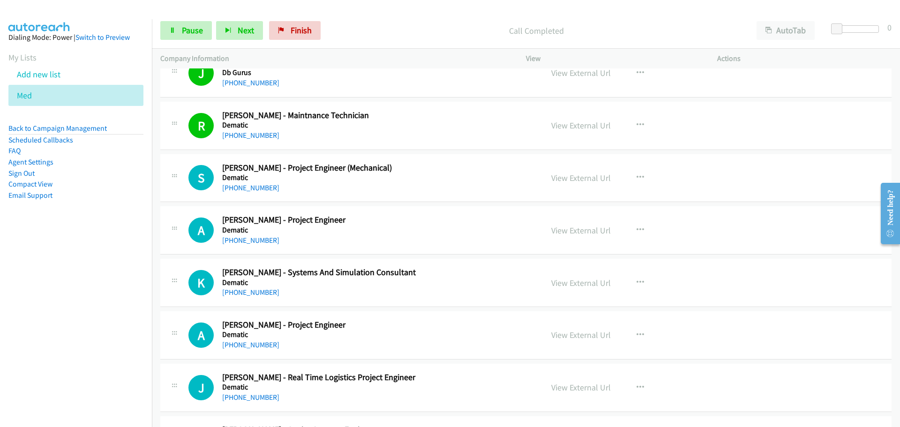
drag, startPoint x: 260, startPoint y: 188, endPoint x: 616, endPoint y: 201, distance: 356.4
click at [260, 188] on link "[PHONE_NUMBER]" at bounding box center [250, 187] width 57 height 9
click at [244, 241] on link "[PHONE_NUMBER]" at bounding box center [250, 240] width 57 height 9
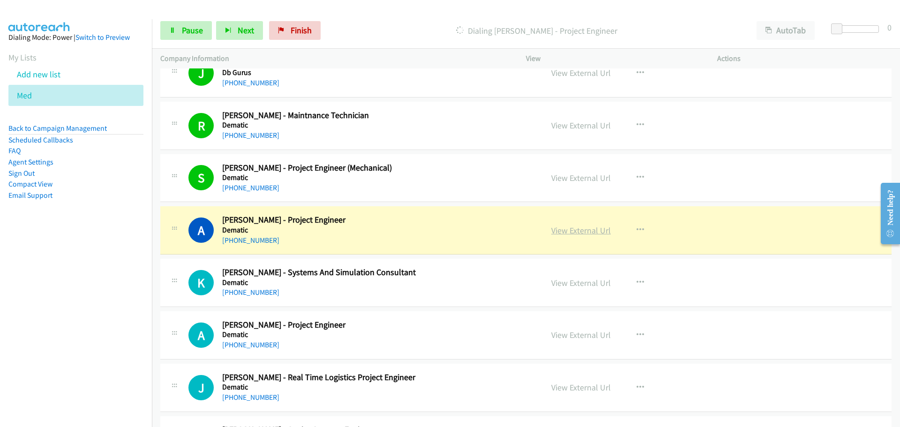
click at [597, 231] on link "View External Url" at bounding box center [581, 230] width 60 height 11
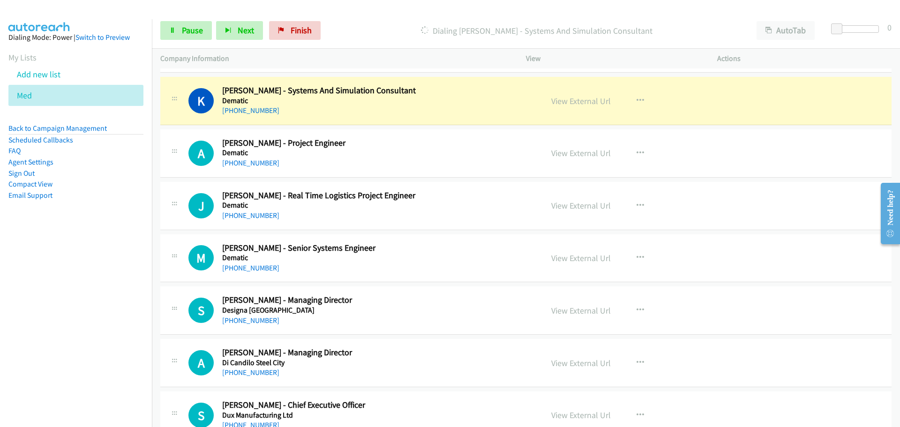
scroll to position [1781, 0]
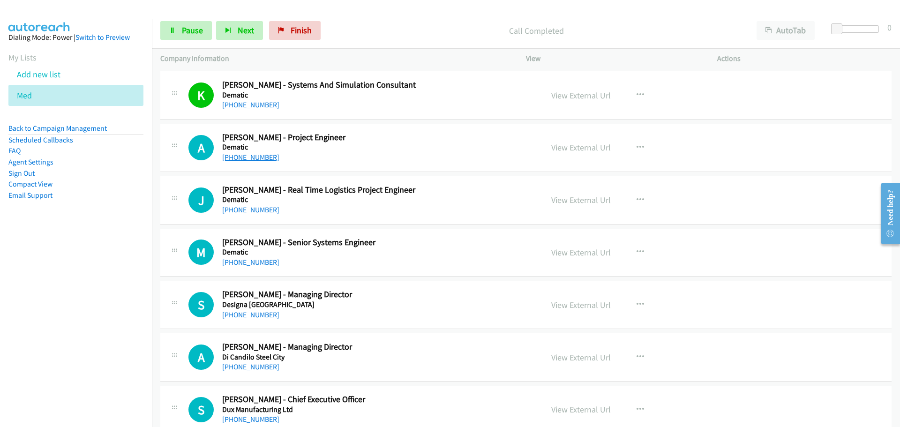
click at [261, 157] on link "[PHONE_NUMBER]" at bounding box center [250, 157] width 57 height 9
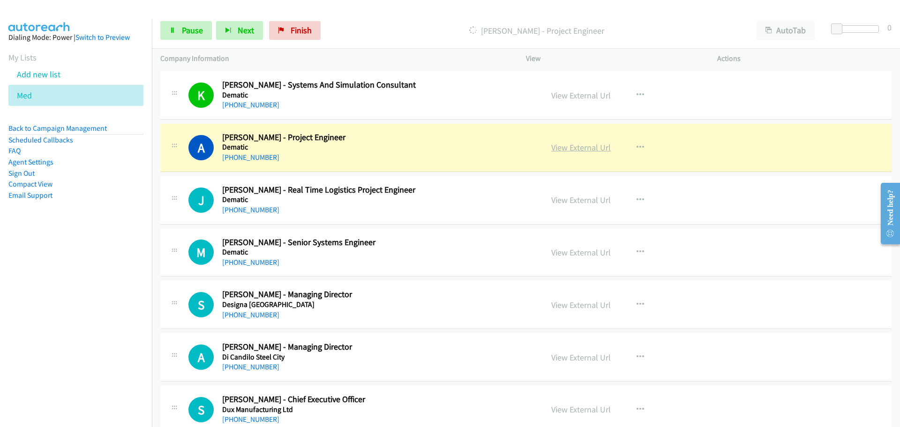
click at [564, 144] on link "View External Url" at bounding box center [581, 147] width 60 height 11
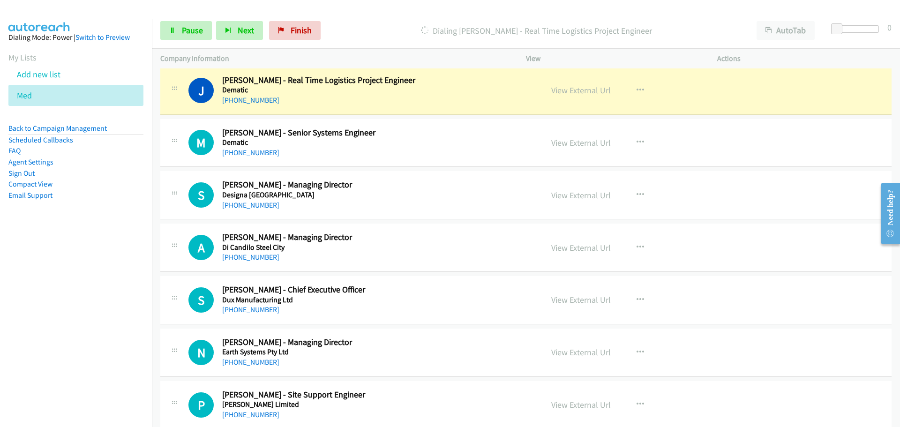
scroll to position [1874, 0]
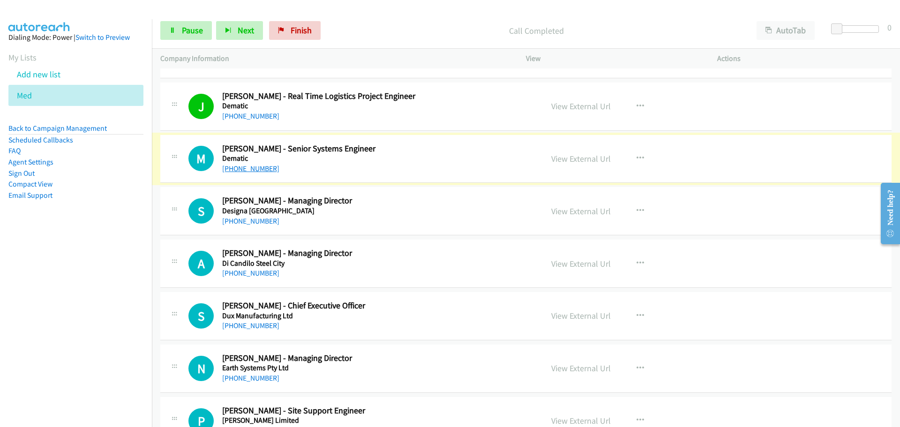
click at [260, 168] on link "[PHONE_NUMBER]" at bounding box center [250, 168] width 57 height 9
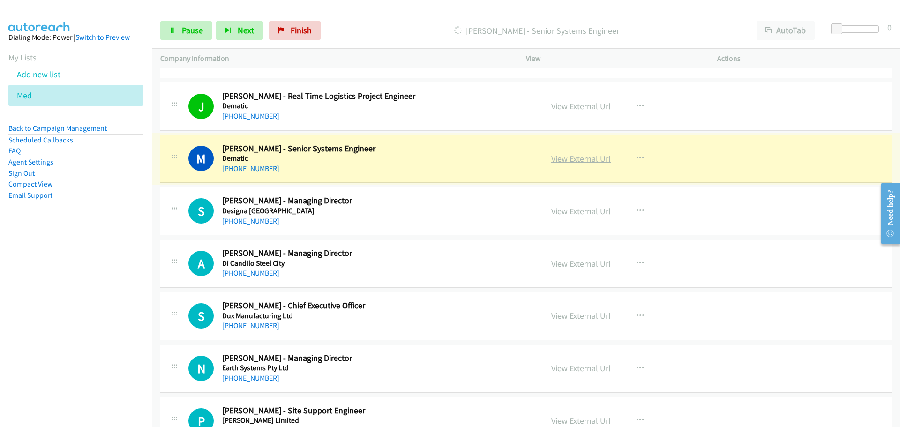
click at [596, 156] on link "View External Url" at bounding box center [581, 158] width 60 height 11
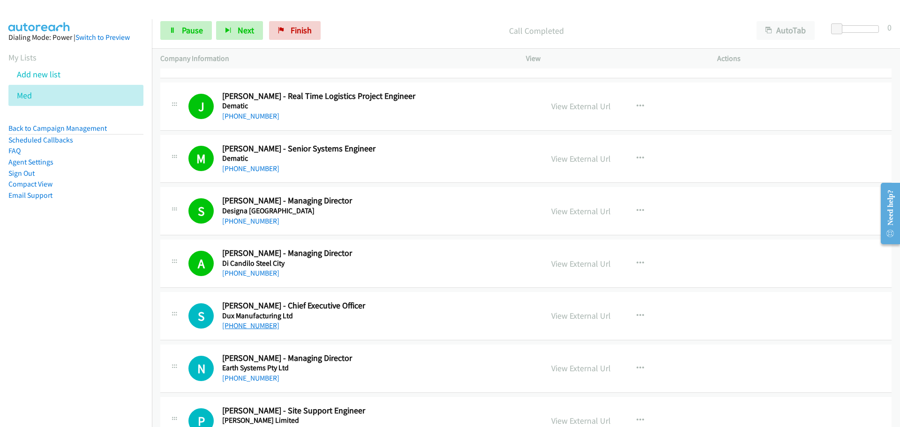
click at [263, 325] on link "[PHONE_NUMBER]" at bounding box center [250, 325] width 57 height 9
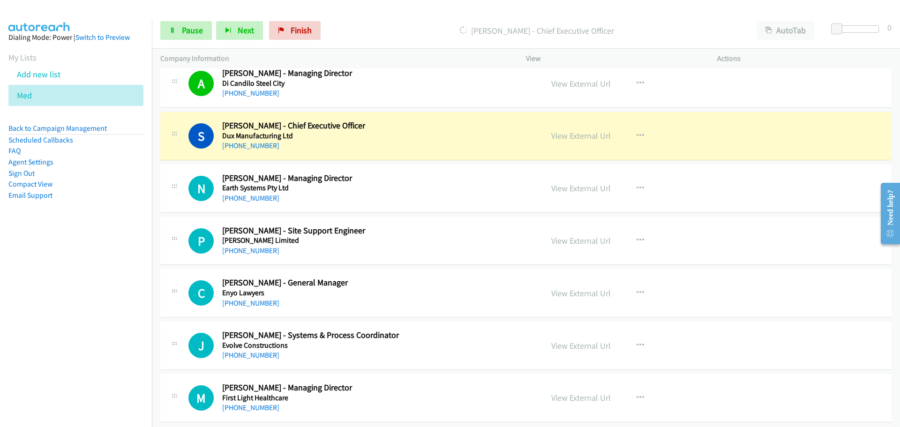
scroll to position [2062, 0]
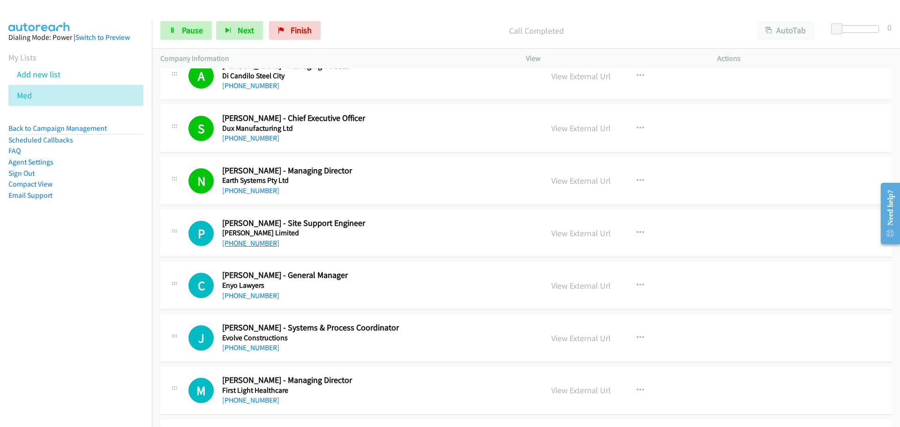
click at [255, 246] on link "[PHONE_NUMBER]" at bounding box center [250, 243] width 57 height 9
click at [230, 293] on link "[PHONE_NUMBER]" at bounding box center [250, 295] width 57 height 9
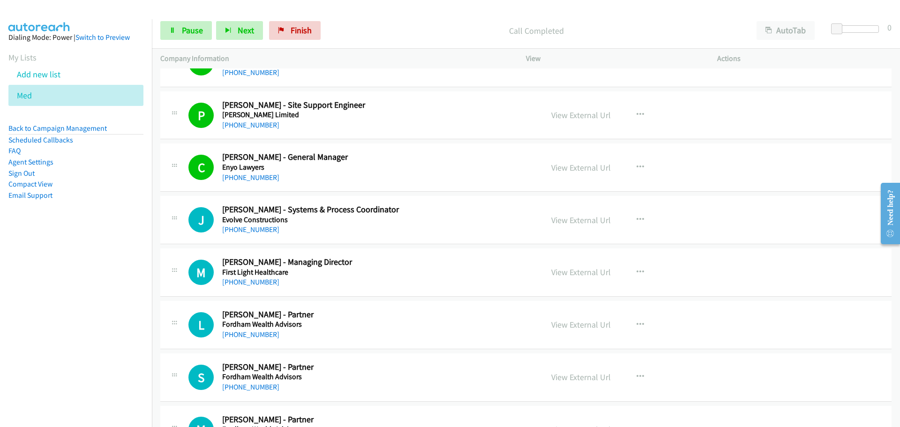
scroll to position [2249, 0]
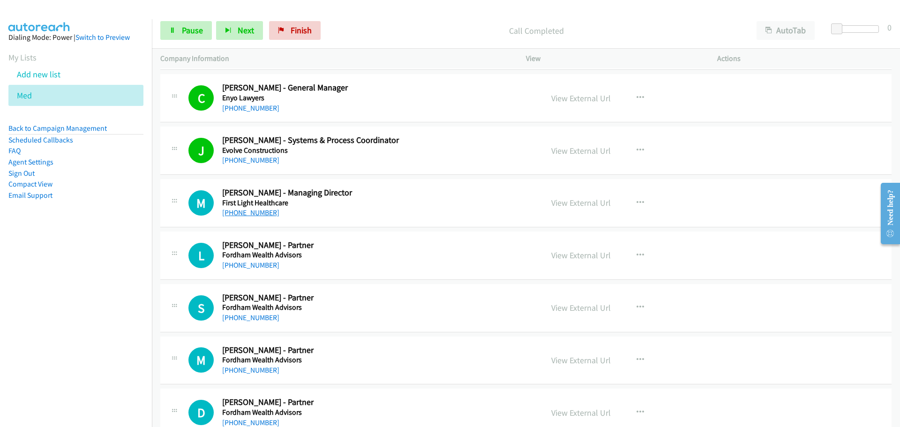
click at [249, 211] on link "[PHONE_NUMBER]" at bounding box center [250, 212] width 57 height 9
click at [256, 265] on link "[PHONE_NUMBER]" at bounding box center [250, 265] width 57 height 9
click at [251, 319] on link "[PHONE_NUMBER]" at bounding box center [250, 317] width 57 height 9
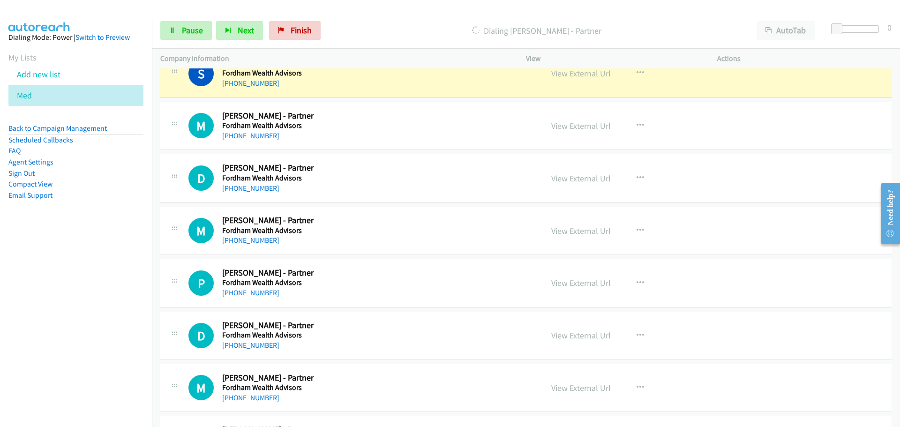
scroll to position [2437, 0]
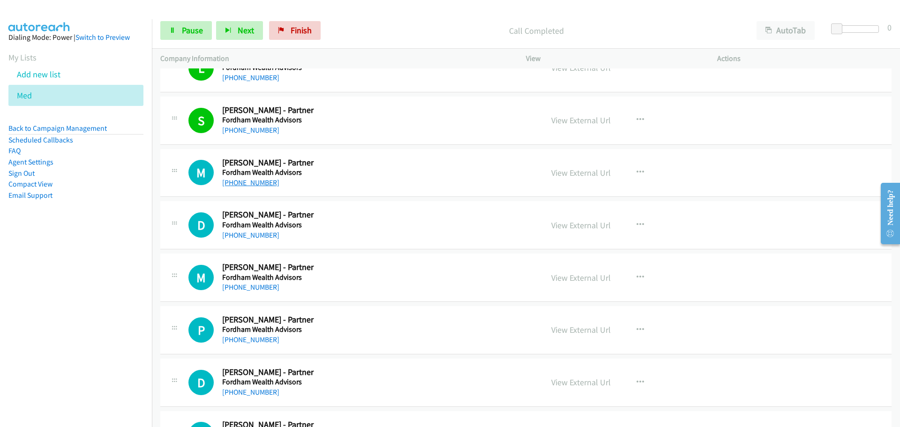
click at [237, 181] on link "[PHONE_NUMBER]" at bounding box center [250, 182] width 57 height 9
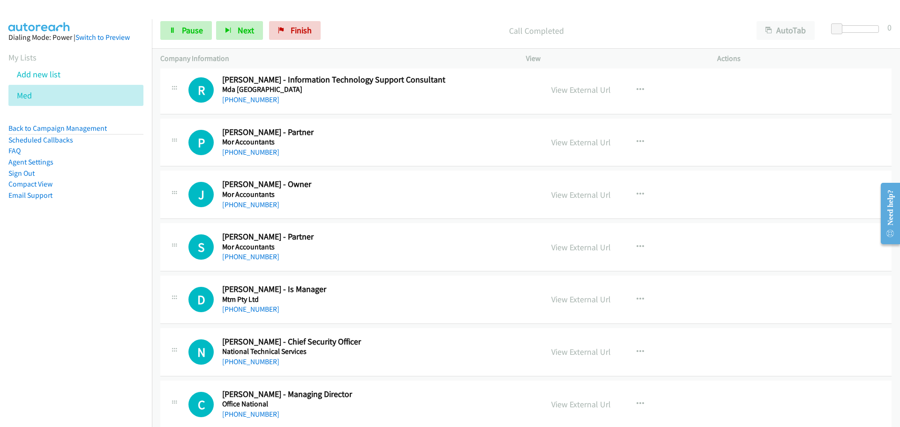
scroll to position [5530, 0]
